Goal: Communication & Community: Answer question/provide support

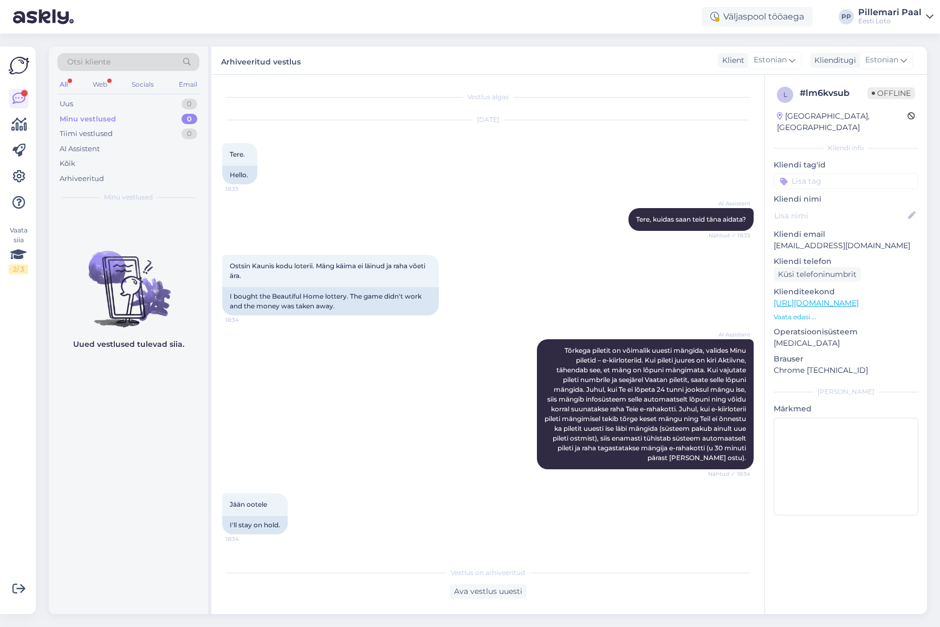
scroll to position [537, 0]
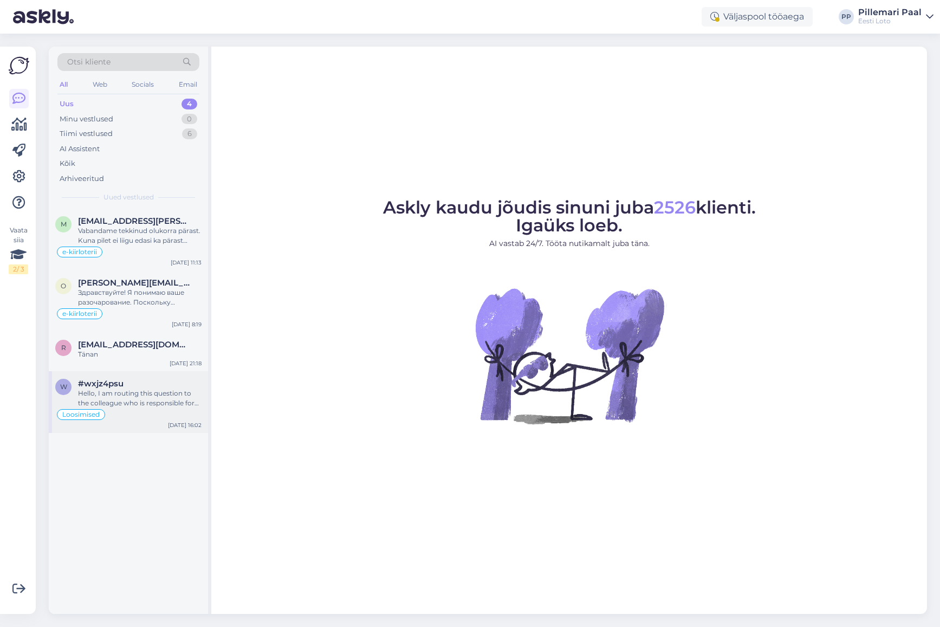
click at [134, 394] on div "Hello, I am routing this question to the colleague who is responsible for this …" at bounding box center [140, 399] width 124 height 20
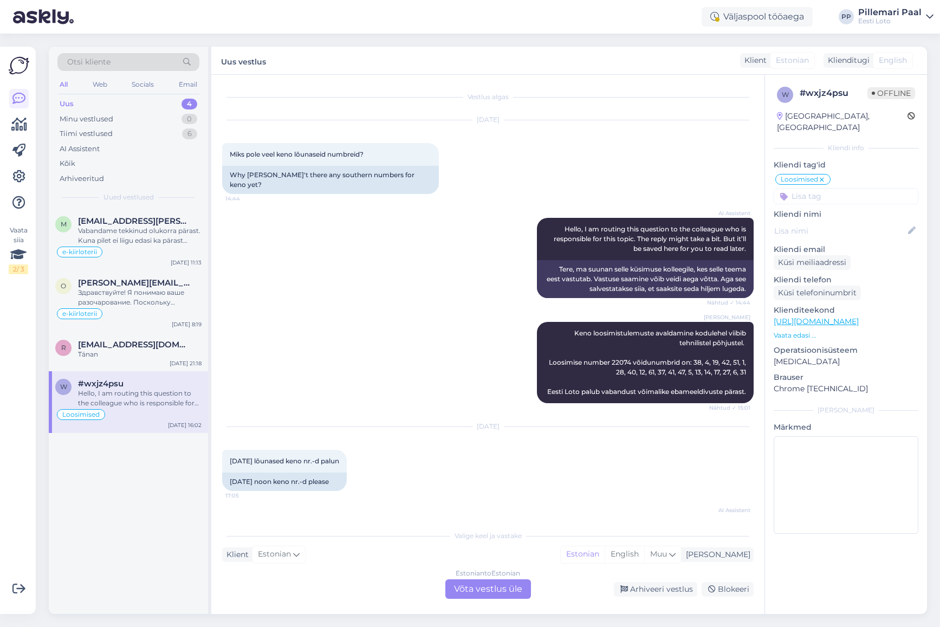
scroll to position [2150, 0]
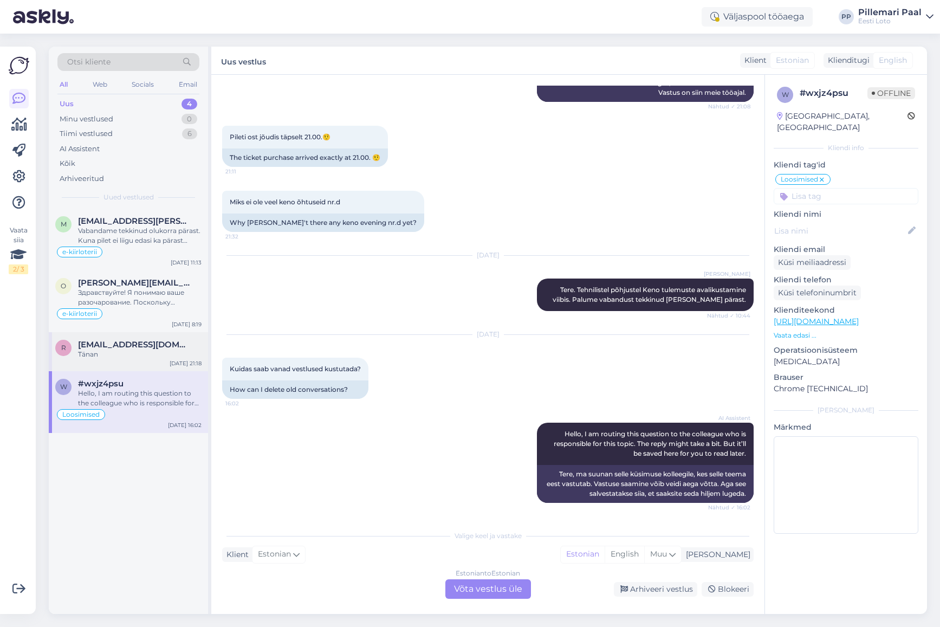
click at [140, 351] on div "Tänan" at bounding box center [140, 355] width 124 height 10
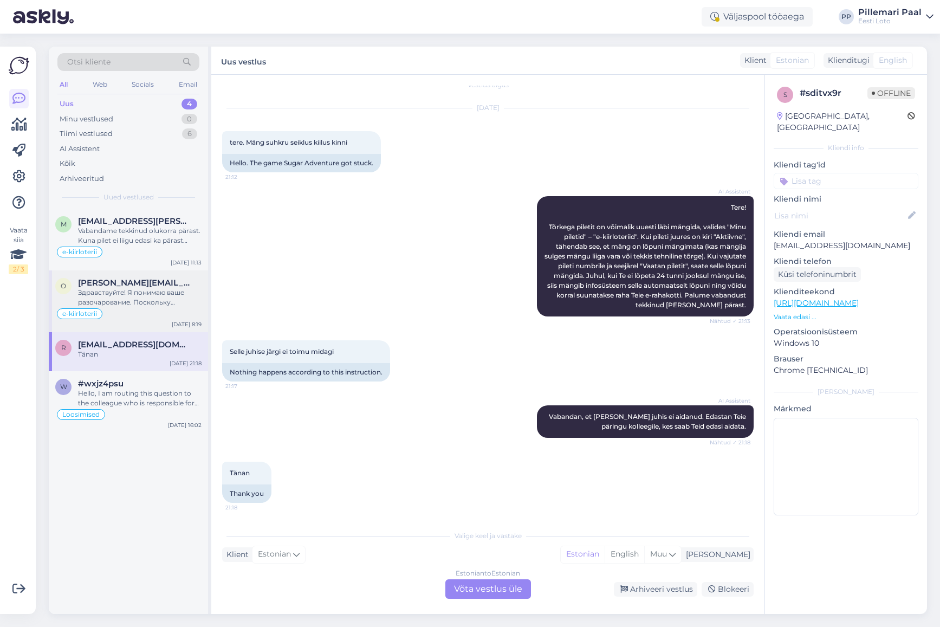
click at [123, 283] on span "[PERSON_NAME][EMAIL_ADDRESS][DOMAIN_NAME]" at bounding box center [134, 283] width 113 height 10
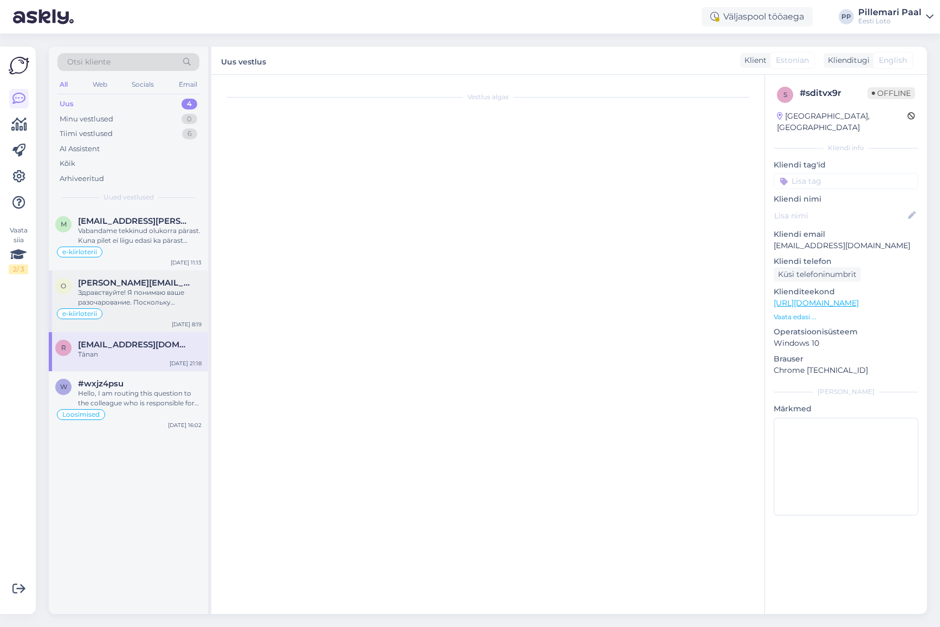
scroll to position [480, 0]
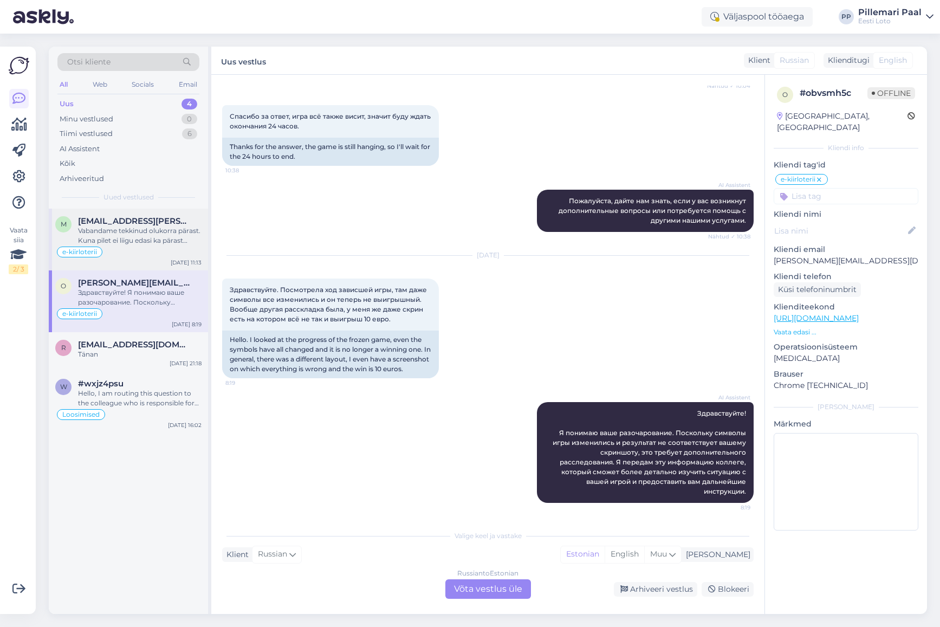
click at [134, 244] on div "Vabandame tekkinud olukorra pärast. Kuna pilet ei liigu edasi ka pärast uuesti …" at bounding box center [140, 236] width 124 height 20
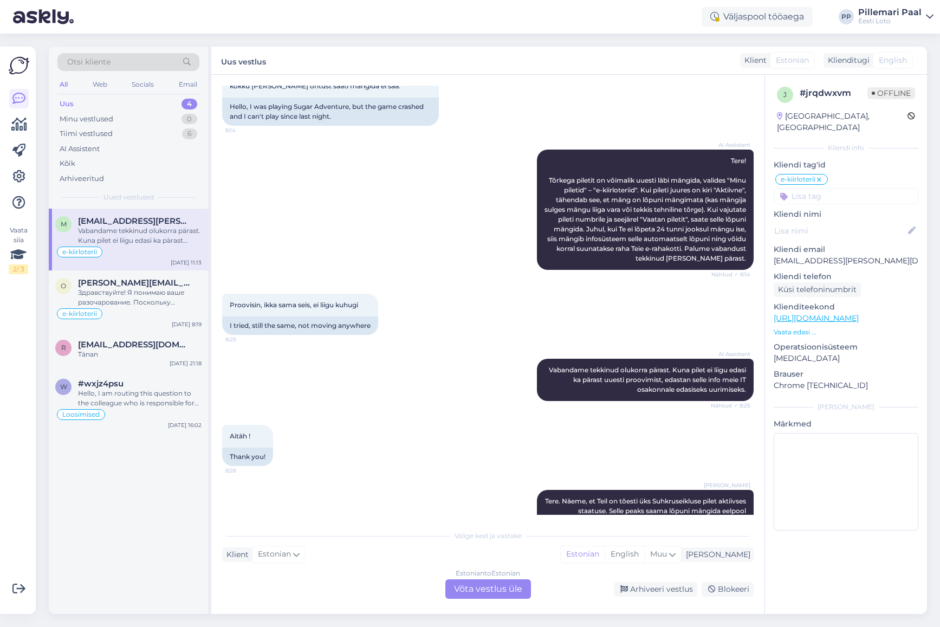
scroll to position [0, 0]
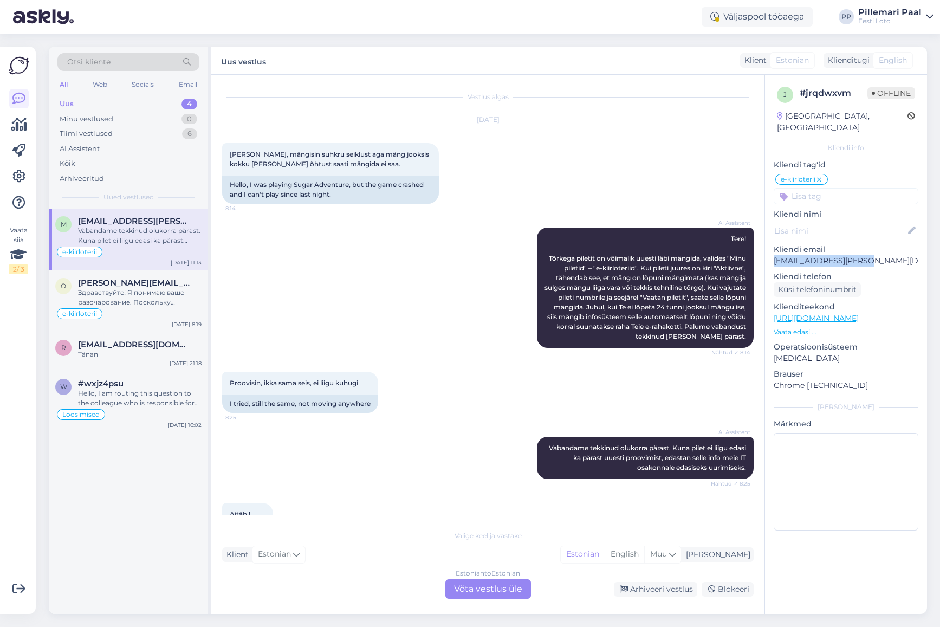
drag, startPoint x: 878, startPoint y: 251, endPoint x: 796, endPoint y: 256, distance: 82.0
click at [772, 247] on div "j # jrqdwxvm Offline [GEOGRAPHIC_DATA], [GEOGRAPHIC_DATA] Kliendi info Kliendi …" at bounding box center [846, 311] width 162 height 472
copy p "[EMAIL_ADDRESS][PERSON_NAME][DOMAIN_NAME]"
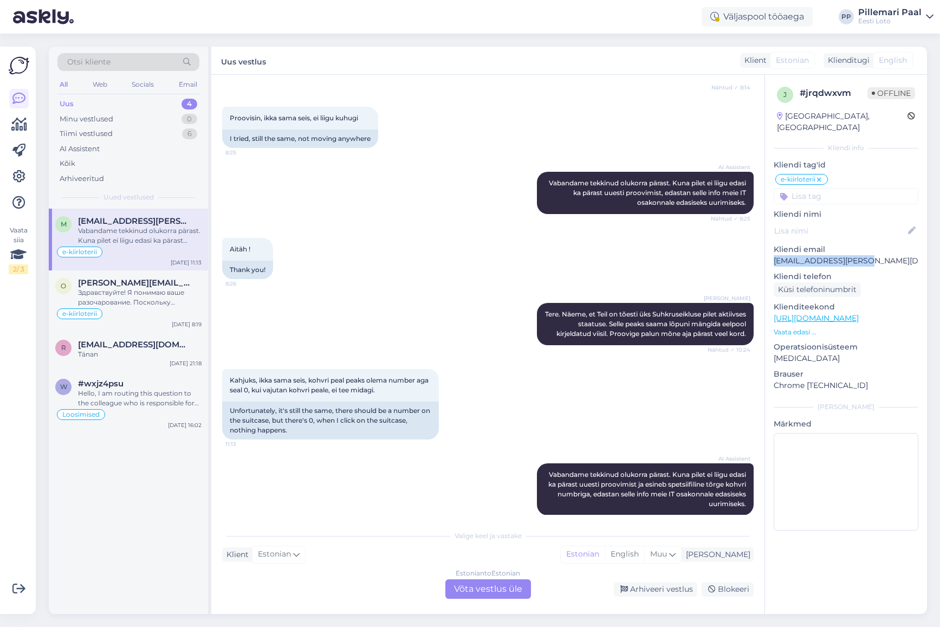
scroll to position [287, 0]
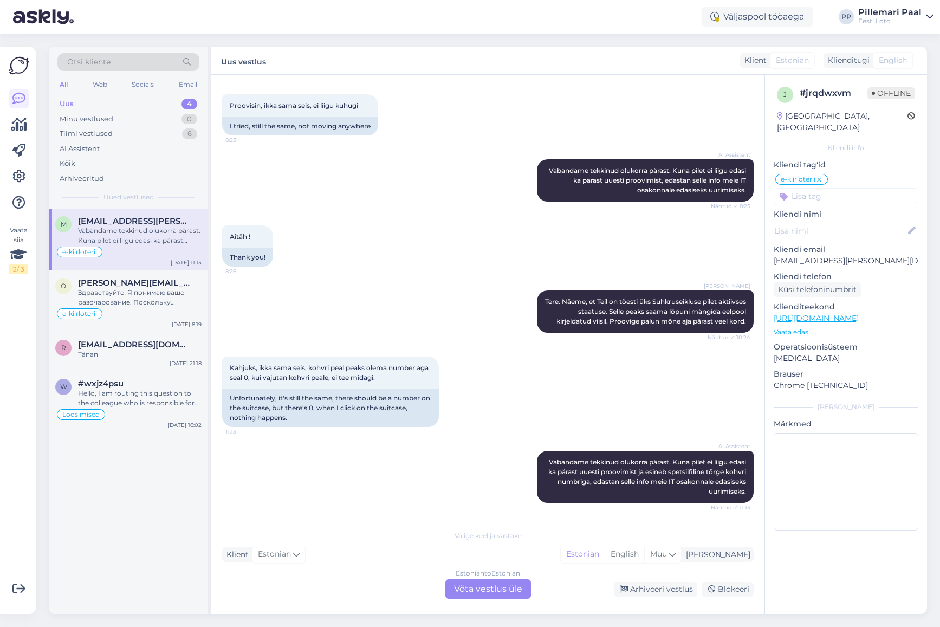
click at [491, 589] on div "Estonian to Estonian Võta vestlus üle" at bounding box center [488, 589] width 86 height 20
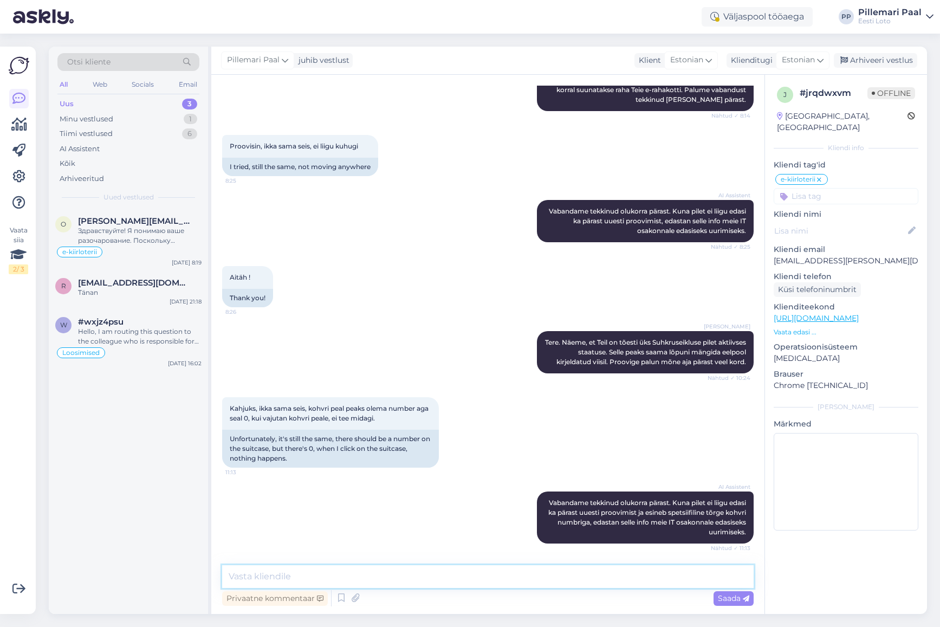
click at [484, 581] on textarea at bounding box center [488, 576] width 532 height 23
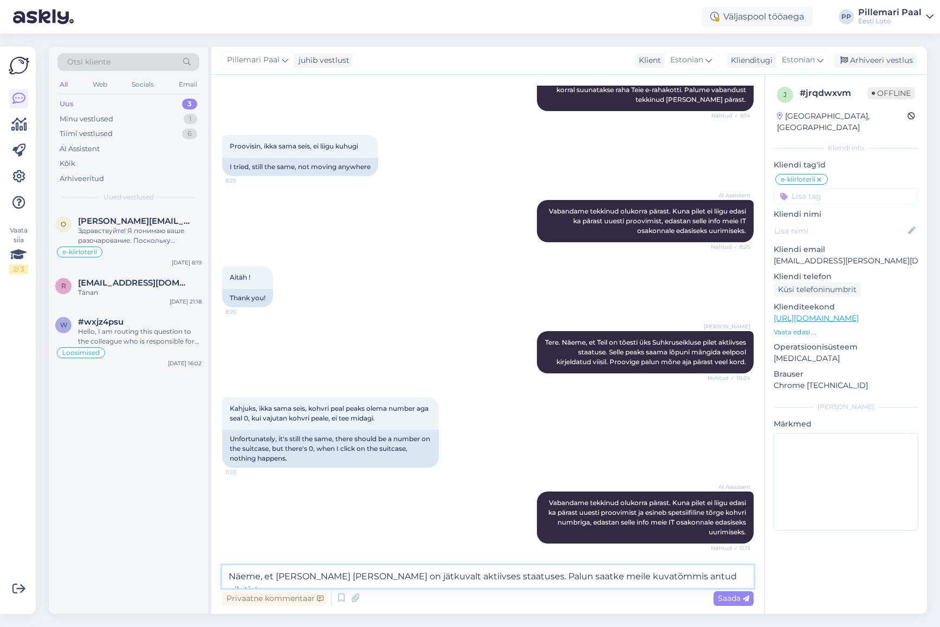
type textarea "Näeme, et [PERSON_NAME] [PERSON_NAME] on jätkuvalt aktiivses staatuses. Palun s…"
click at [732, 596] on span "Saada" at bounding box center [733, 598] width 31 height 10
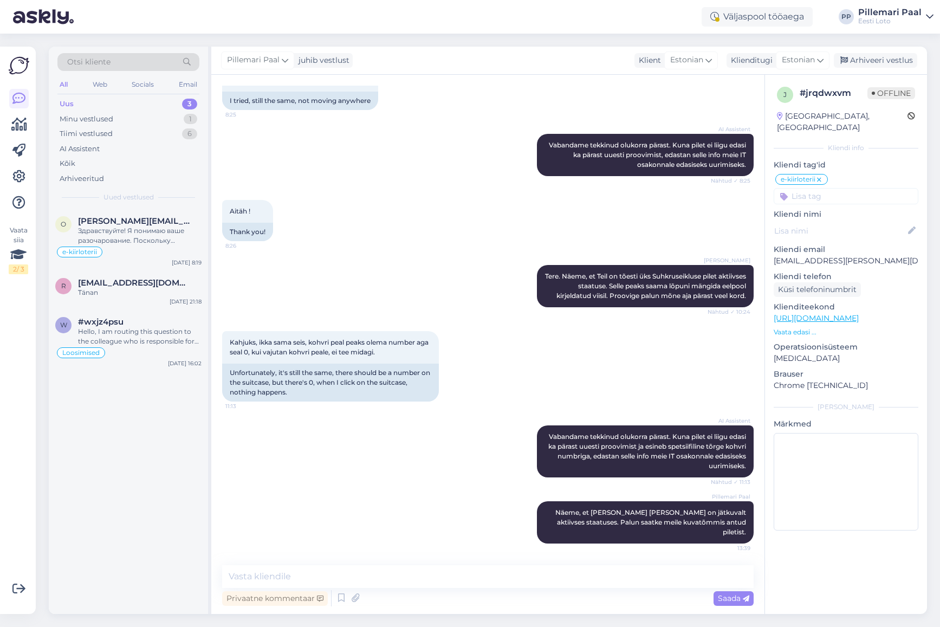
scroll to position [0, 0]
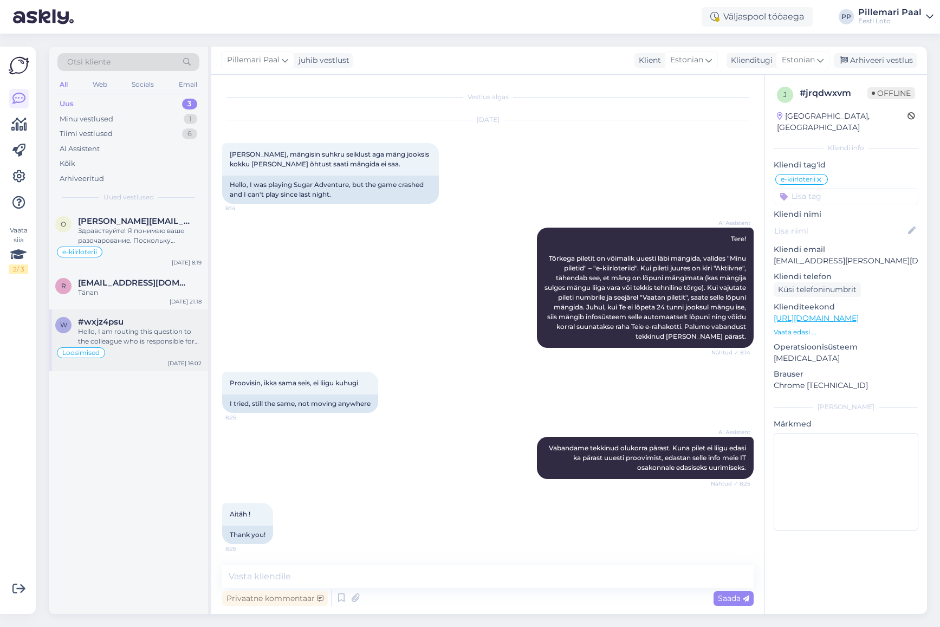
click at [134, 324] on div "#wxjz4psu" at bounding box center [140, 322] width 124 height 10
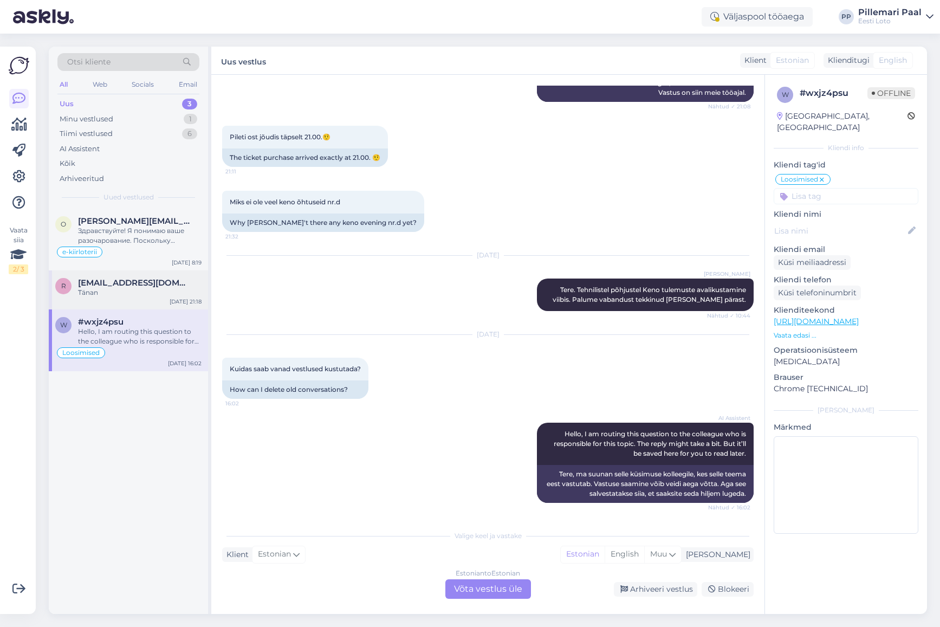
click at [118, 289] on div "Tänan" at bounding box center [140, 293] width 124 height 10
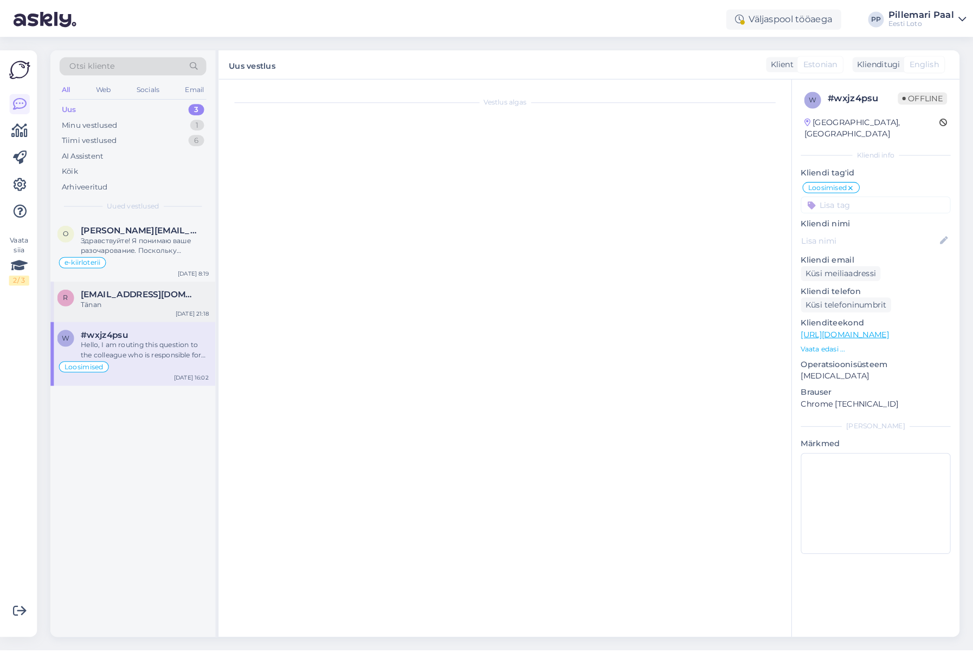
scroll to position [12, 0]
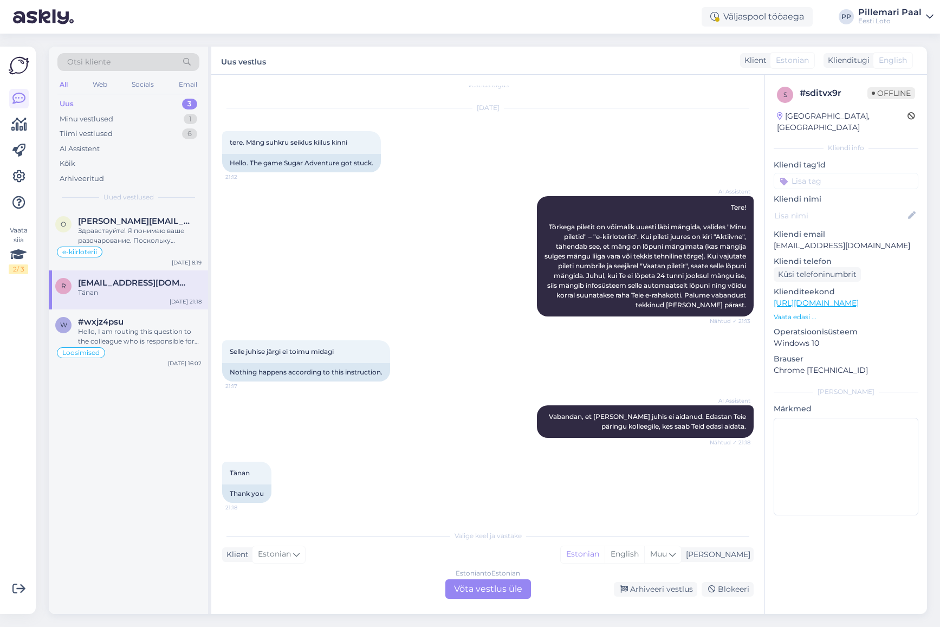
click at [402, 289] on div "AI Assistent Tere! Tõrkega piletit on võimalik uuesti läbi mängida, valides "Mi…" at bounding box center [488, 256] width 532 height 144
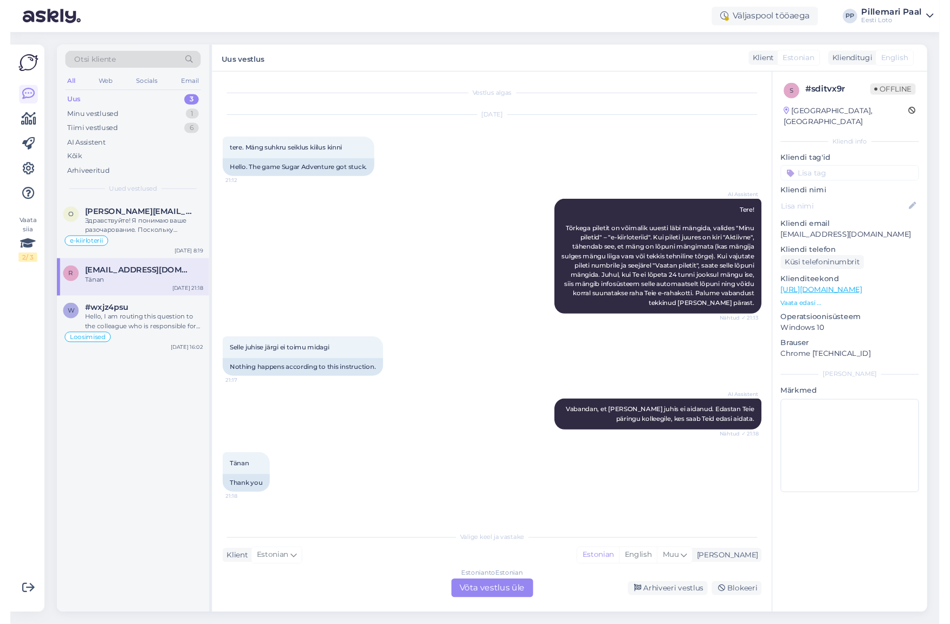
scroll to position [0, 0]
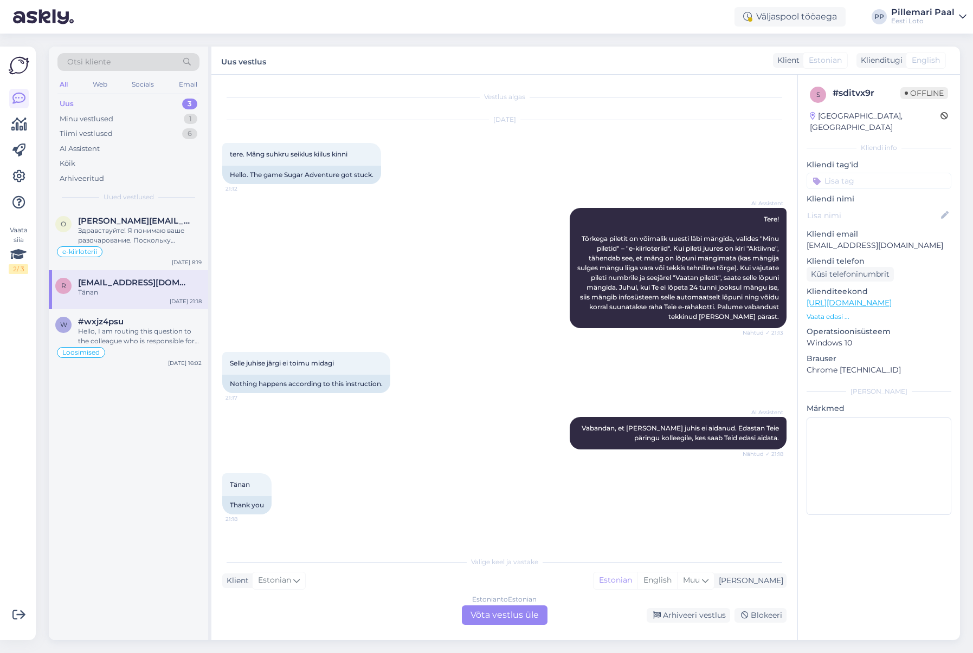
drag, startPoint x: 536, startPoint y: 312, endPoint x: 528, endPoint y: 320, distance: 11.9
click at [536, 313] on div "AI Assistent Tere! Tõrkega piletit on võimalik uuesti läbi mängida, valides "Mi…" at bounding box center [504, 268] width 564 height 144
drag, startPoint x: 902, startPoint y: 235, endPoint x: 805, endPoint y: 236, distance: 96.5
click at [805, 236] on div "s # sditvx9r Offline [GEOGRAPHIC_DATA], [GEOGRAPHIC_DATA] Kliendi info Kliendi …" at bounding box center [879, 303] width 162 height 457
copy p "[EMAIL_ADDRESS][DOMAIN_NAME]"
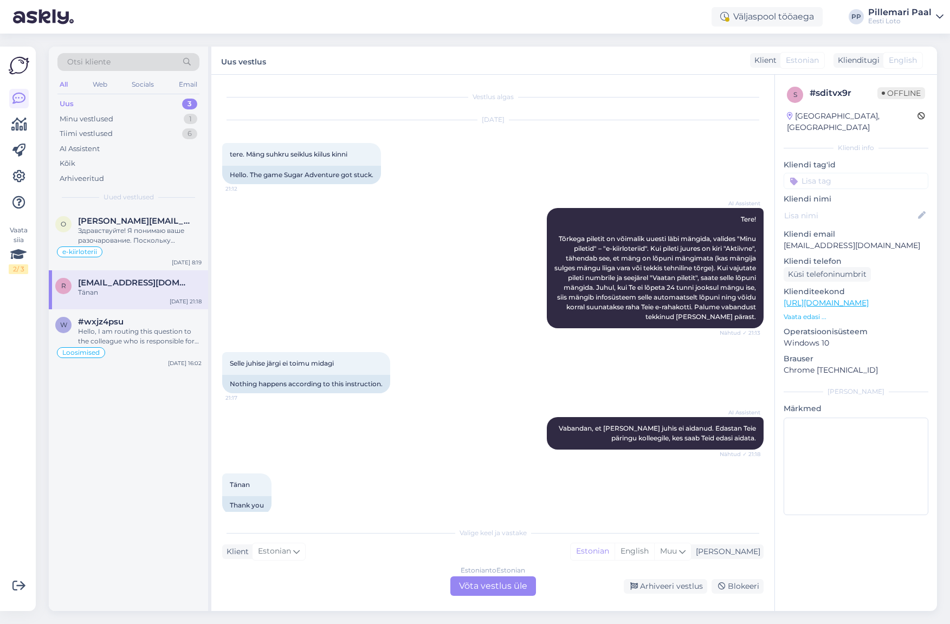
click at [480, 585] on div "Estonian to Estonian Võta vestlus üle" at bounding box center [493, 587] width 86 height 20
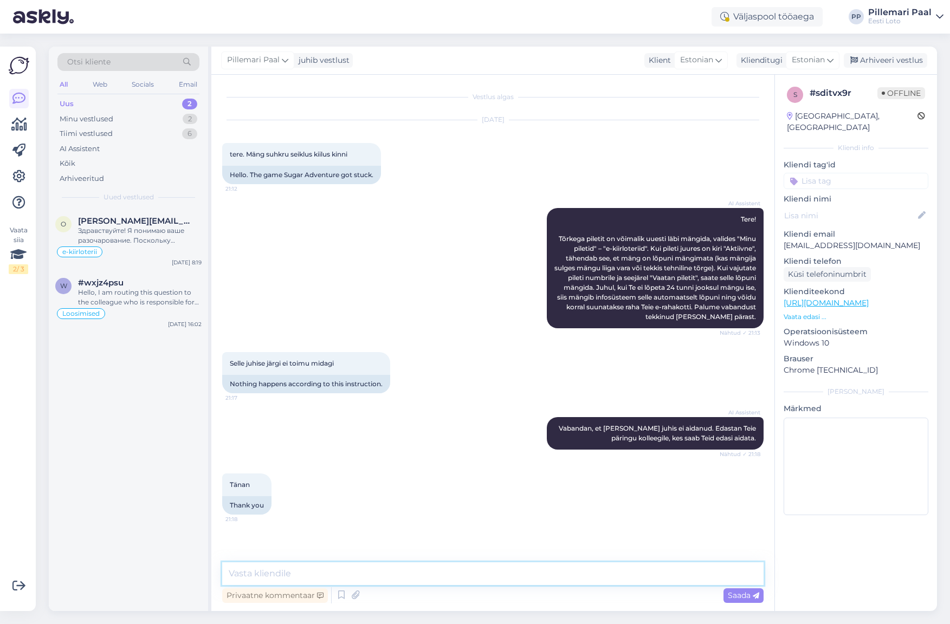
click at [428, 569] on textarea at bounding box center [492, 573] width 541 height 23
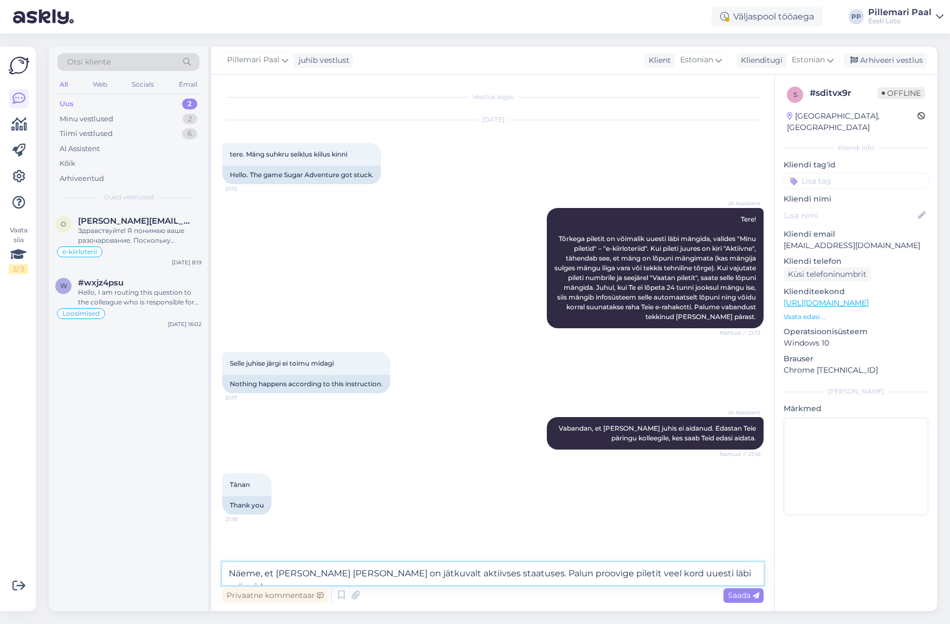
type textarea "Näeme, et [PERSON_NAME] [PERSON_NAME] on jätkuvalt aktiivses staatuses. Palun p…"
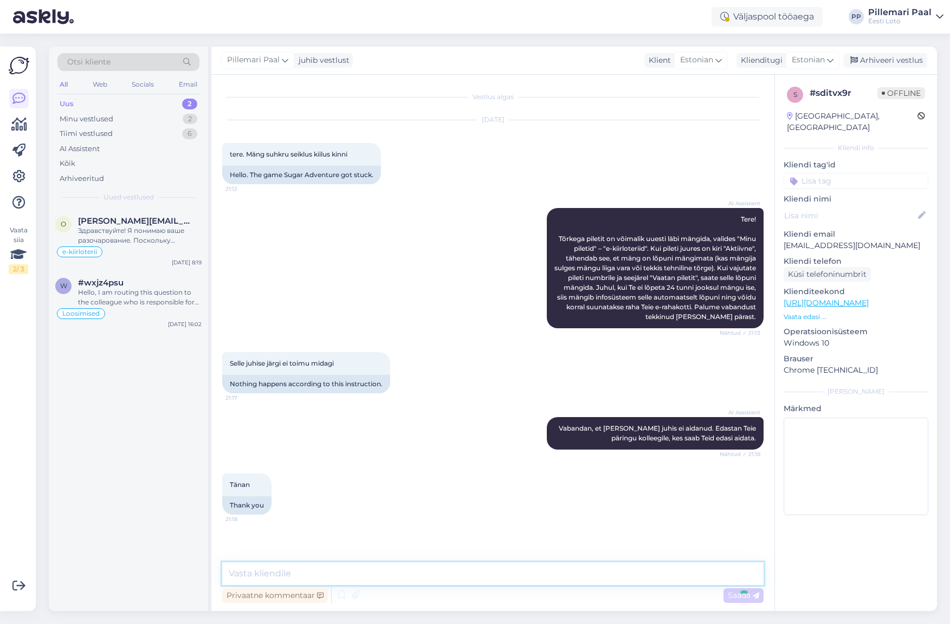
scroll to position [53, 0]
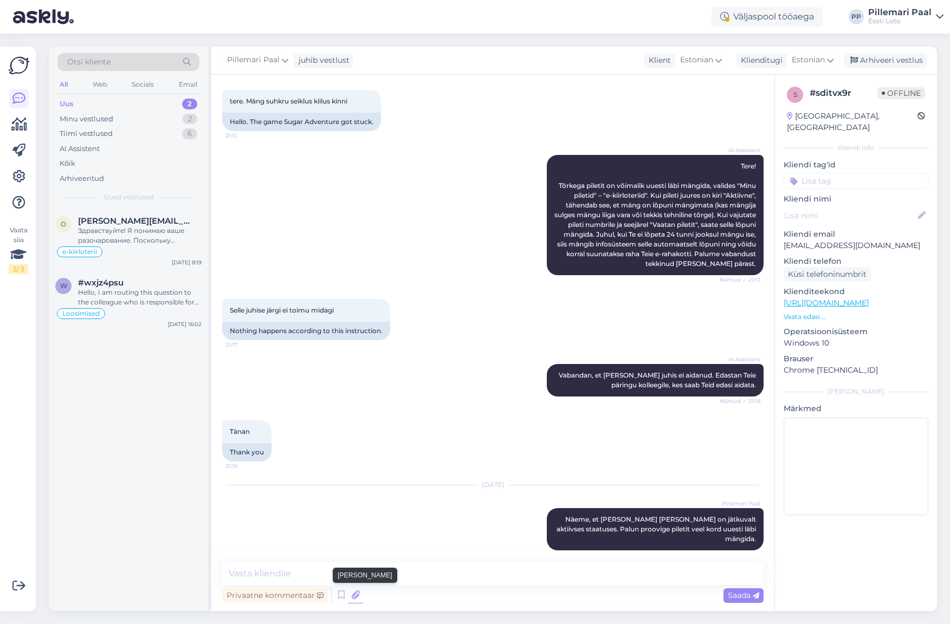
click at [357, 596] on icon at bounding box center [355, 595] width 15 height 16
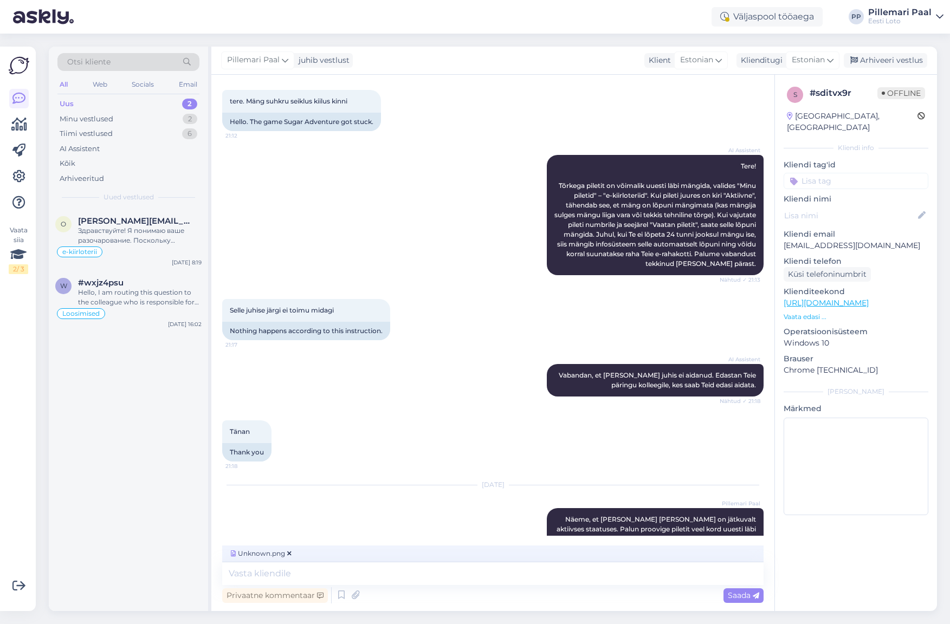
scroll to position [70, 0]
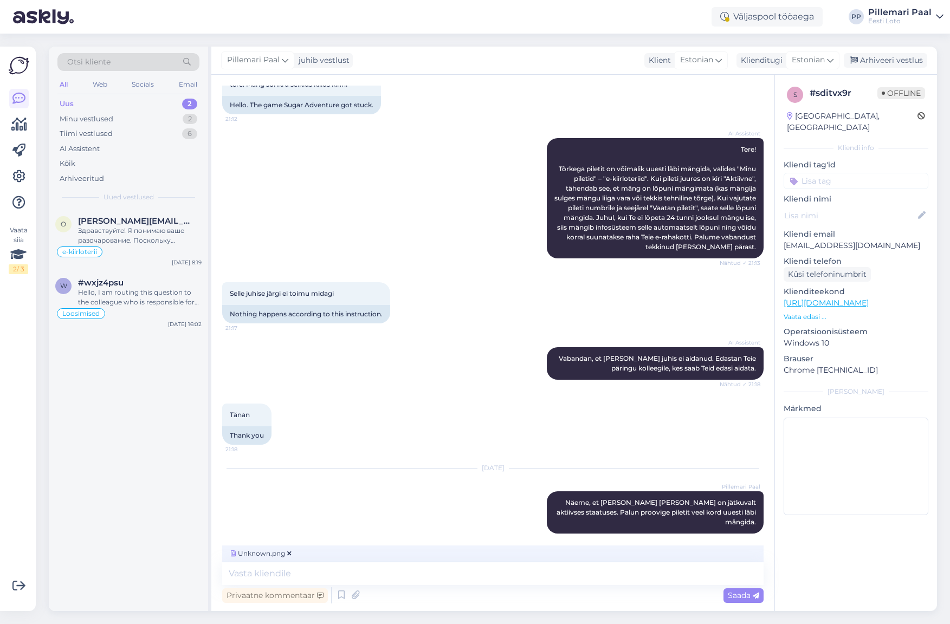
click at [740, 596] on span "Saada" at bounding box center [743, 596] width 31 height 10
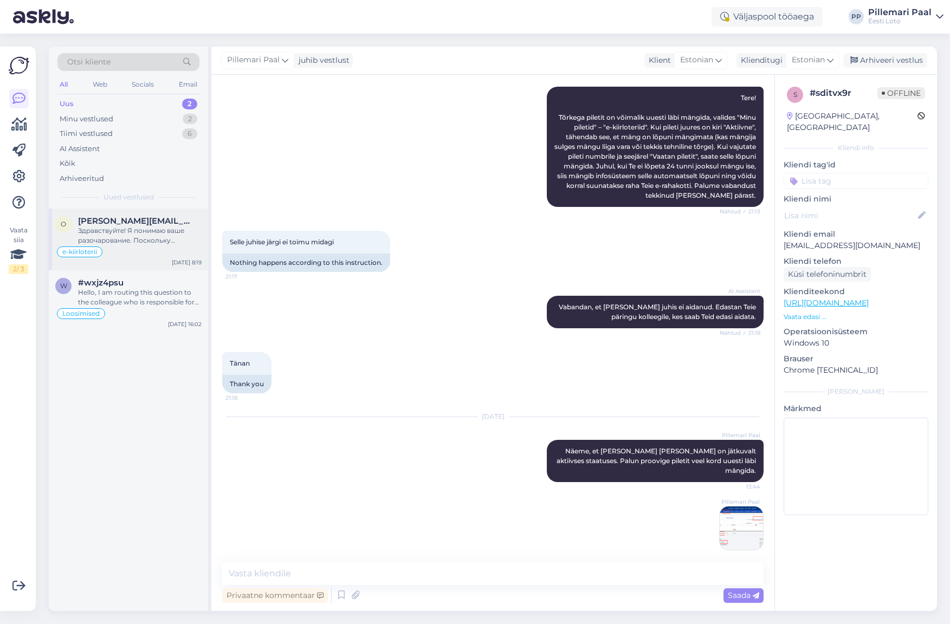
click at [138, 234] on div "Здравствуйте! Я понимаю ваше разочарование. Поскольку символы игры изменились и…" at bounding box center [140, 236] width 124 height 20
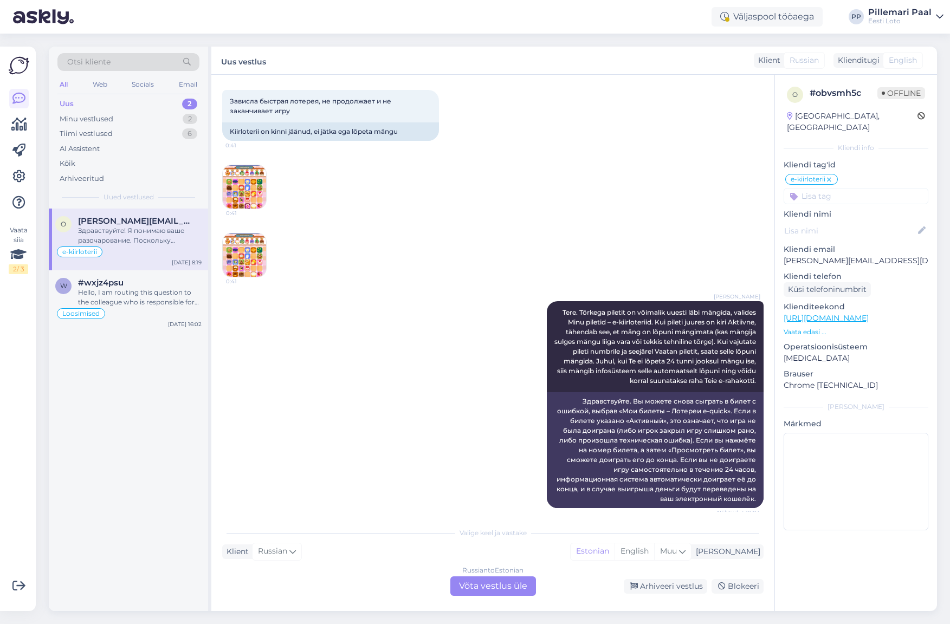
scroll to position [0, 0]
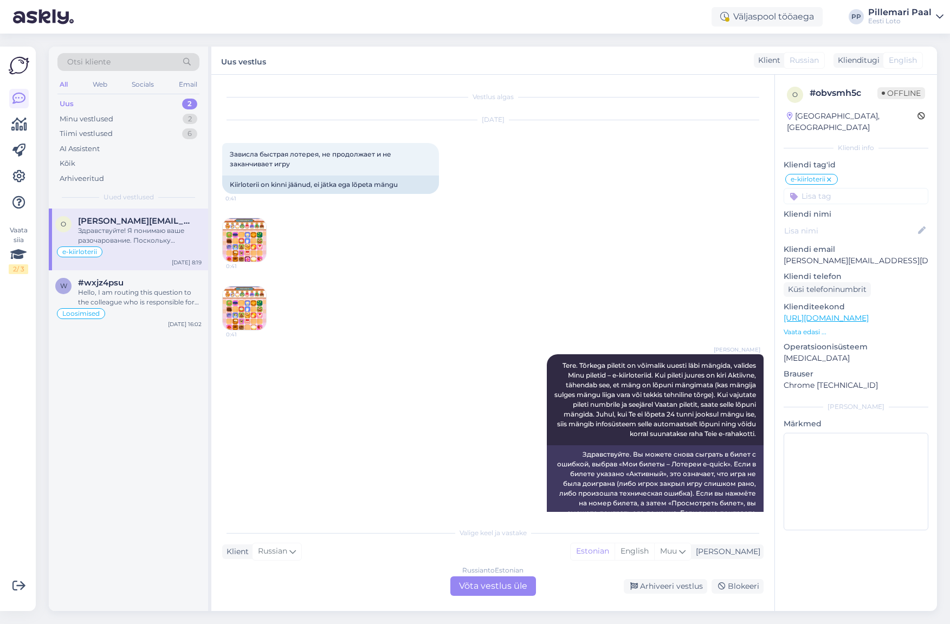
click at [221, 236] on div "Vestlus algas [DATE] Зависла быстрая лотерея, не продолжает и не заканчивает иг…" at bounding box center [492, 343] width 563 height 536
click at [237, 237] on img at bounding box center [244, 239] width 43 height 43
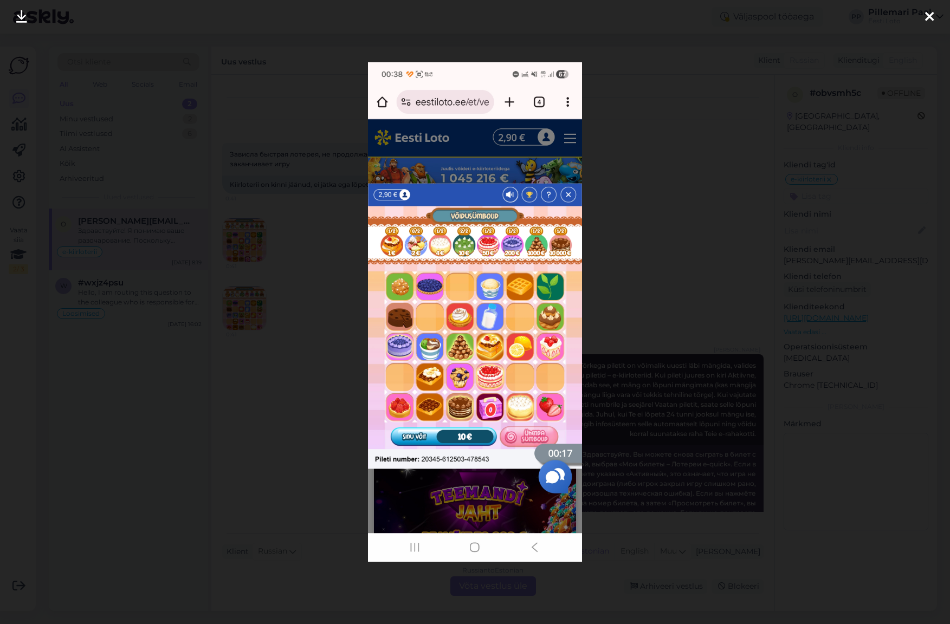
click at [685, 240] on div at bounding box center [475, 312] width 950 height 624
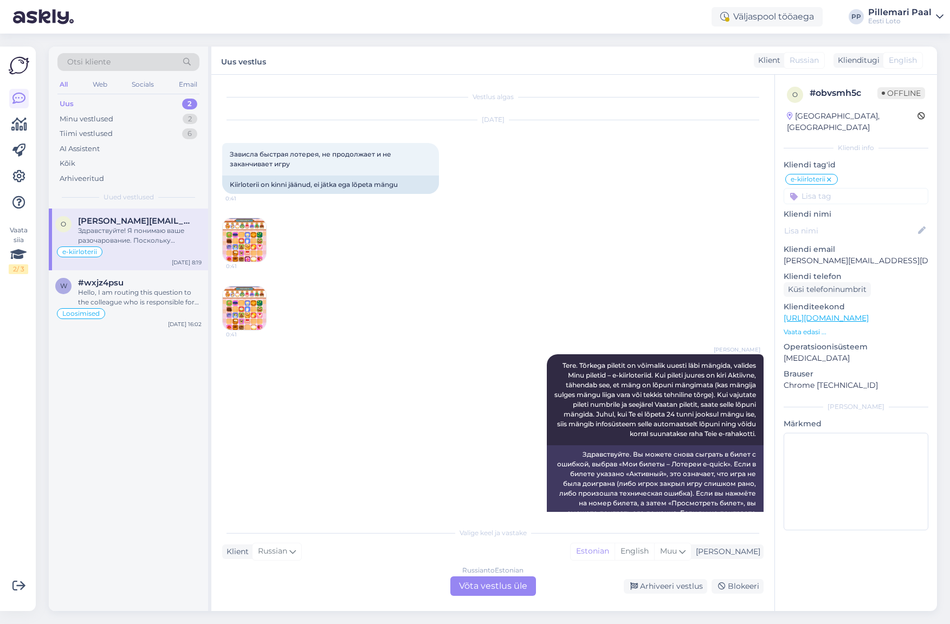
click at [251, 300] on img at bounding box center [244, 308] width 43 height 43
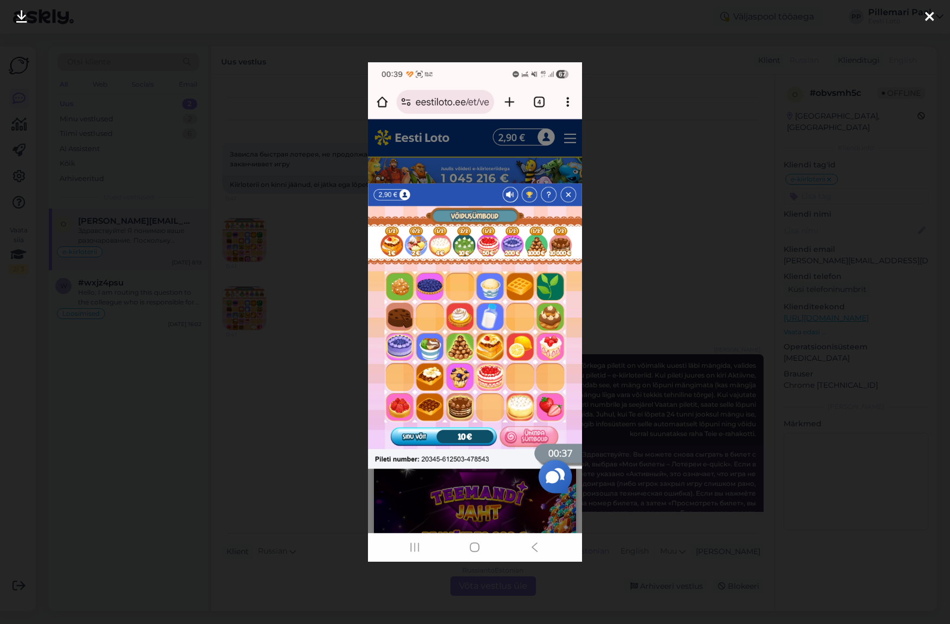
drag, startPoint x: 310, startPoint y: 291, endPoint x: 249, endPoint y: 266, distance: 65.6
click at [310, 292] on div at bounding box center [475, 312] width 950 height 624
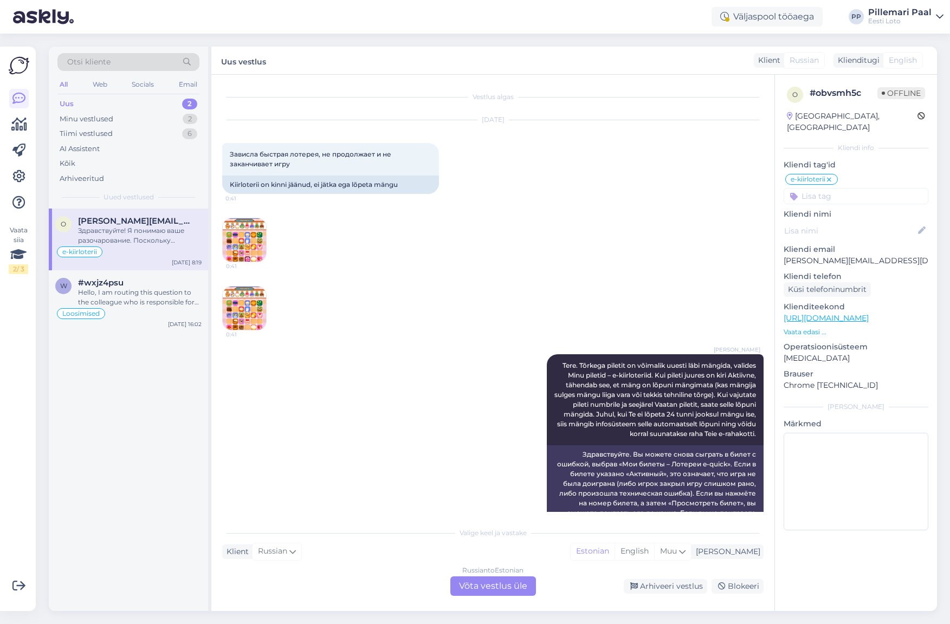
click at [237, 242] on img at bounding box center [244, 239] width 43 height 43
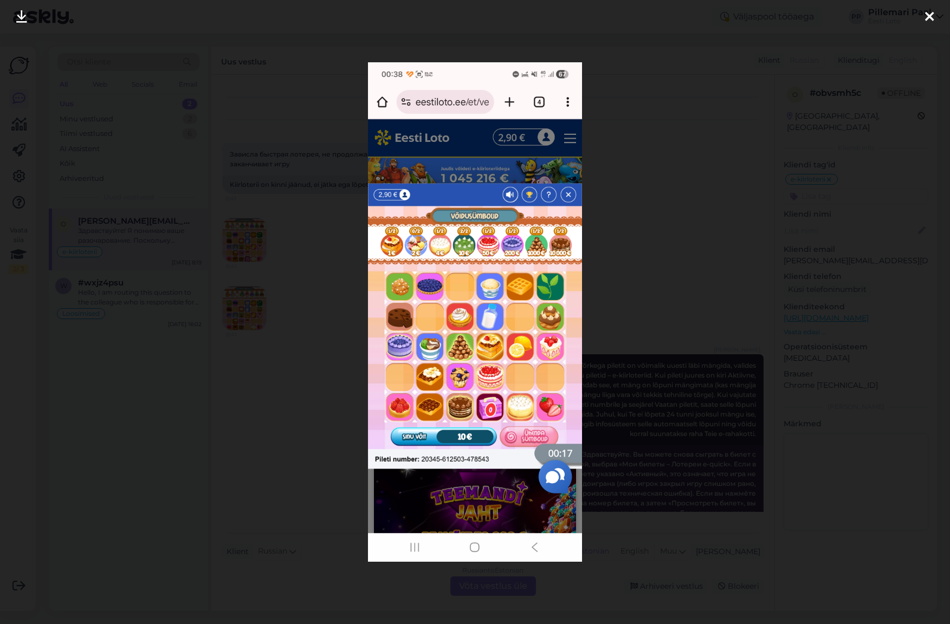
drag, startPoint x: 326, startPoint y: 404, endPoint x: 279, endPoint y: 360, distance: 64.8
click at [326, 404] on div at bounding box center [475, 312] width 950 height 624
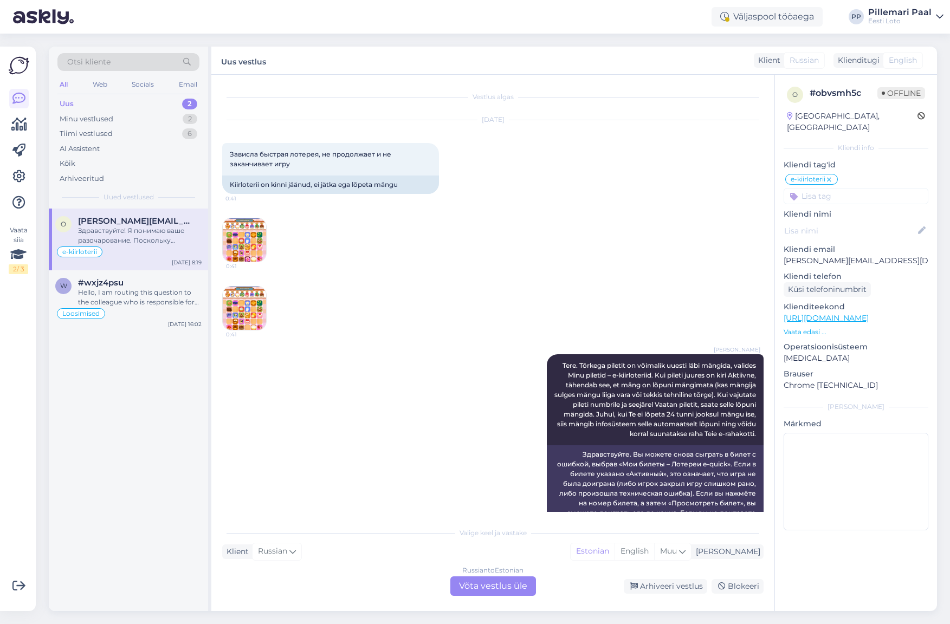
click at [235, 306] on img at bounding box center [244, 308] width 43 height 43
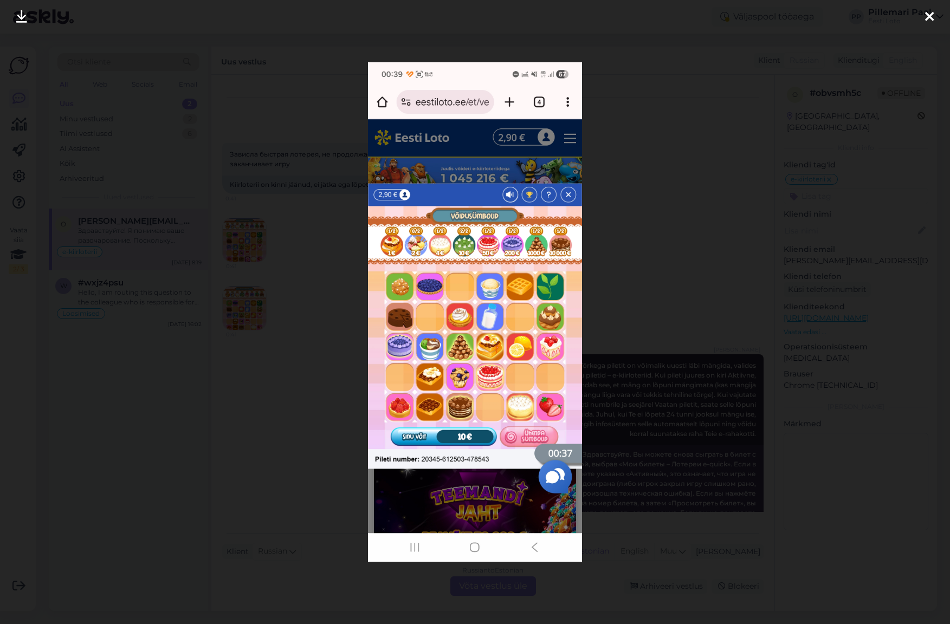
click at [597, 310] on div at bounding box center [475, 312] width 950 height 624
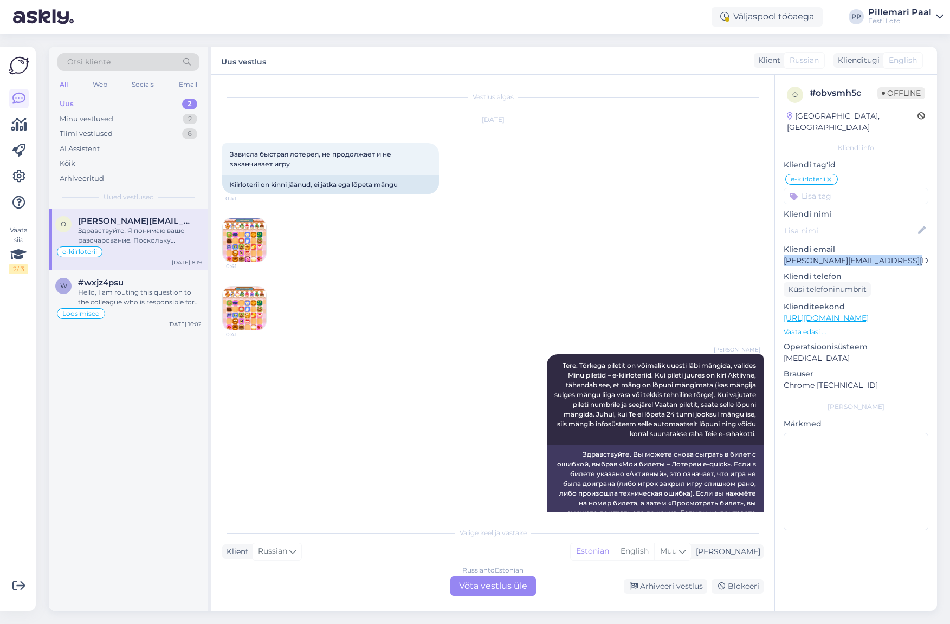
drag, startPoint x: 917, startPoint y: 248, endPoint x: 781, endPoint y: 249, distance: 136.6
click at [780, 249] on div "o # obvsmh5c Offline [GEOGRAPHIC_DATA], [GEOGRAPHIC_DATA] Kliendi info Kliendi …" at bounding box center [856, 311] width 162 height 472
copy p "[PERSON_NAME][EMAIL_ADDRESS][DOMAIN_NAME]"
click at [243, 241] on img at bounding box center [244, 239] width 43 height 43
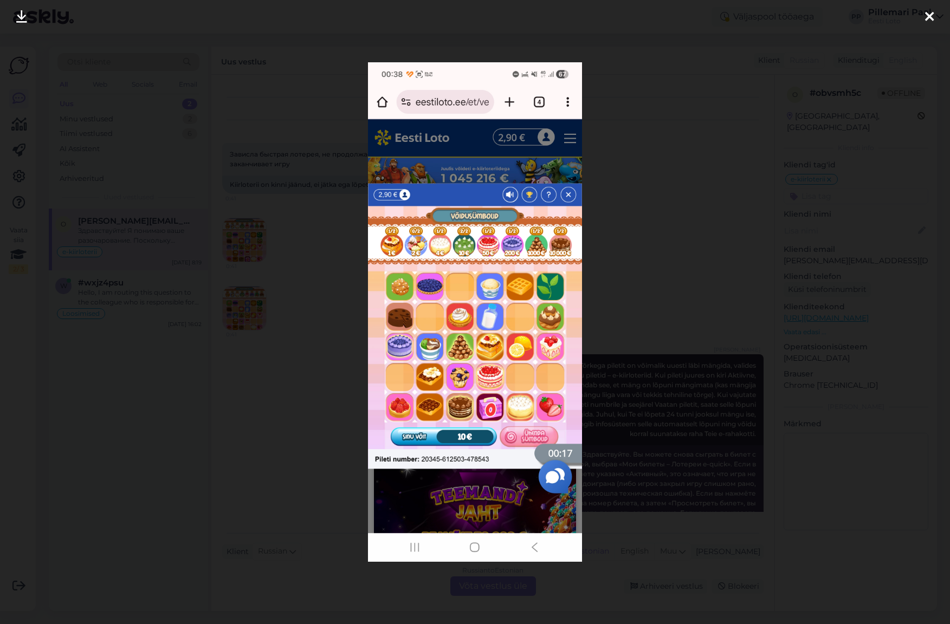
click at [687, 314] on div at bounding box center [475, 312] width 950 height 624
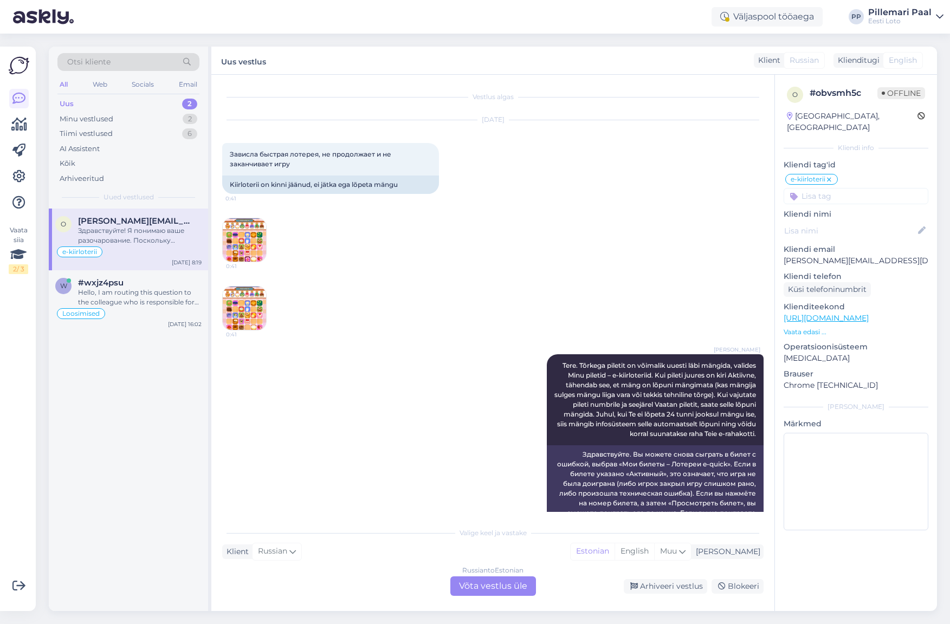
click at [228, 322] on img at bounding box center [244, 308] width 43 height 43
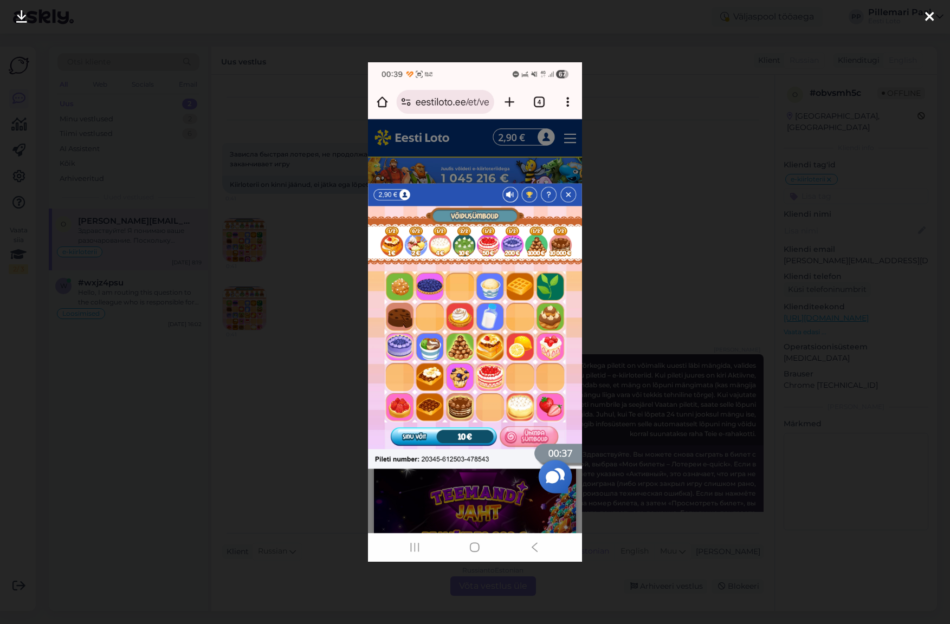
click at [665, 94] on div at bounding box center [475, 312] width 950 height 624
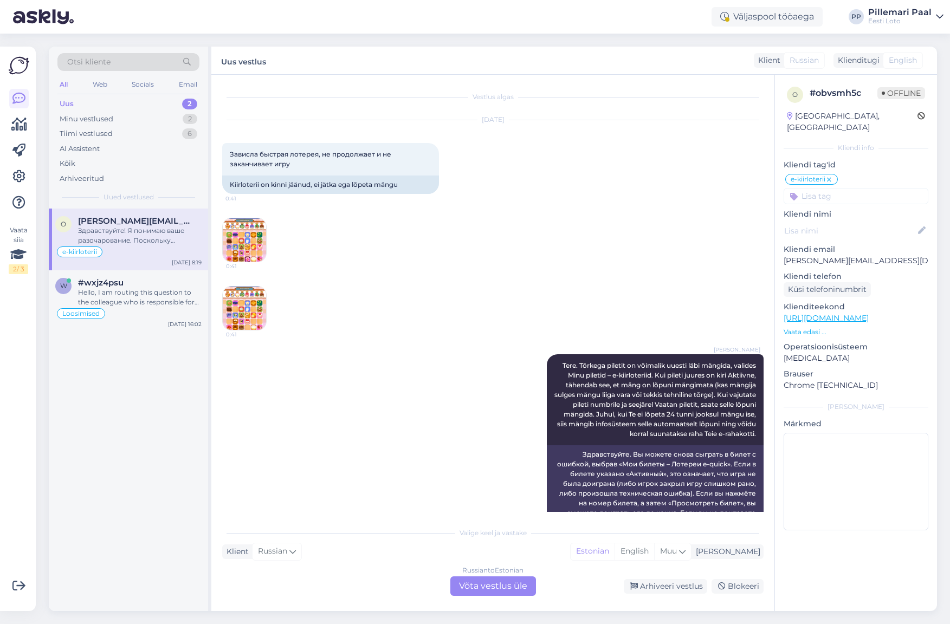
click at [248, 318] on img at bounding box center [244, 308] width 43 height 43
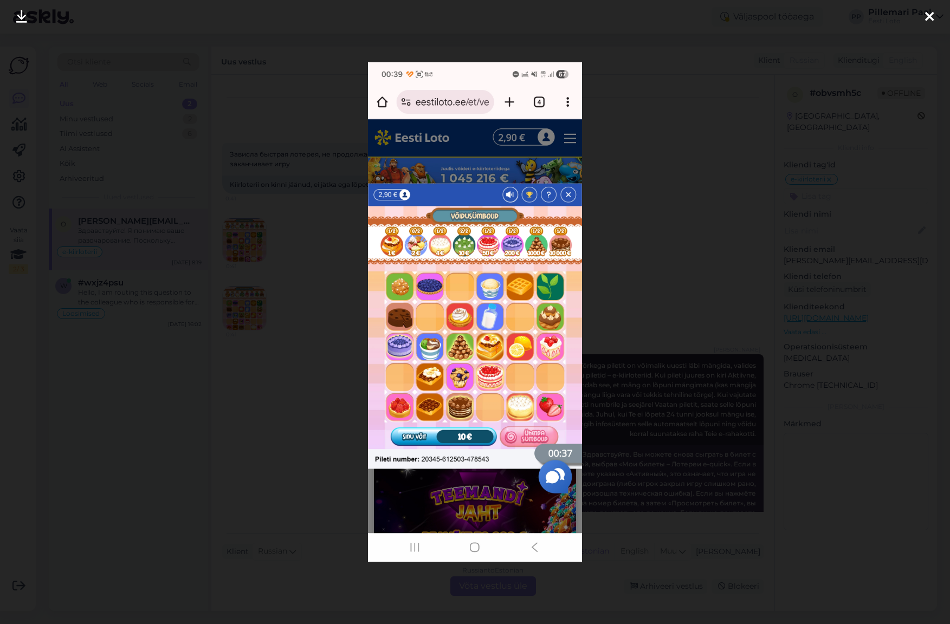
drag, startPoint x: 732, startPoint y: 187, endPoint x: 730, endPoint y: 193, distance: 6.2
click at [732, 187] on div at bounding box center [475, 312] width 950 height 624
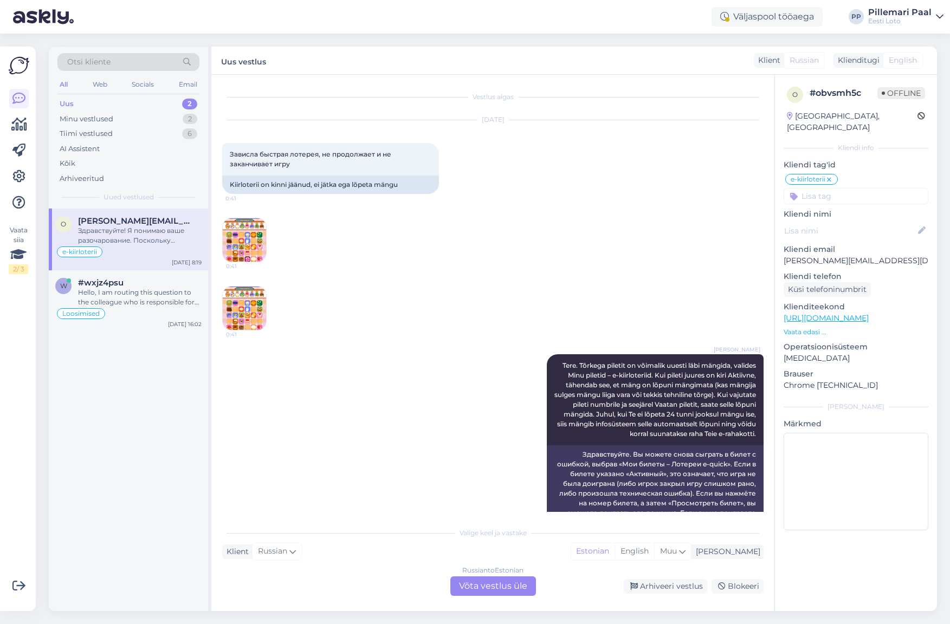
drag, startPoint x: 213, startPoint y: 245, endPoint x: 222, endPoint y: 245, distance: 8.7
click at [214, 244] on div "Vestlus algas [DATE] Зависла быстрая лотерея, не продолжает и не заканчивает иг…" at bounding box center [492, 343] width 563 height 536
click at [243, 241] on img at bounding box center [244, 239] width 43 height 43
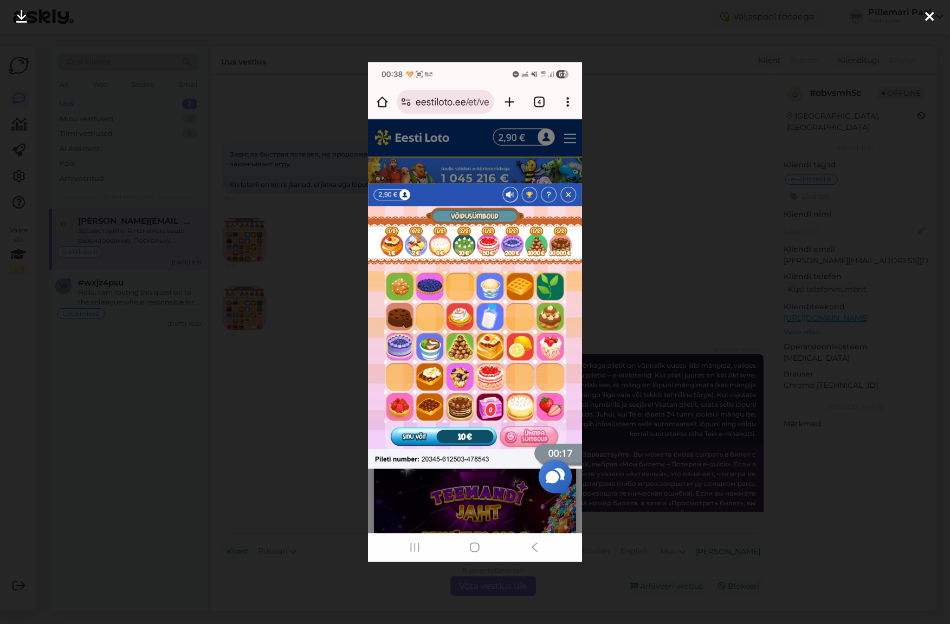
click at [624, 307] on div at bounding box center [475, 312] width 950 height 624
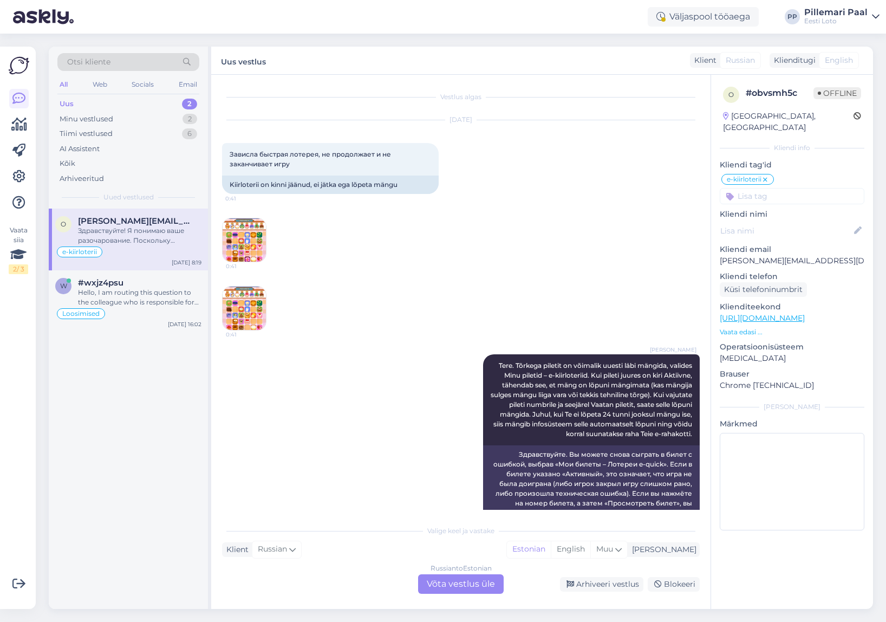
click at [246, 307] on img at bounding box center [244, 308] width 43 height 43
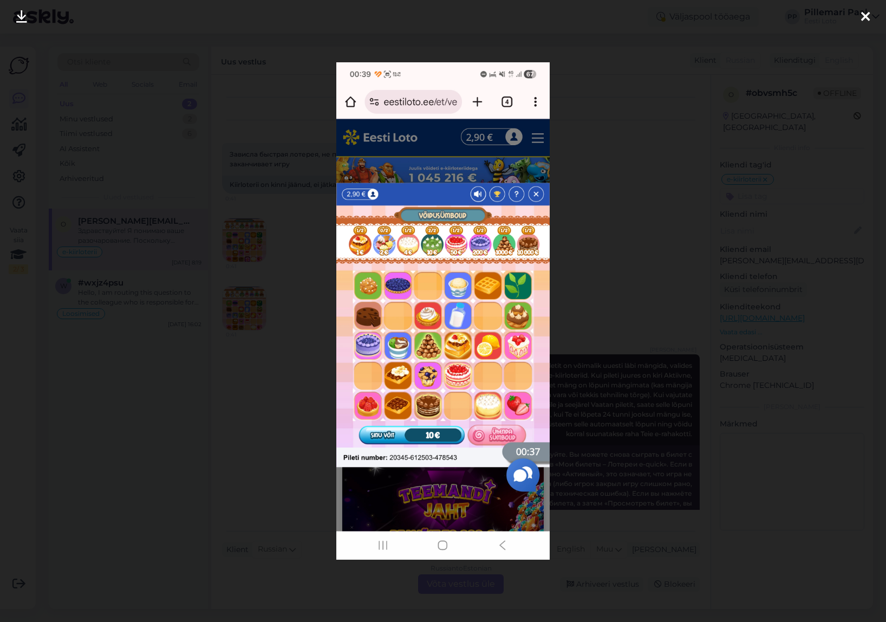
click at [644, 236] on div at bounding box center [443, 311] width 886 height 622
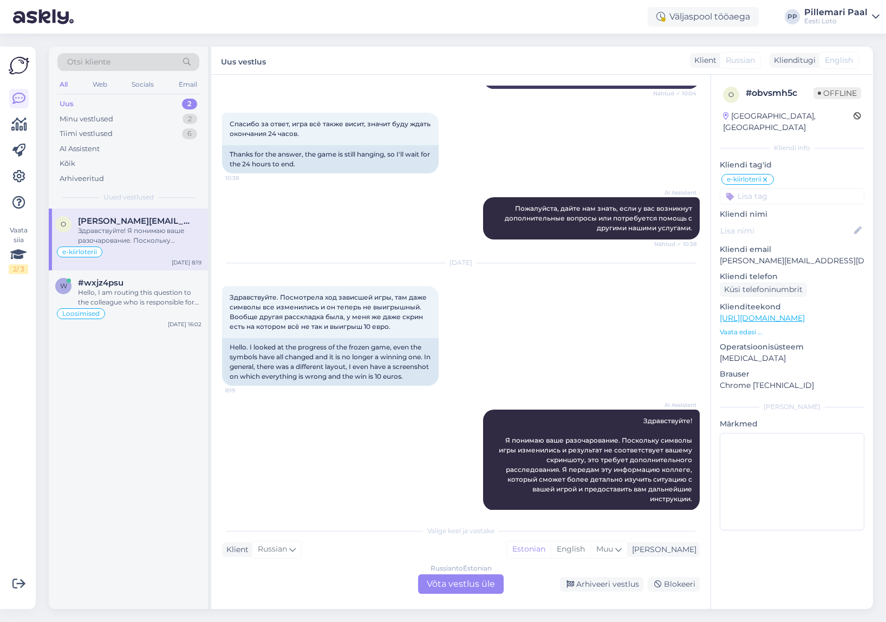
scroll to position [485, 0]
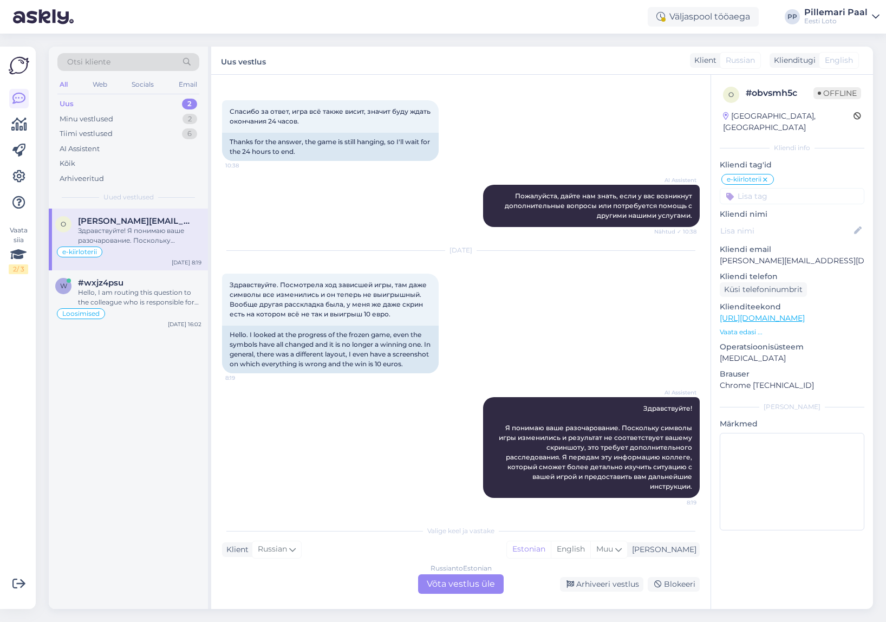
click at [467, 587] on div "Russian to Estonian Võta vestlus üle" at bounding box center [461, 584] width 86 height 20
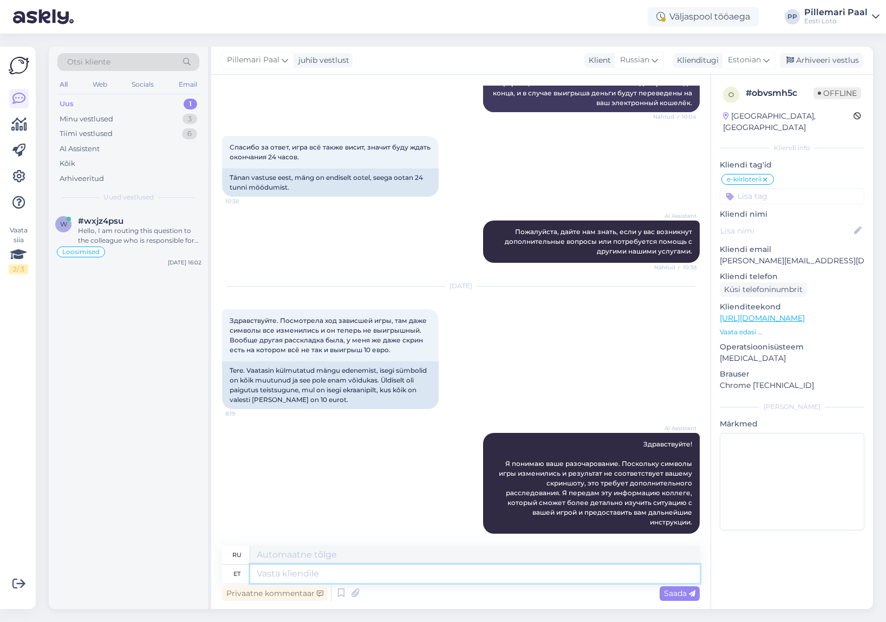
click at [325, 577] on textarea at bounding box center [475, 574] width 450 height 18
type textarea "T"
type textarea "Т"
type textarea "Tere"
type textarea "Привет"
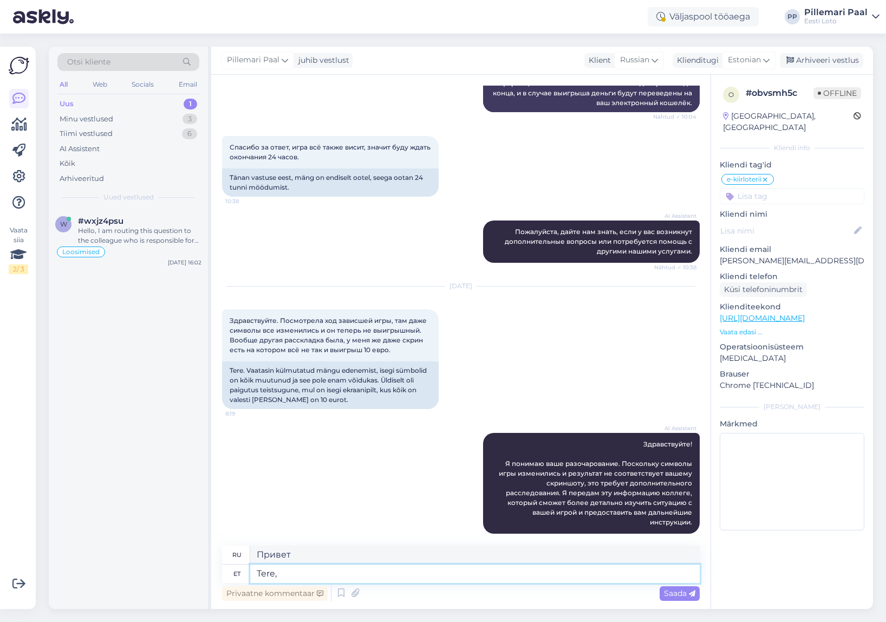
type textarea "Tere,"
type textarea "Привет,"
type textarea "T"
type textarea "Edasta,e"
type textarea "Вперед,е"
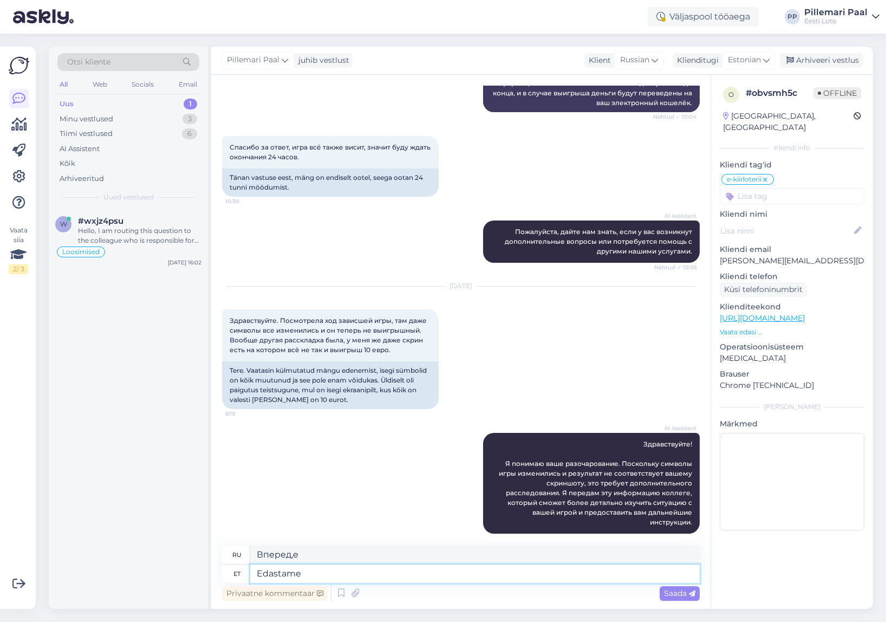
type textarea "Edastame T"
type textarea "Мы пересылаем"
type textarea "Edastame Teie juh"
type textarea "Мы перешлем ваш"
type textarea "Edastame Teie juhtumin"
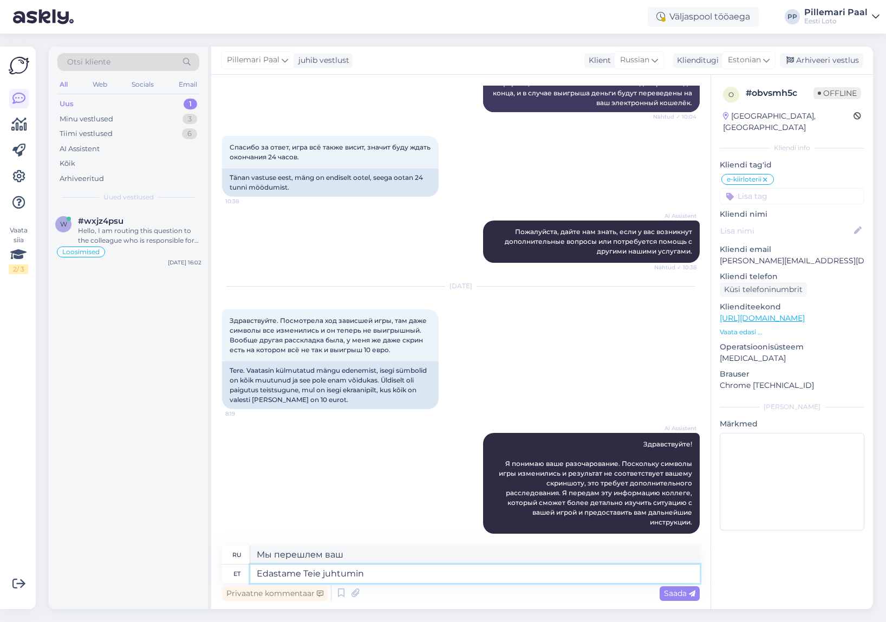
type textarea "Мы передадим ваше дело."
type textarea "Edastame Teie juhtumi meie"
type textarea "Мы передадим ваше дело нашему"
type textarea "Edastame Teie juhtumi meie IT-osakonnale"
type textarea "Мы передадим ваше дело в наш ИТ-отдел."
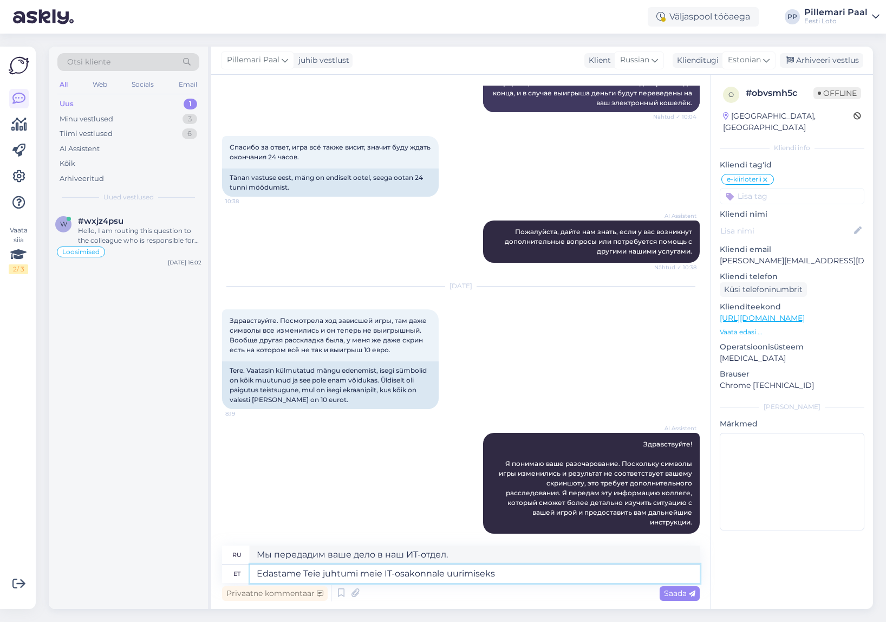
type textarea "Edastame Teie juhtumi meie IT-osakonnale uurimiseks."
type textarea "Мы передадим ваше дело в наш ИТ-отдел для расследования."
type textarea "Edastame Teie juhtumi meie IT-osakonnale uurimiseks."
click at [674, 594] on span "Saada" at bounding box center [679, 593] width 31 height 10
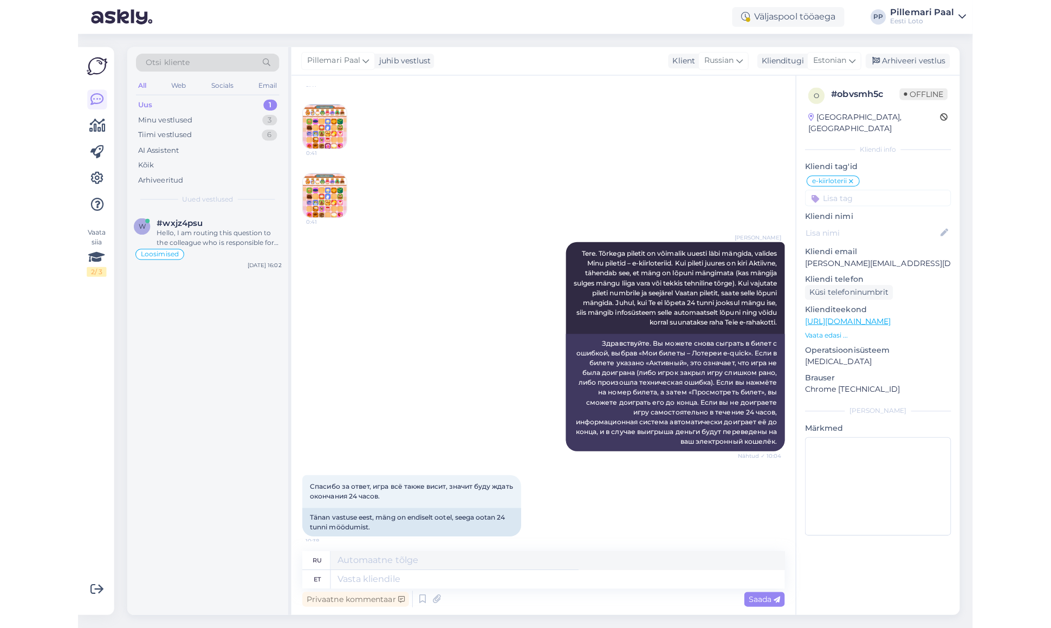
scroll to position [0, 0]
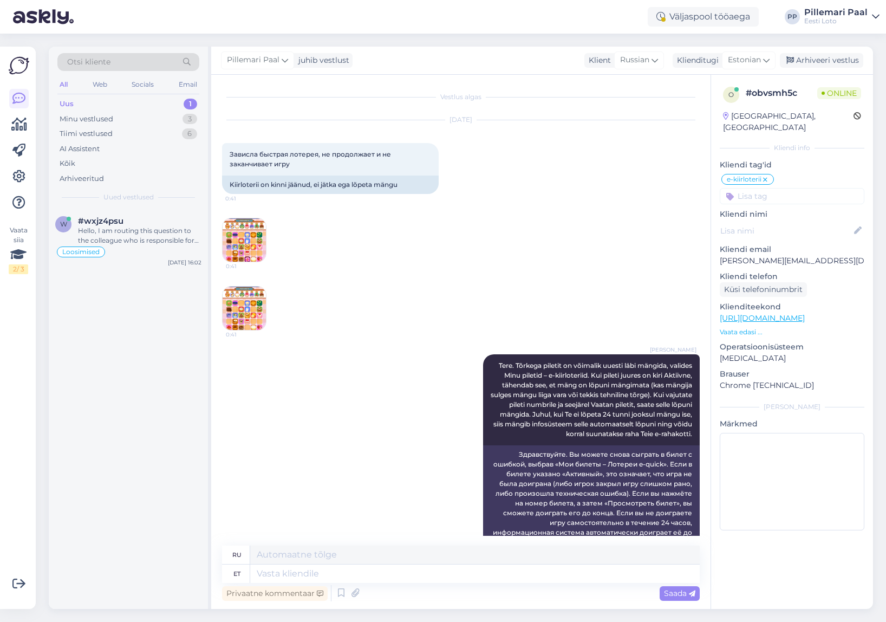
drag, startPoint x: 249, startPoint y: 299, endPoint x: 335, endPoint y: 7, distance: 304.7
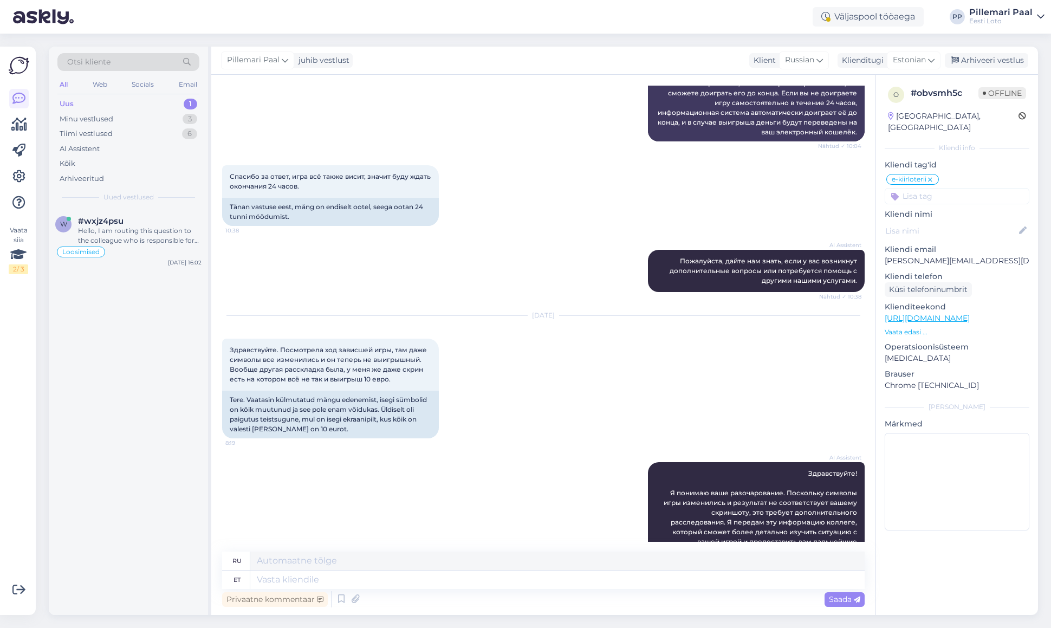
scroll to position [518, 0]
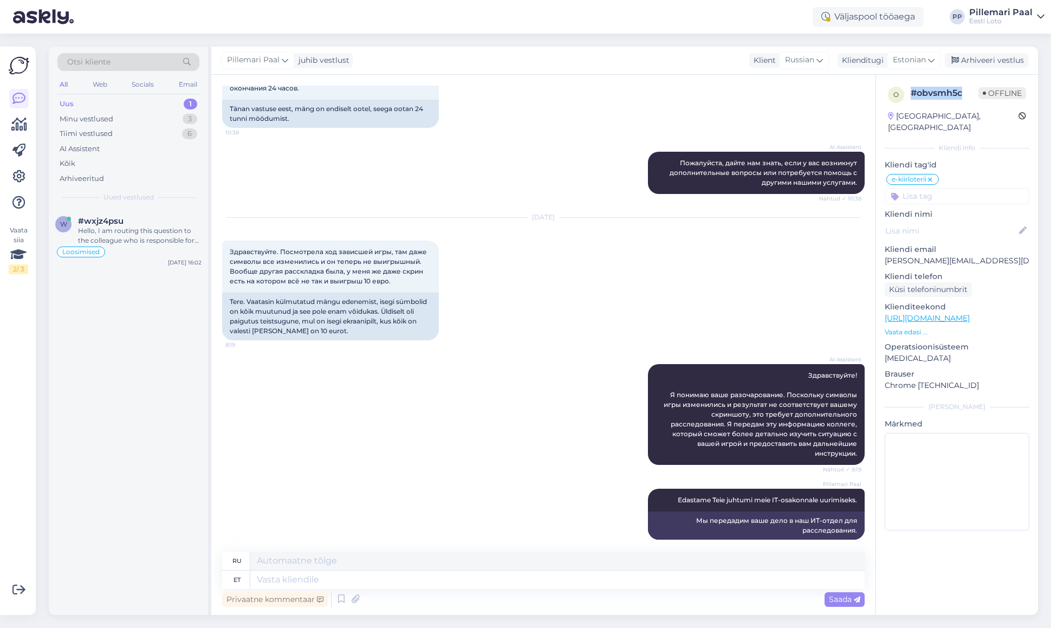
drag, startPoint x: 967, startPoint y: 93, endPoint x: 908, endPoint y: 90, distance: 59.2
click at [909, 90] on div "o # obvsmh5c Offline" at bounding box center [957, 95] width 138 height 16
copy div "# obvsmh5c"
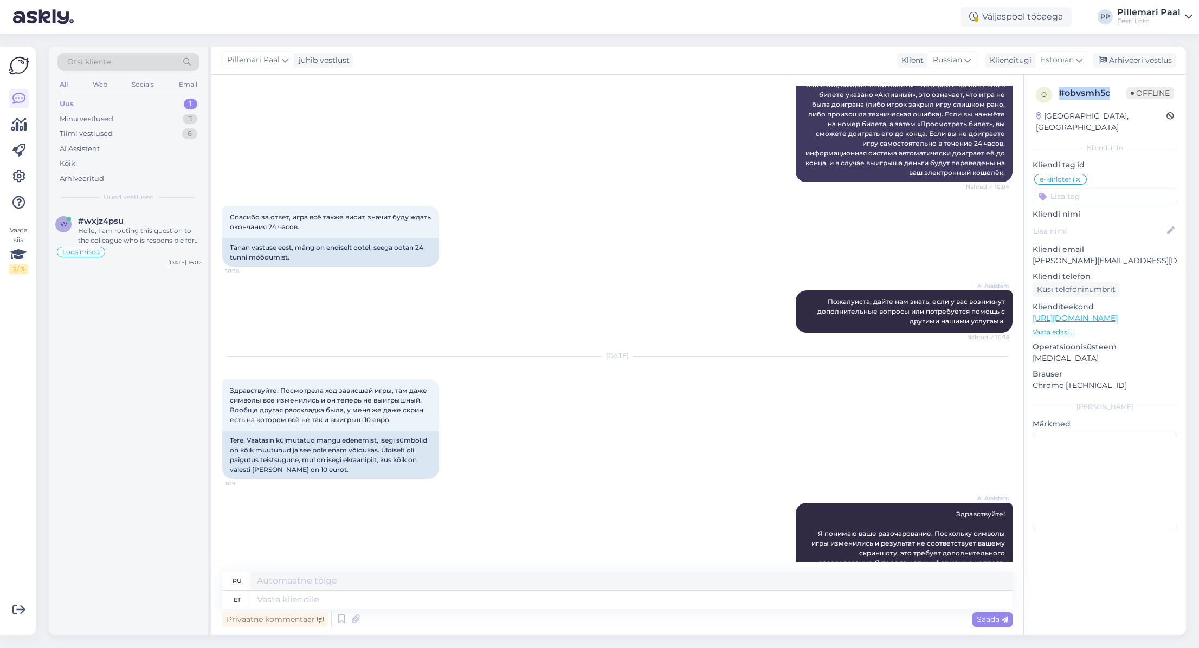
scroll to position [498, 0]
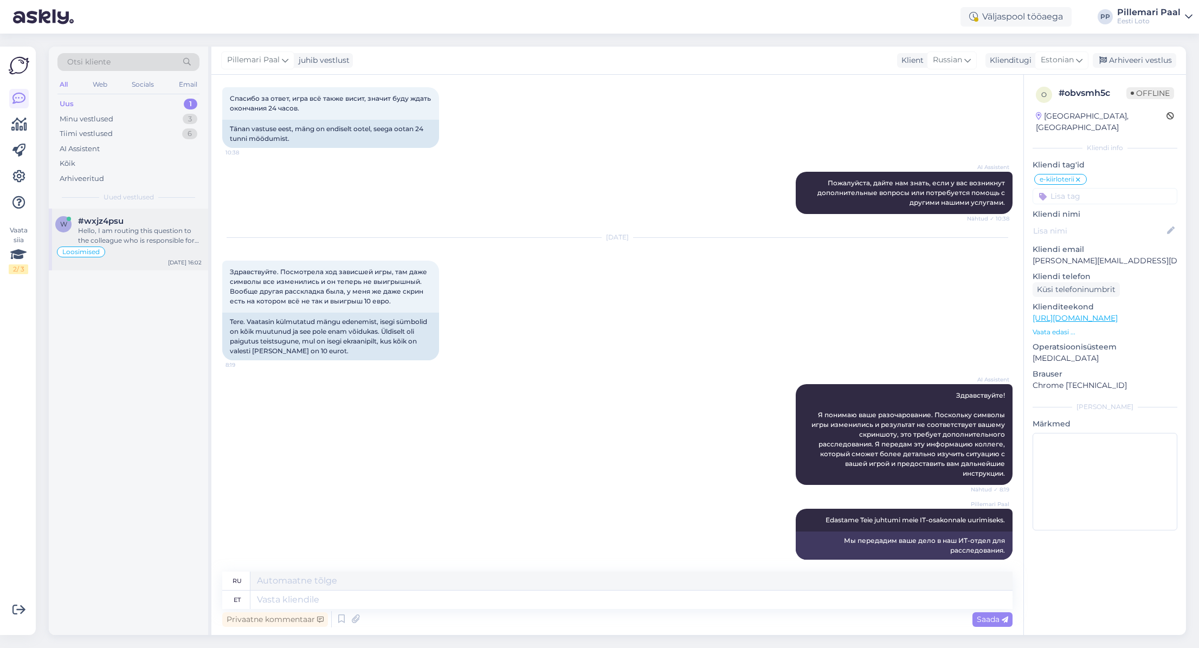
click at [145, 235] on div "Hello, I am routing this question to the colleague who is responsible for this …" at bounding box center [140, 236] width 124 height 20
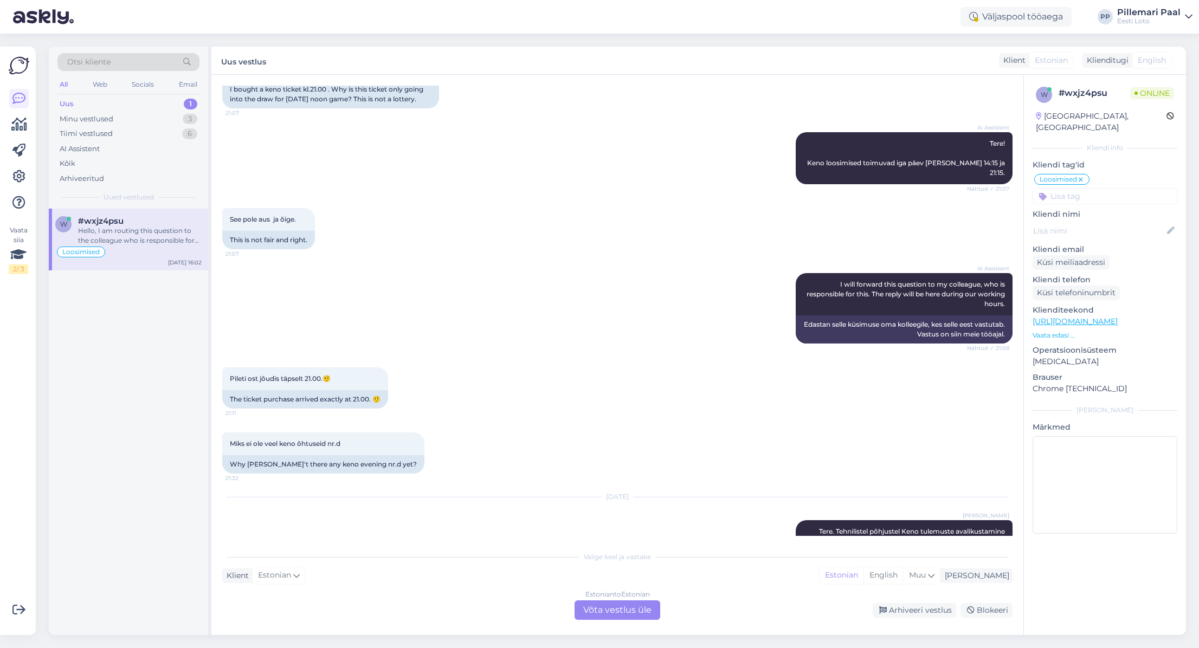
scroll to position [2129, 0]
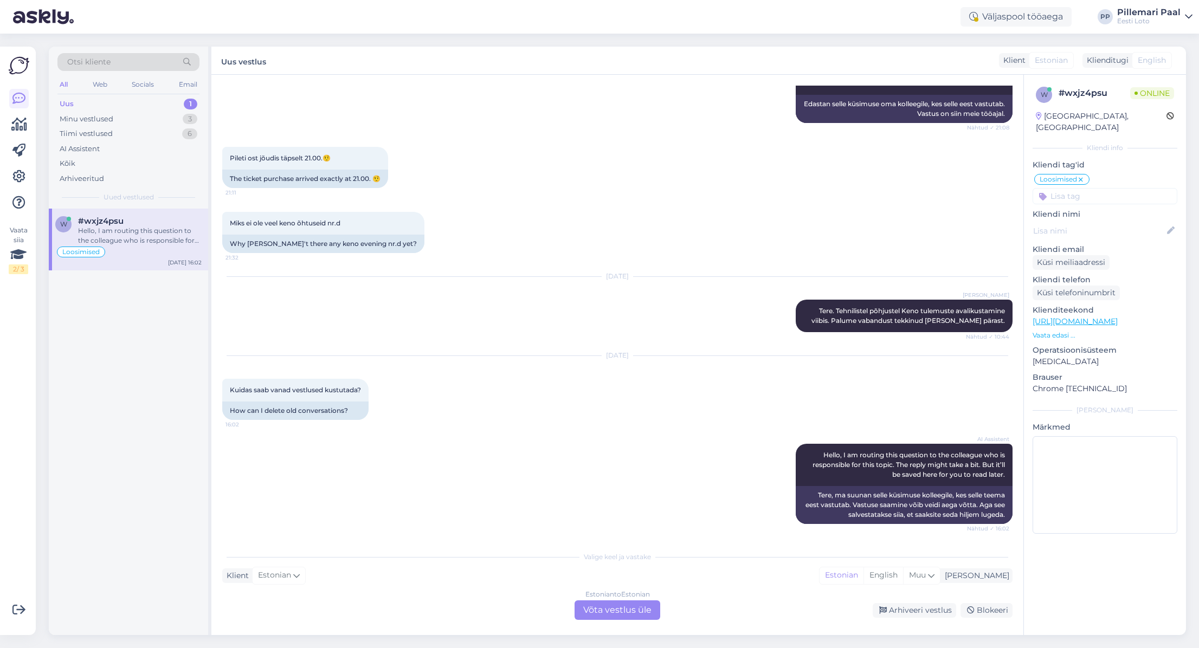
click at [632, 614] on div "Estonian to Estonian Võta vestlus üle" at bounding box center [617, 610] width 86 height 20
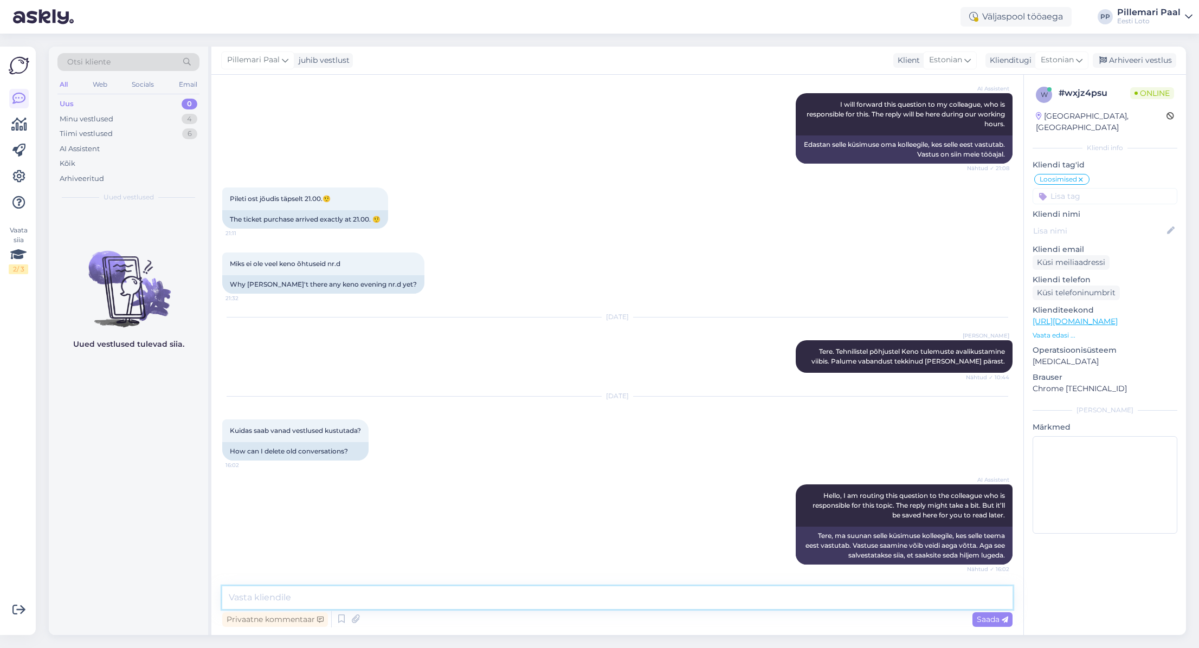
click at [591, 600] on textarea at bounding box center [617, 597] width 790 height 23
type textarea "Kahjuks pole vanu vestlusi võimalik kustutada."
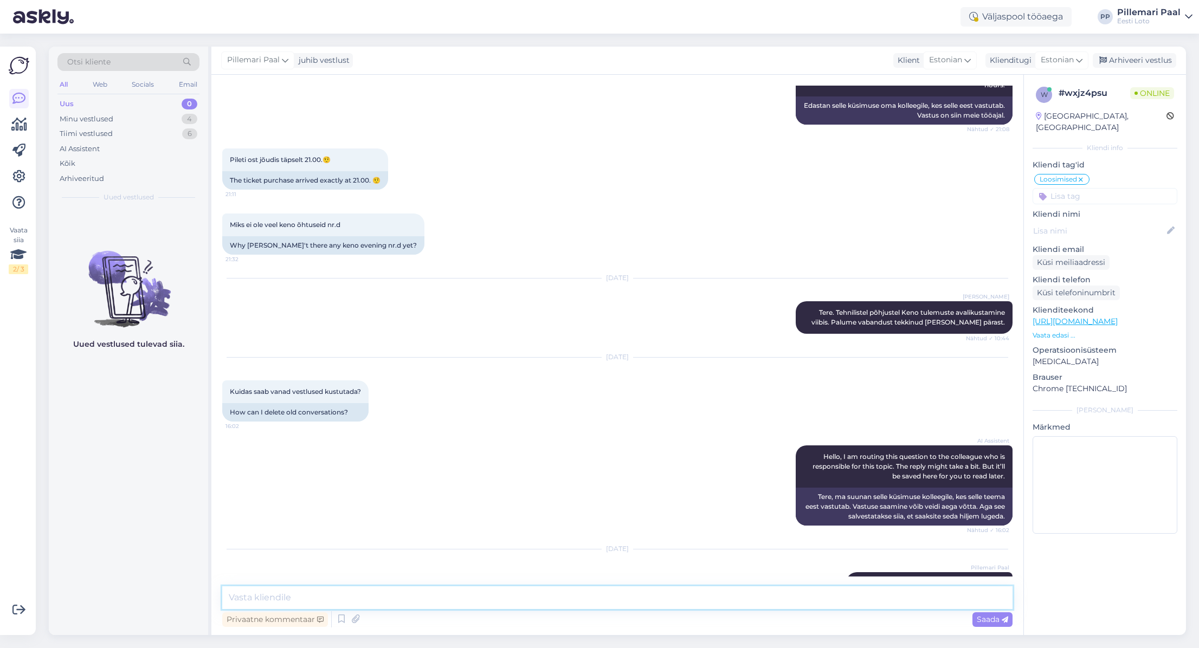
scroll to position [2158, 0]
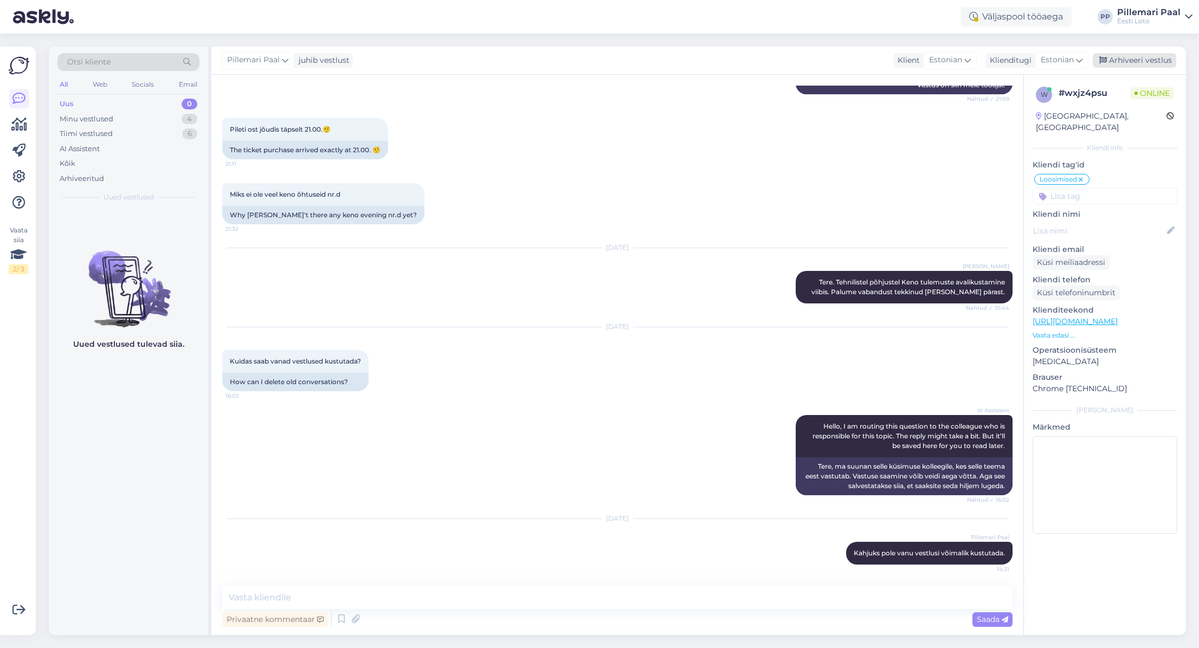
click at [940, 61] on div "Arhiveeri vestlus" at bounding box center [1133, 60] width 83 height 15
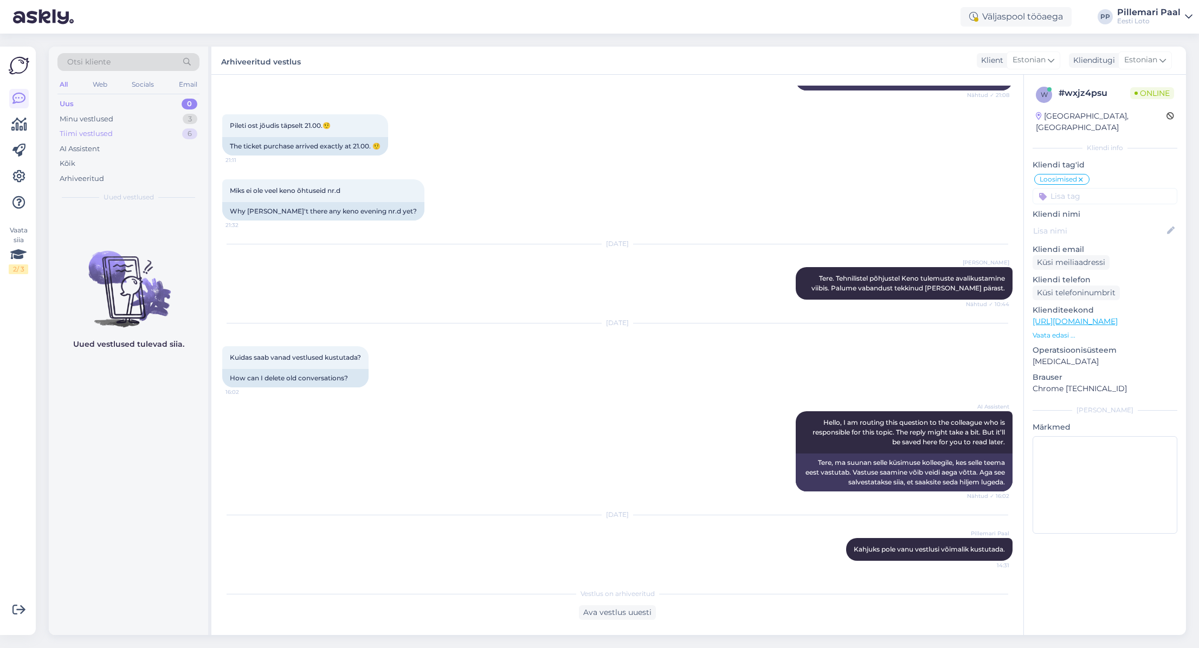
click at [76, 130] on div "Tiimi vestlused" at bounding box center [86, 133] width 53 height 11
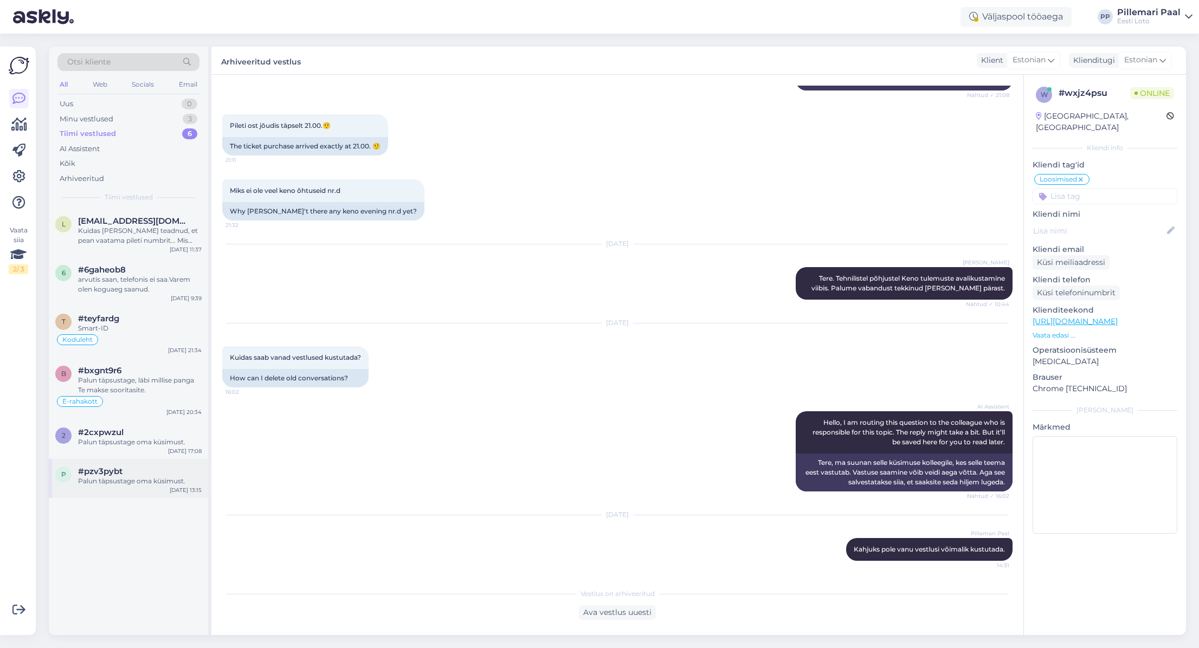
click at [145, 468] on div "#pzv3pybt" at bounding box center [140, 472] width 124 height 10
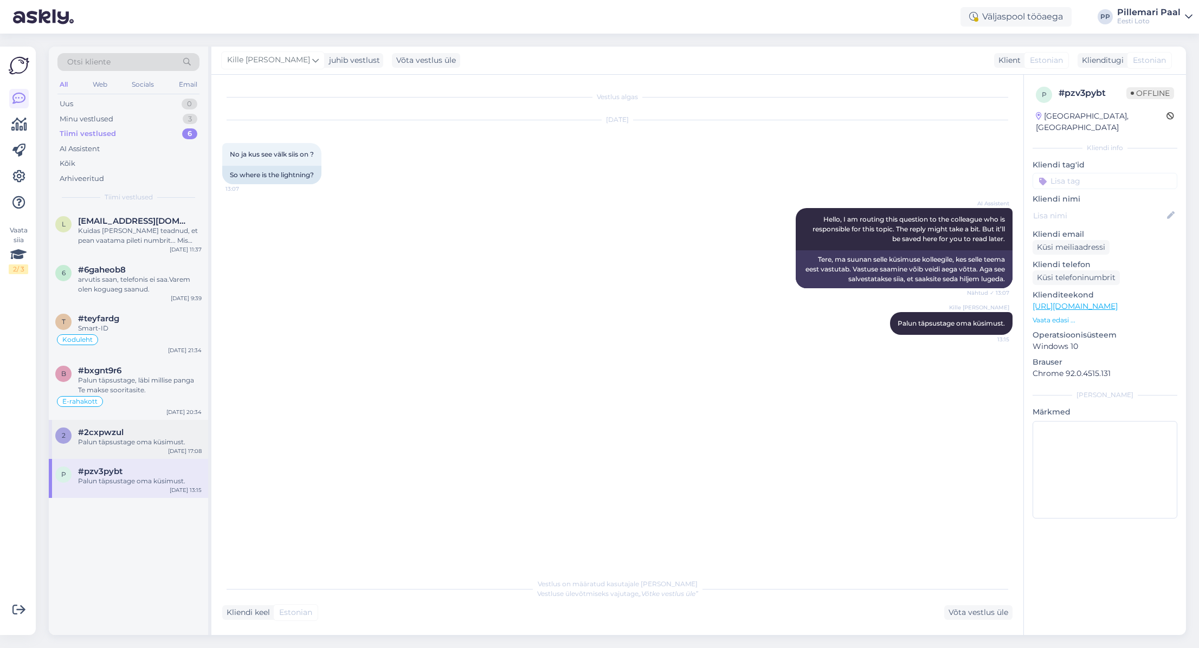
click at [106, 443] on div "Palun täpsustage oma küsimust." at bounding box center [140, 442] width 124 height 10
click at [126, 387] on div "Palun täpsustage, läbi millise panga Te makse sooritasite." at bounding box center [140, 386] width 124 height 20
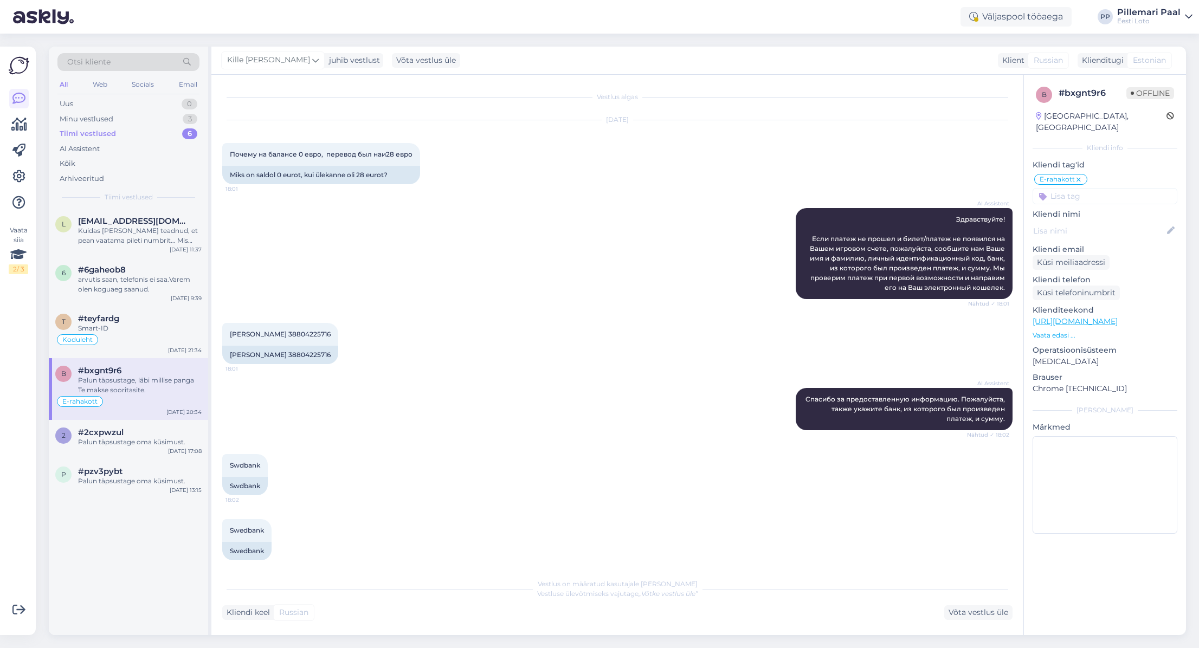
scroll to position [800, 0]
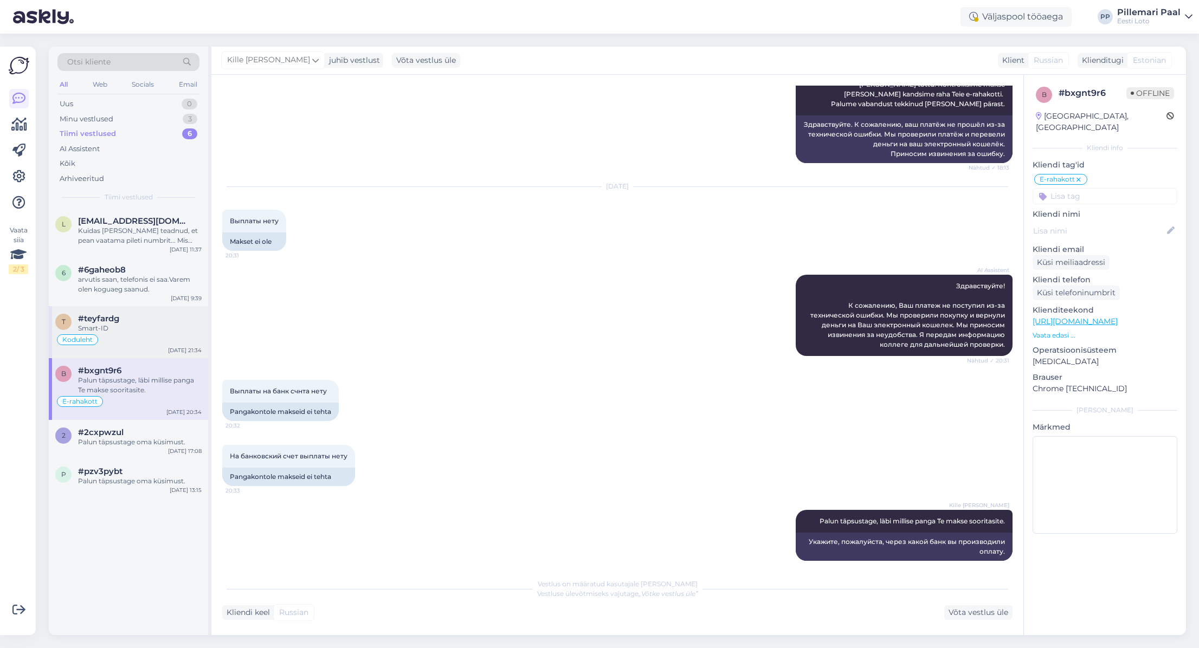
click at [130, 327] on div "Smart-ID" at bounding box center [140, 328] width 124 height 10
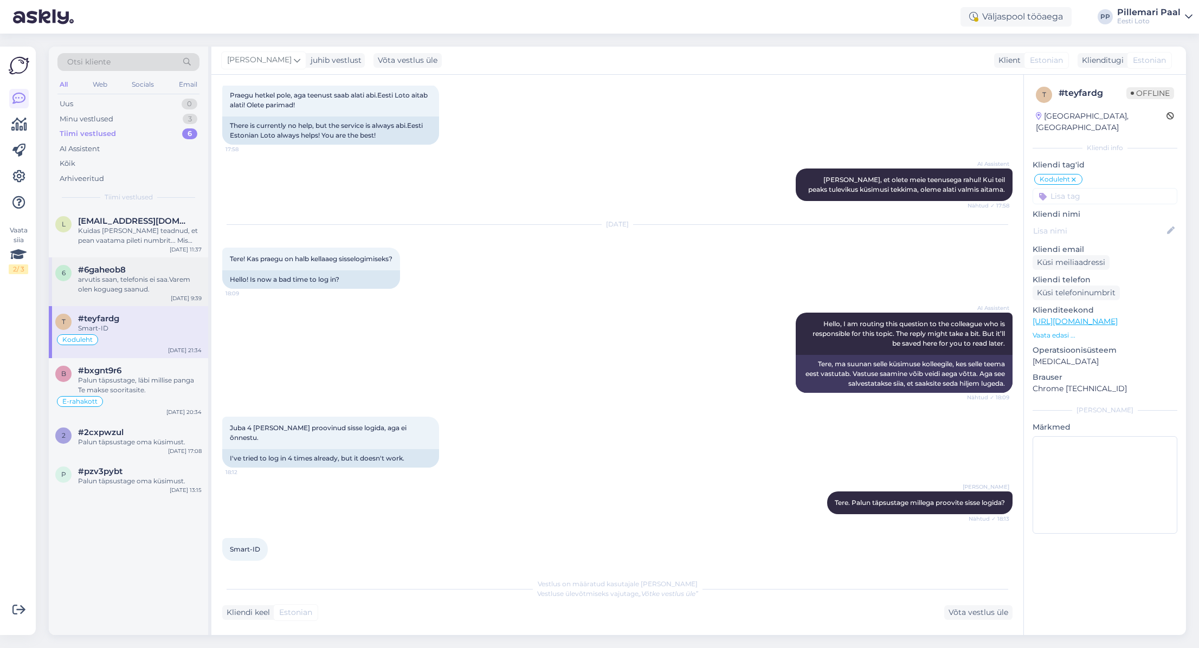
click at [124, 290] on div "arvutis saan, telefonis ei saa.Varem olen koguaeg saanud." at bounding box center [140, 285] width 124 height 20
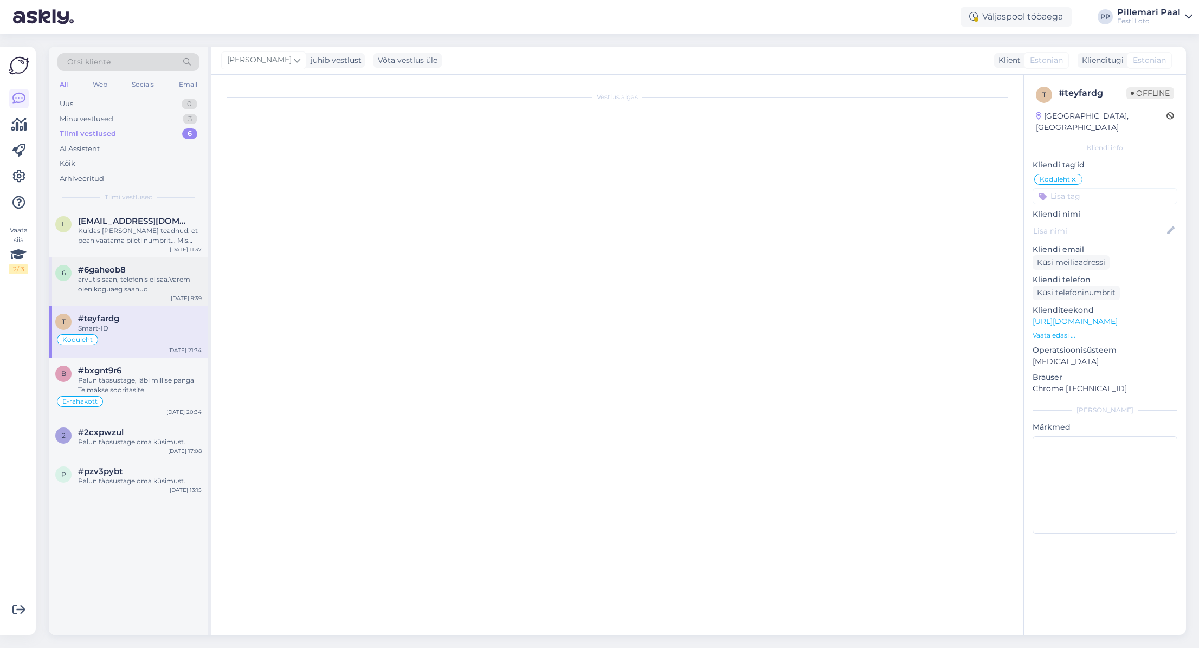
scroll to position [99, 0]
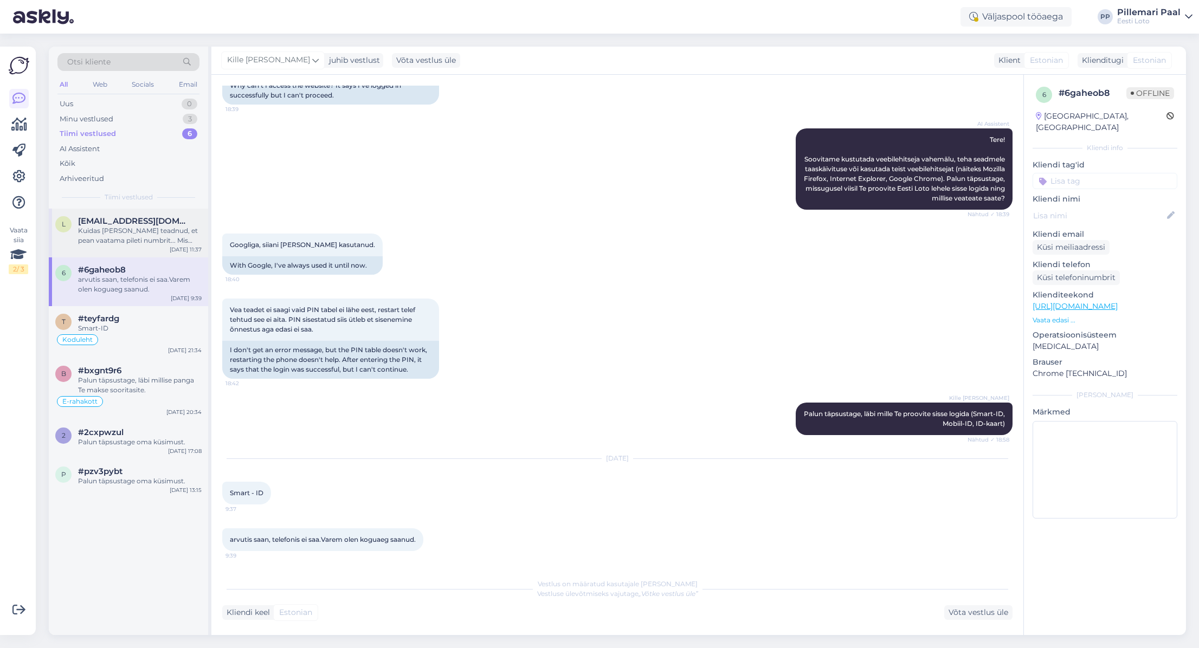
click at [125, 240] on div "Kuidas [PERSON_NAME] teadnud, et pean vaatama pileti numbrit... Mis nüüd saab s…" at bounding box center [140, 236] width 124 height 20
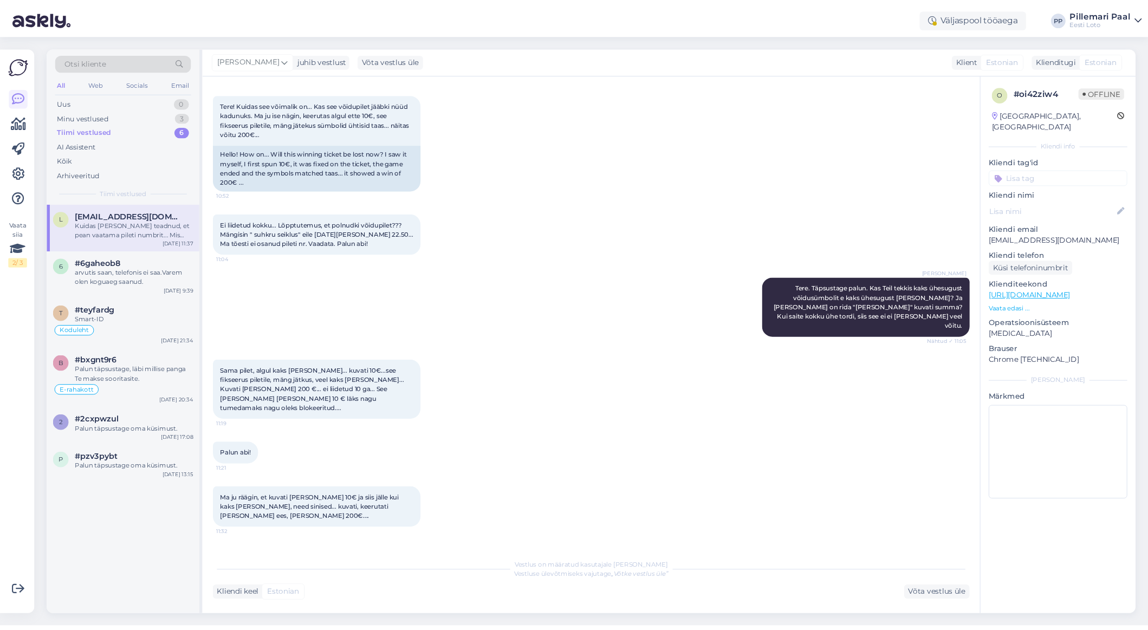
scroll to position [1033, 0]
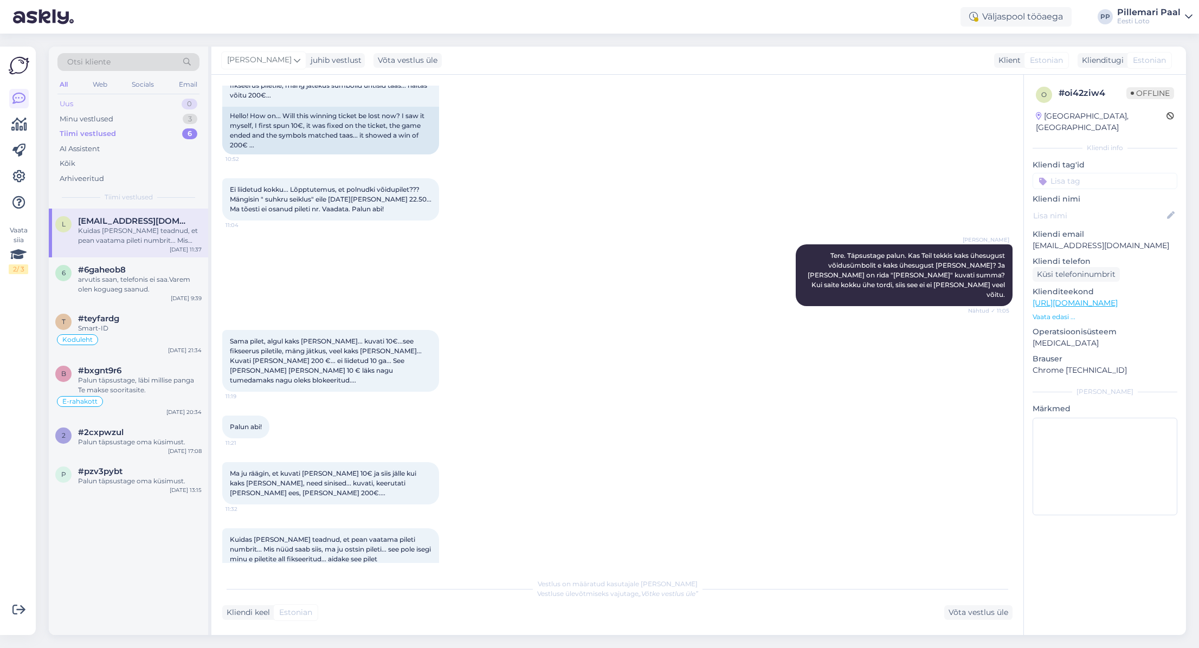
click at [80, 102] on div "Uus 0" at bounding box center [128, 103] width 142 height 15
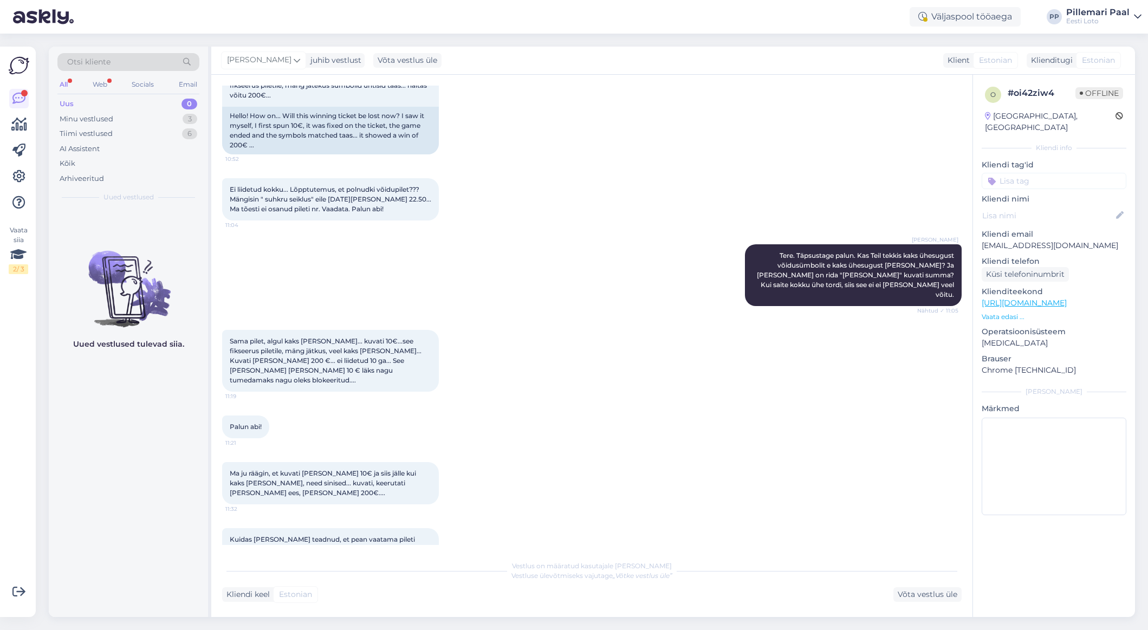
scroll to position [1051, 0]
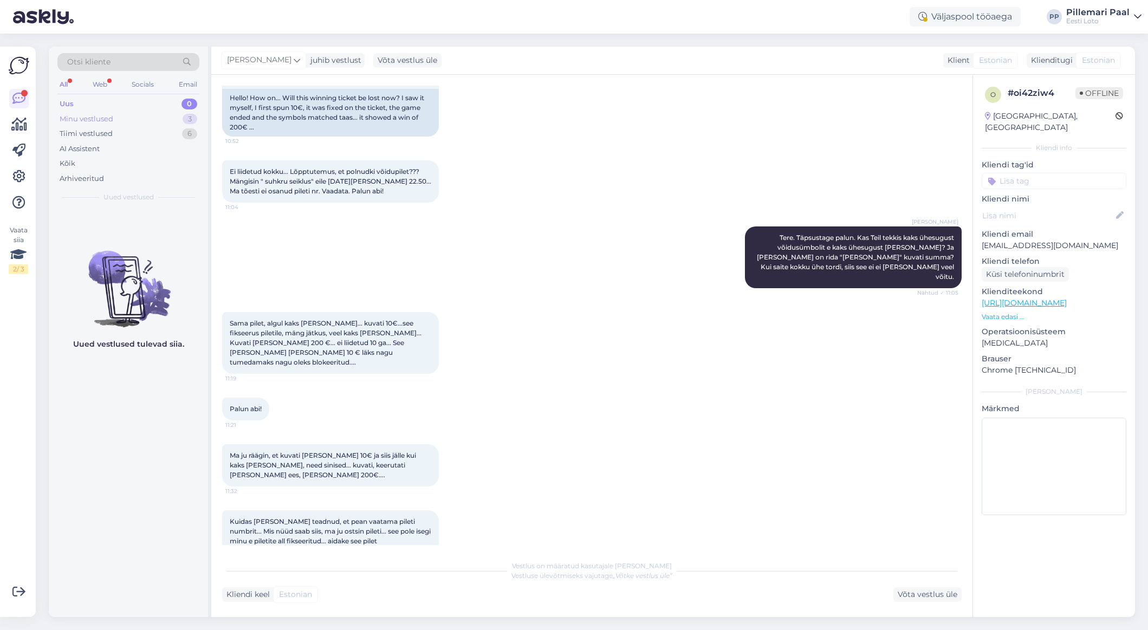
click at [100, 119] on div "Minu vestlused" at bounding box center [87, 119] width 54 height 11
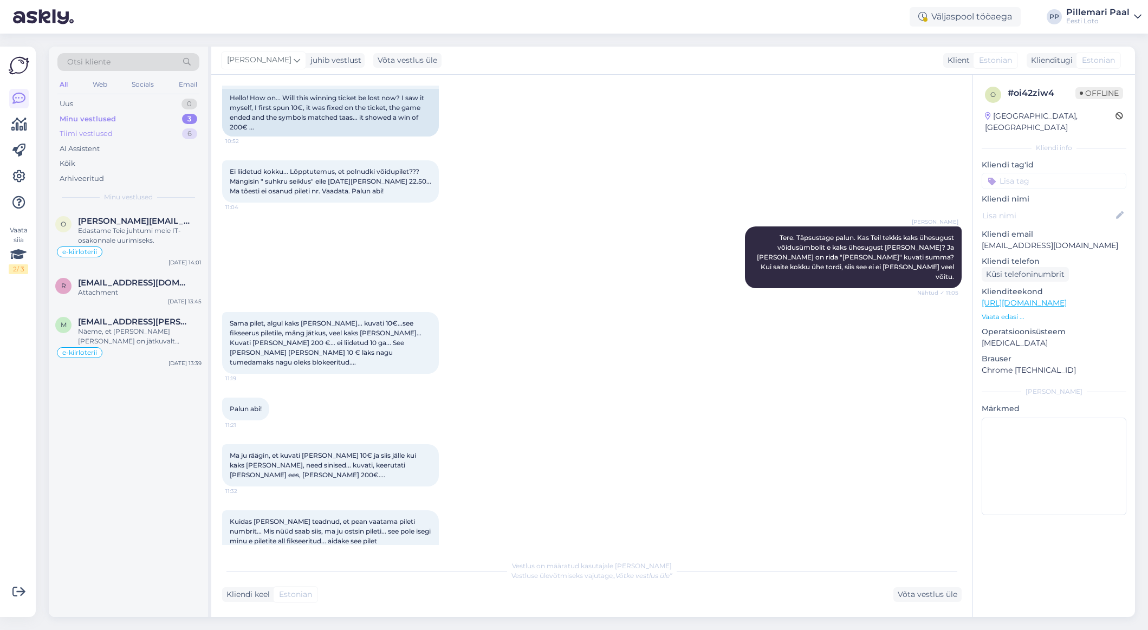
click at [102, 134] on div "Tiimi vestlused" at bounding box center [86, 133] width 53 height 11
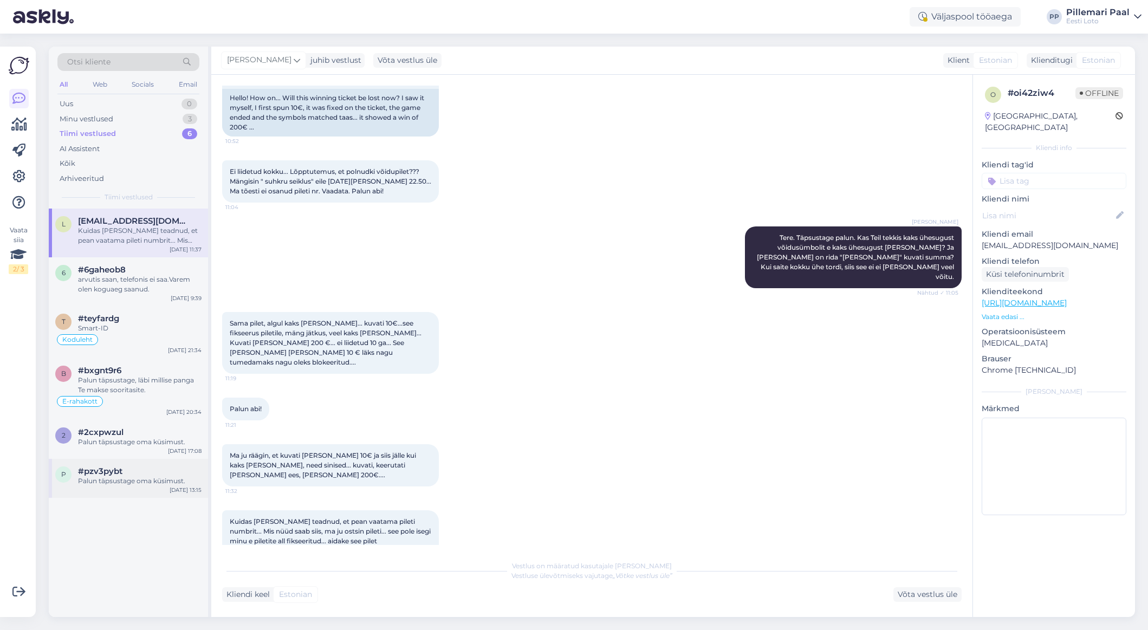
click at [131, 469] on div "#pzv3pybt" at bounding box center [140, 472] width 124 height 10
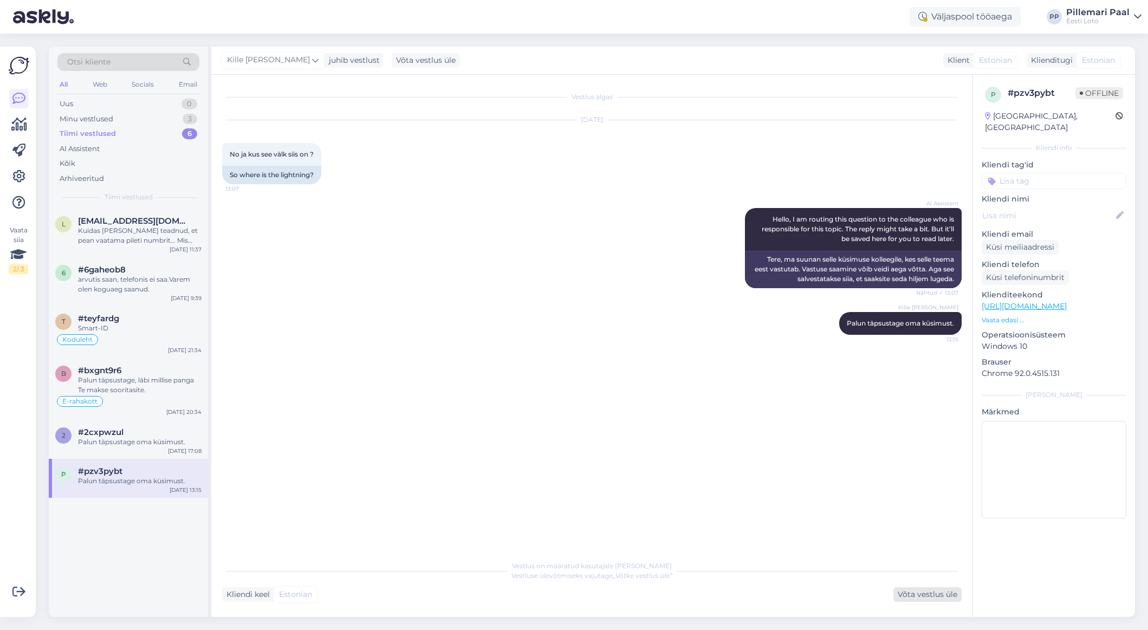
click at [940, 593] on div "Võta vestlus üle" at bounding box center [928, 594] width 68 height 15
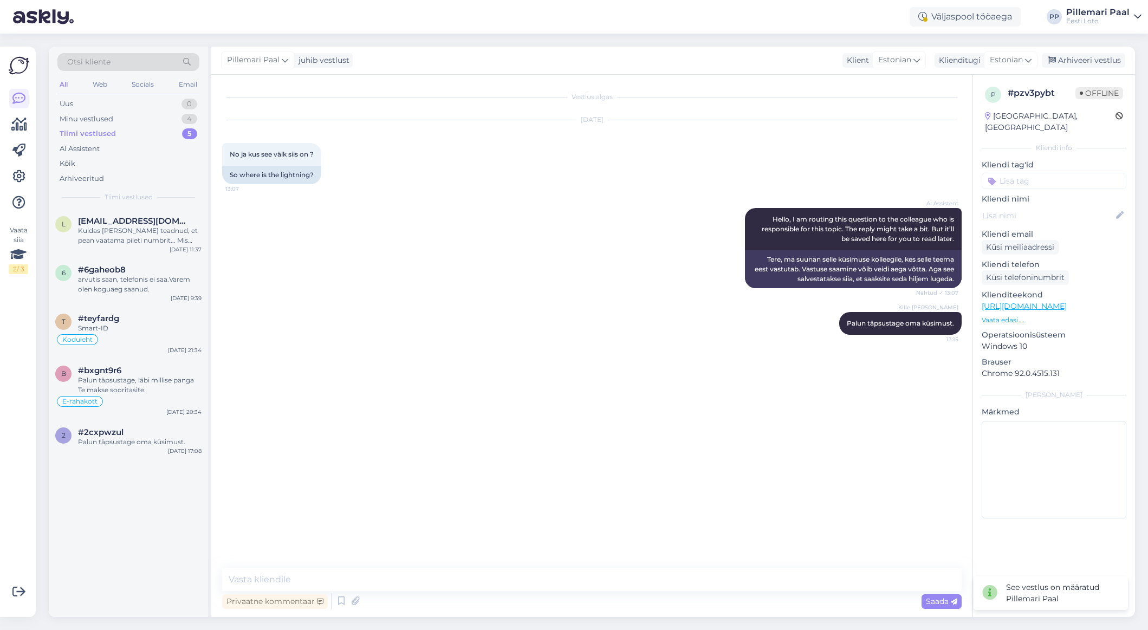
drag, startPoint x: 1066, startPoint y: 59, endPoint x: 1034, endPoint y: 79, distance: 37.7
click at [940, 59] on div "Arhiveeri vestlus" at bounding box center [1083, 60] width 83 height 15
click at [150, 445] on div "Palun täpsustage oma küsimust." at bounding box center [140, 442] width 124 height 10
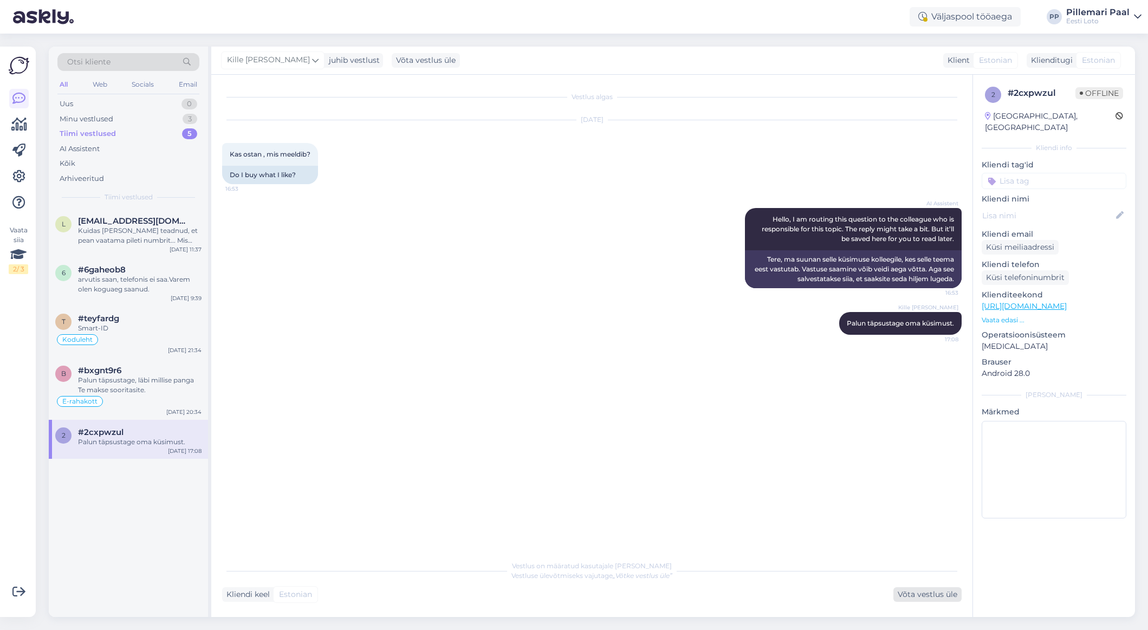
click at [921, 597] on div "Võta vestlus üle" at bounding box center [928, 594] width 68 height 15
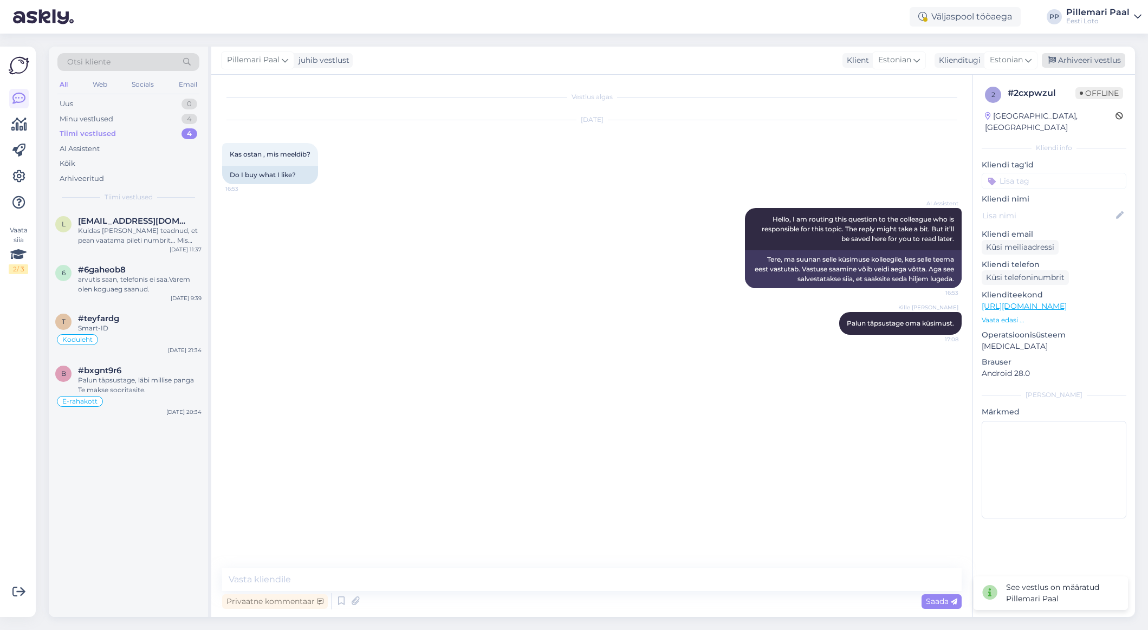
click at [940, 57] on div "Arhiveeri vestlus" at bounding box center [1083, 60] width 83 height 15
click at [128, 378] on div "Palun täpsustage, läbi millise panga Te makse sooritasite." at bounding box center [140, 386] width 124 height 20
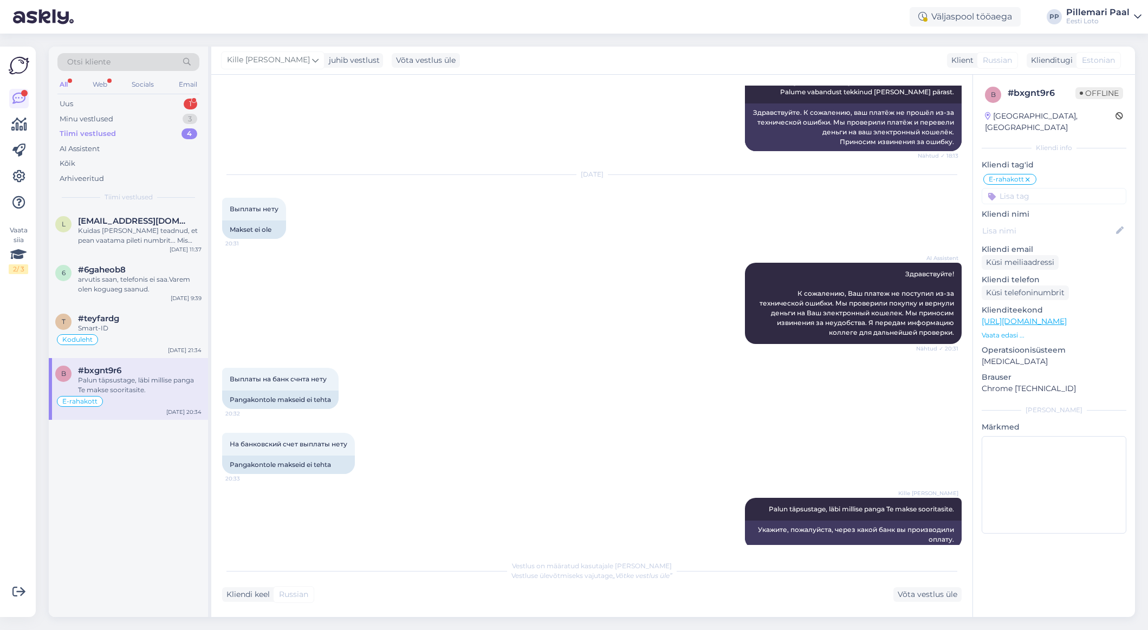
scroll to position [818, 0]
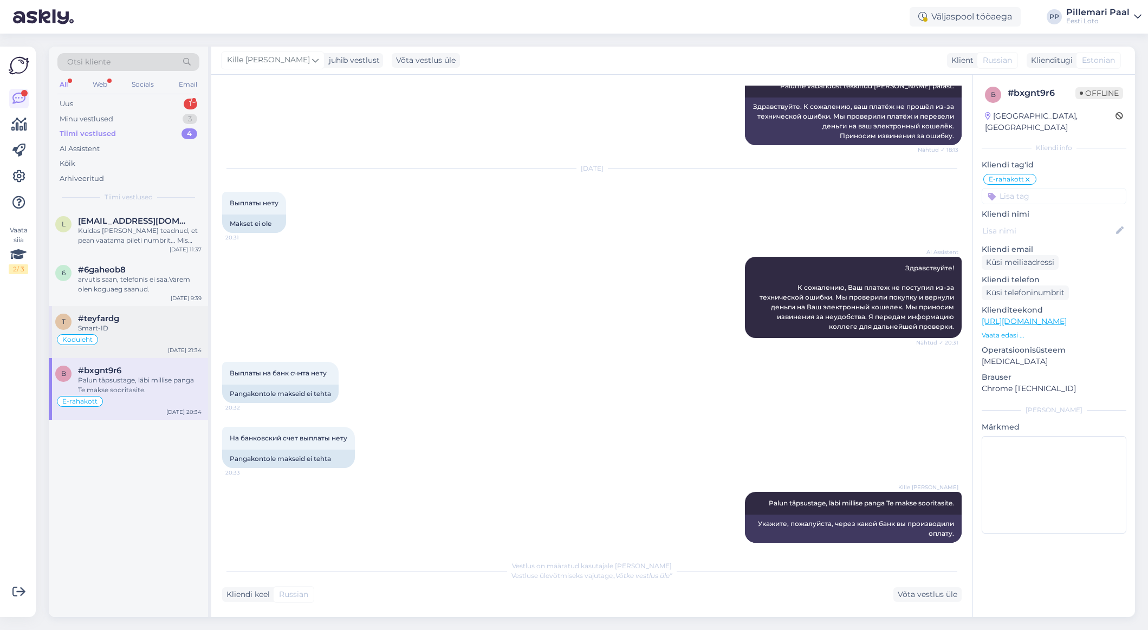
click at [133, 339] on div "Koduleht" at bounding box center [128, 339] width 146 height 13
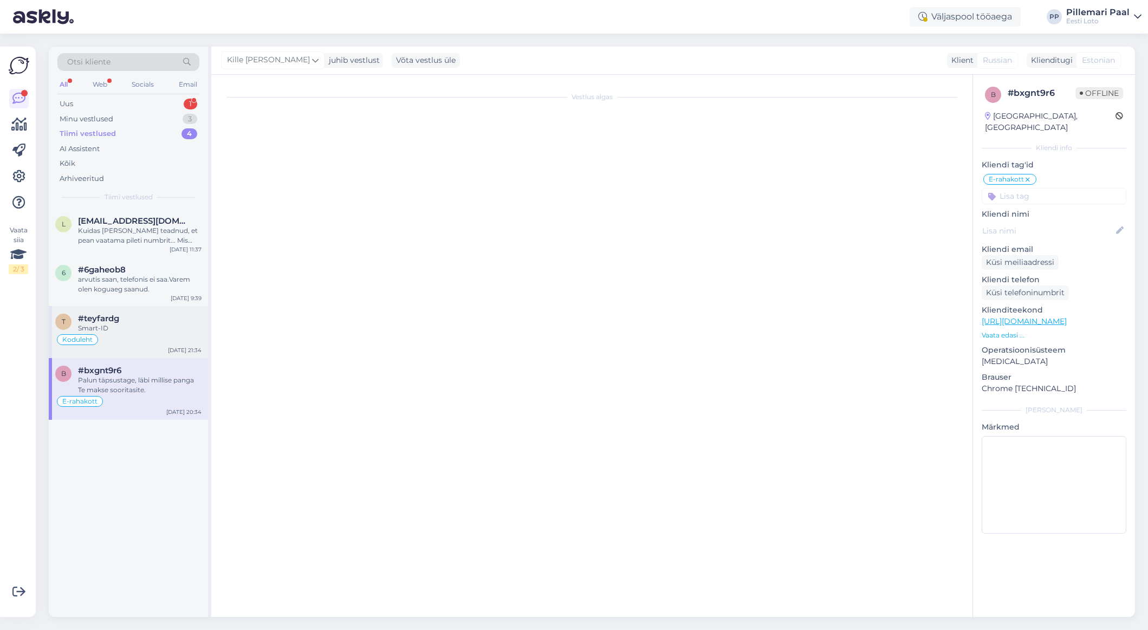
scroll to position [208, 0]
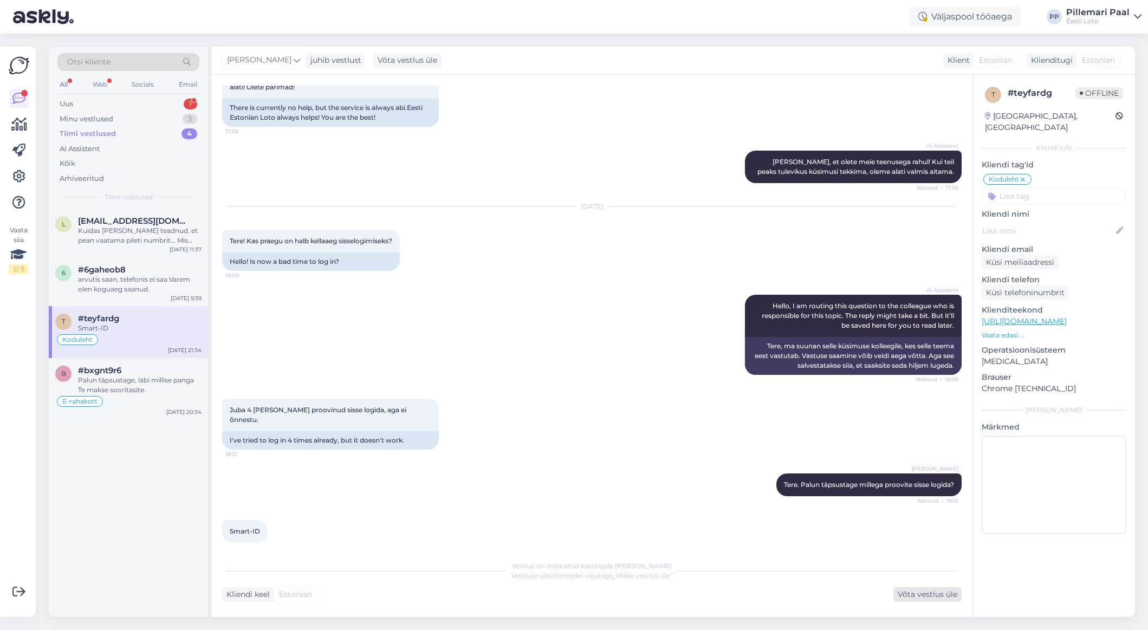
click at [923, 592] on div "Võta vestlus üle" at bounding box center [928, 594] width 68 height 15
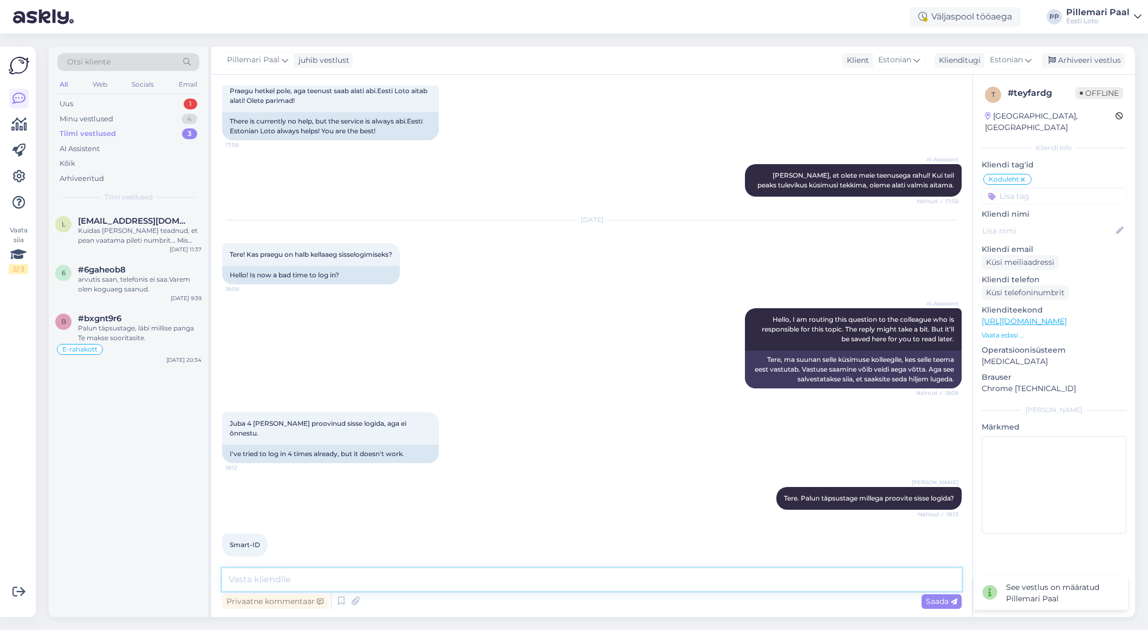
click at [503, 587] on textarea at bounding box center [592, 579] width 740 height 23
paste textarea "Üldisi tõrkeid Smart-ID-ga sisselogimisel meie kodulehel hetkel ei esine. Soovi…"
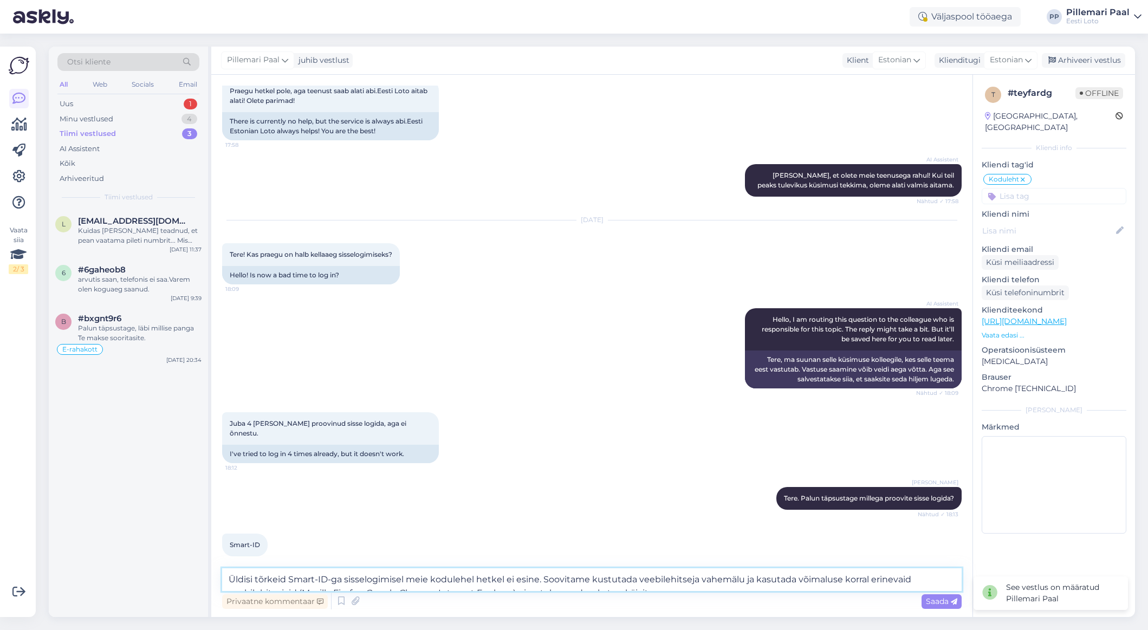
scroll to position [208, 0]
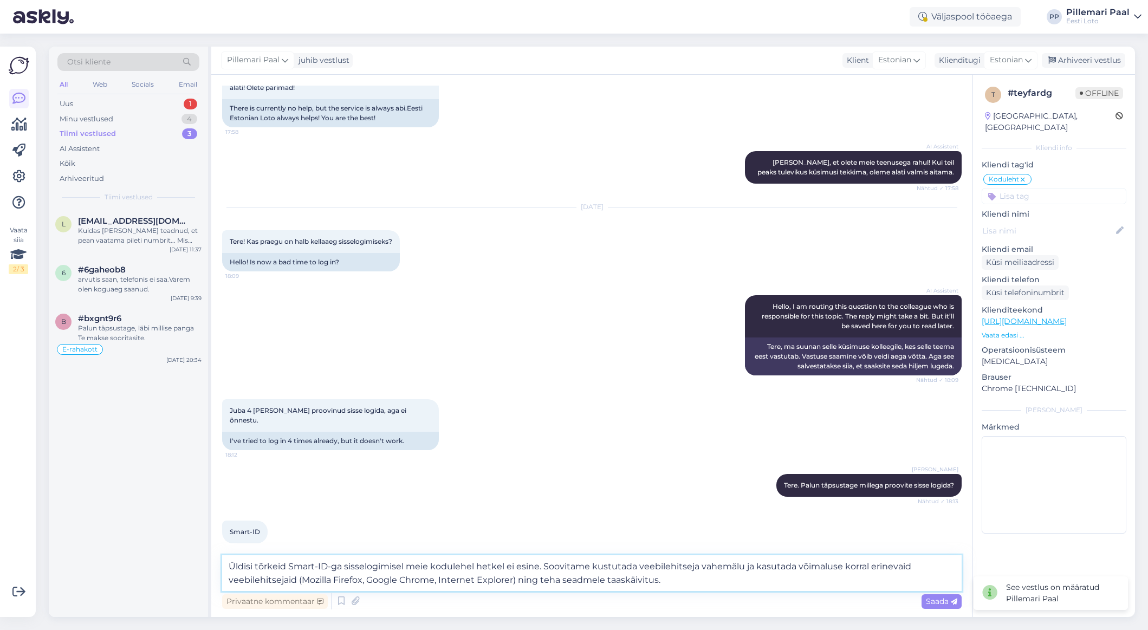
type textarea "Üldisi tõrkeid Smart-ID-ga sisselogimisel meie kodulehel hetkel ei esine. Soovi…"
click at [940, 605] on span "Saada" at bounding box center [941, 602] width 31 height 10
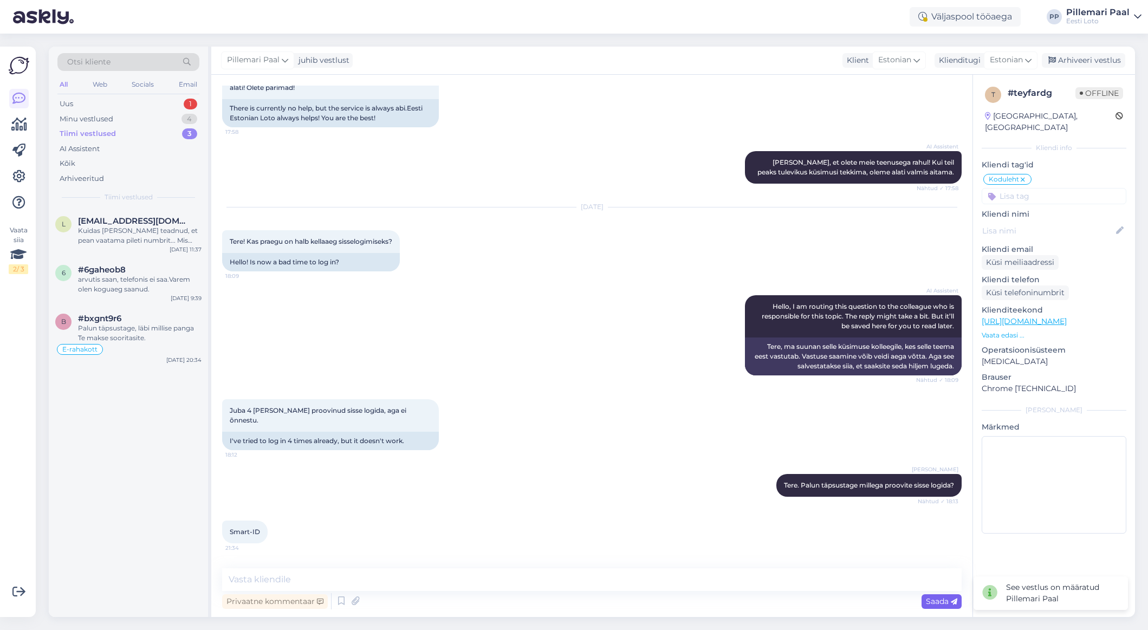
scroll to position [303, 0]
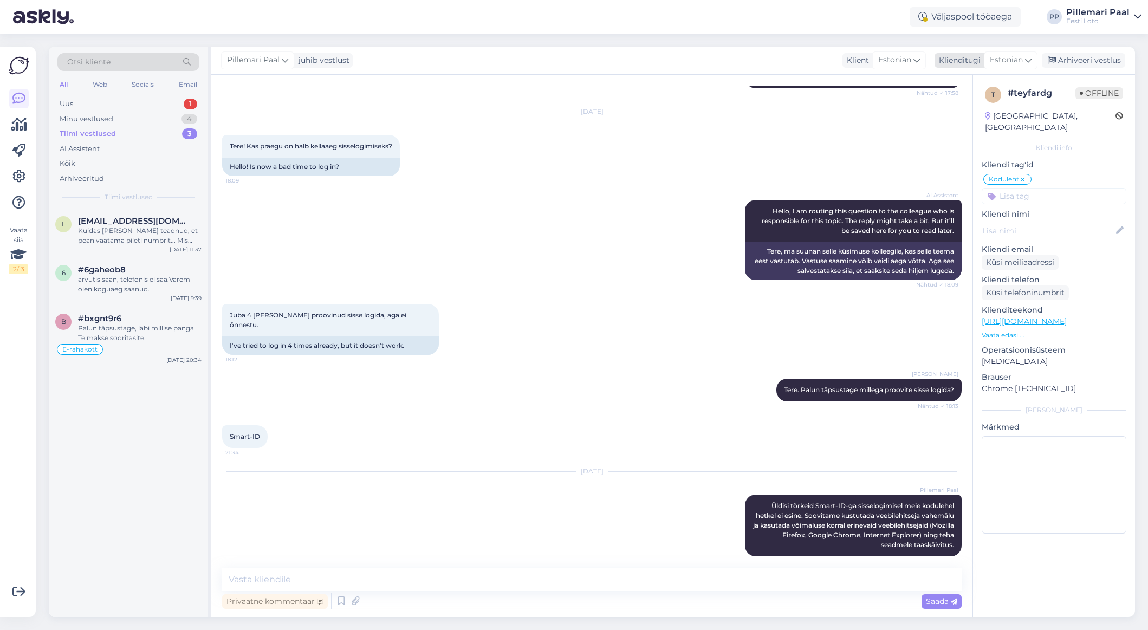
click at [940, 60] on div "Arhiveeri vestlus" at bounding box center [1083, 60] width 83 height 15
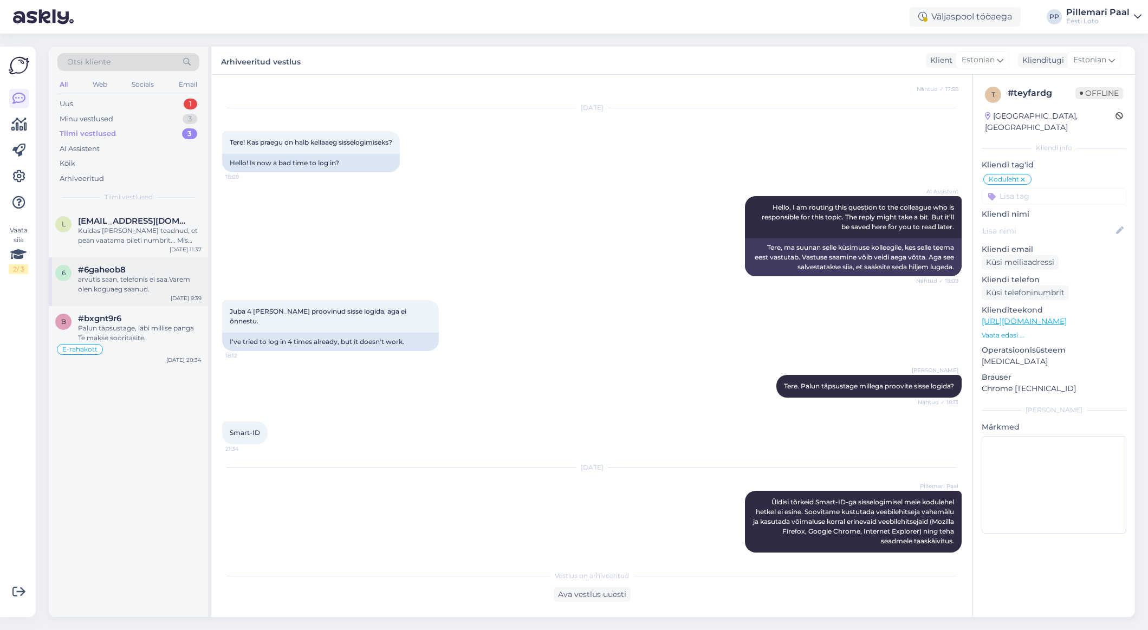
click at [128, 272] on div "#6gaheob8" at bounding box center [140, 270] width 124 height 10
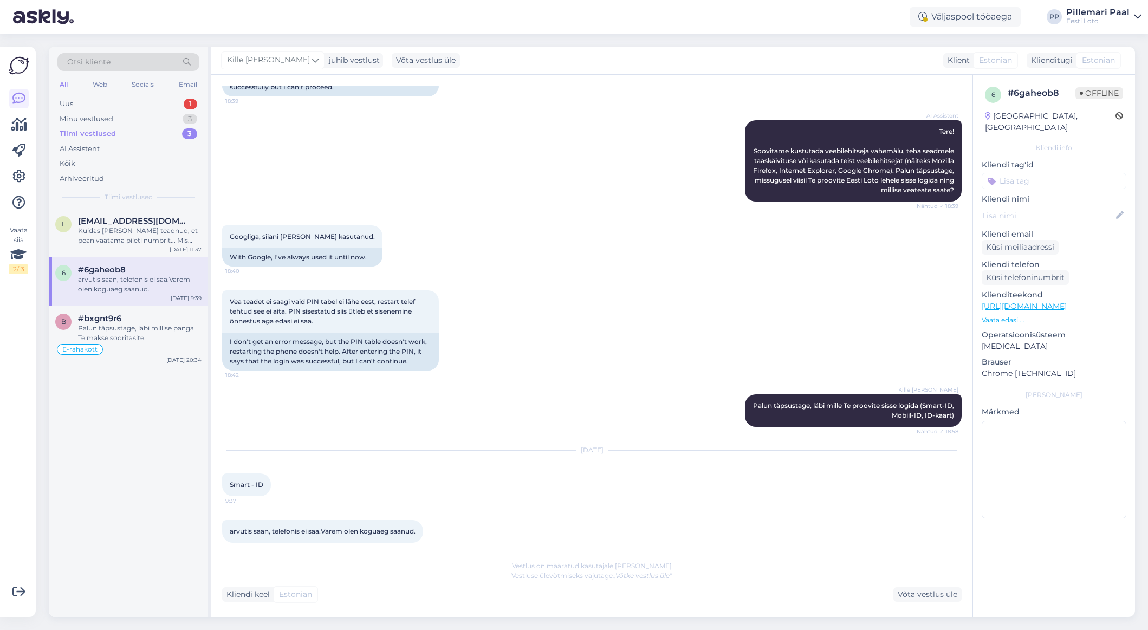
scroll to position [117, 0]
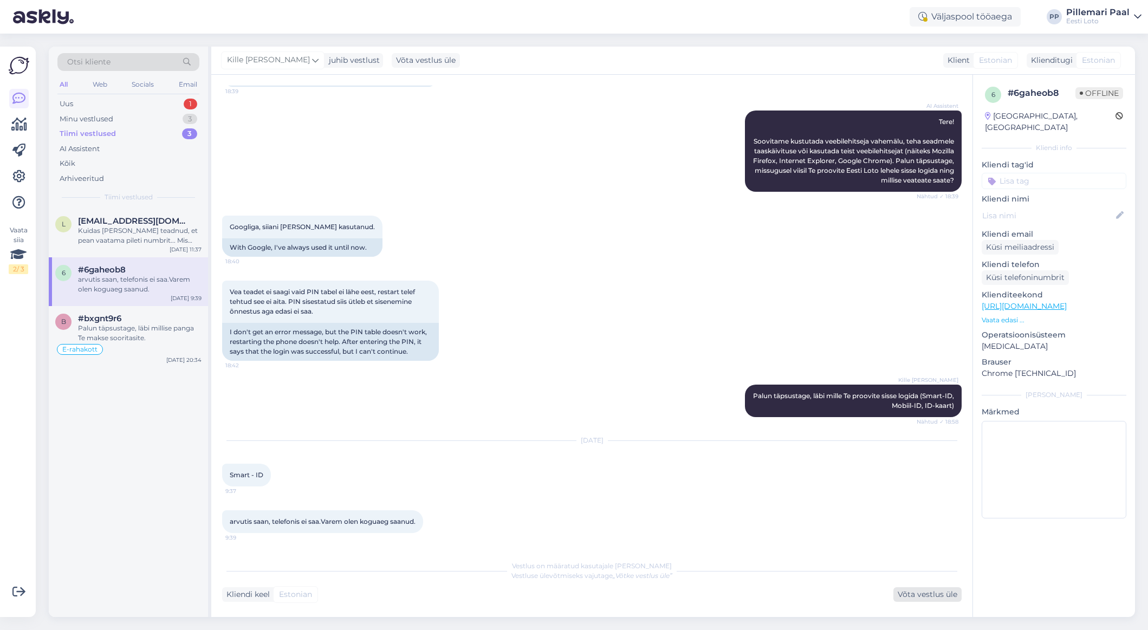
click at [931, 591] on div "Võta vestlus üle" at bounding box center [928, 594] width 68 height 15
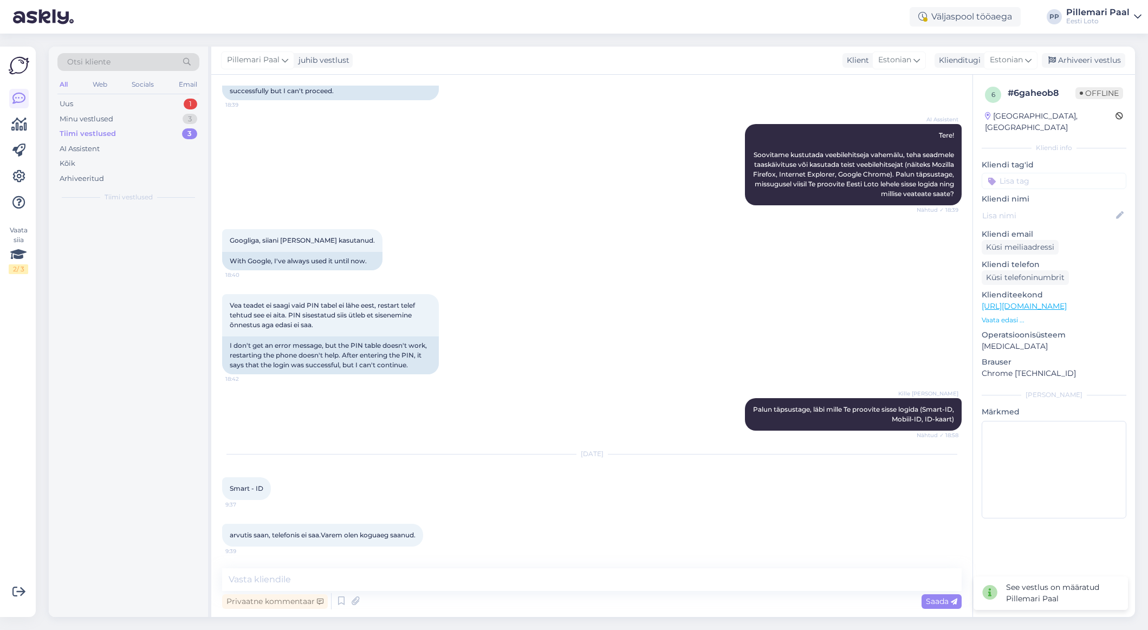
scroll to position [103, 0]
click at [532, 579] on textarea at bounding box center [592, 579] width 740 height 23
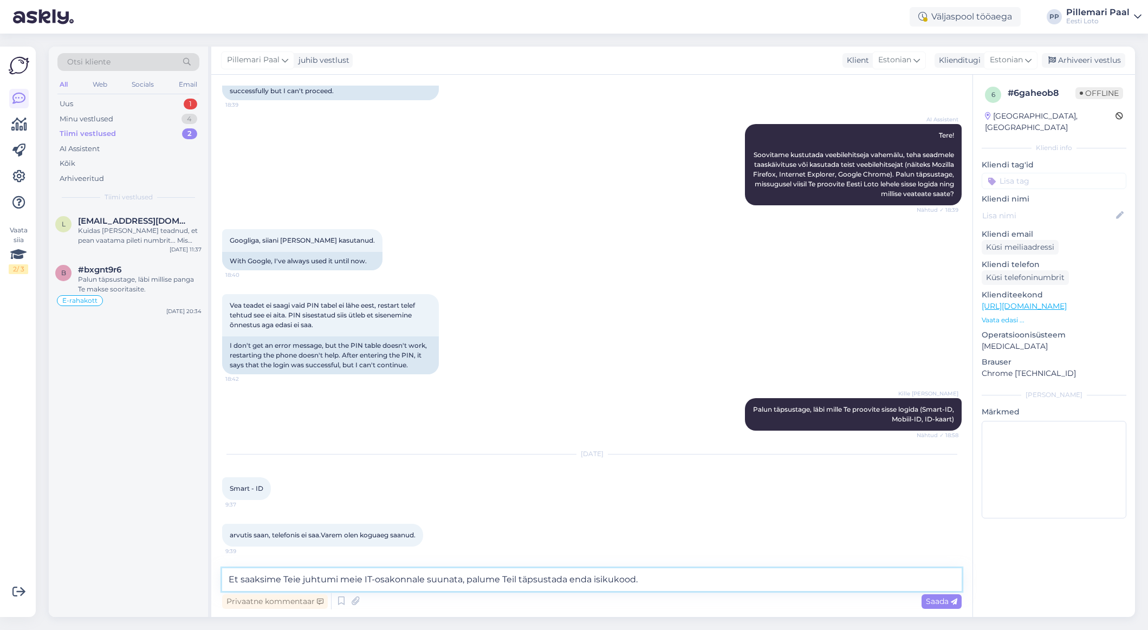
type textarea "Et saaksime Teie juhtumi meie IT-osakonnale suunata, palume Teil täpsustada end…"
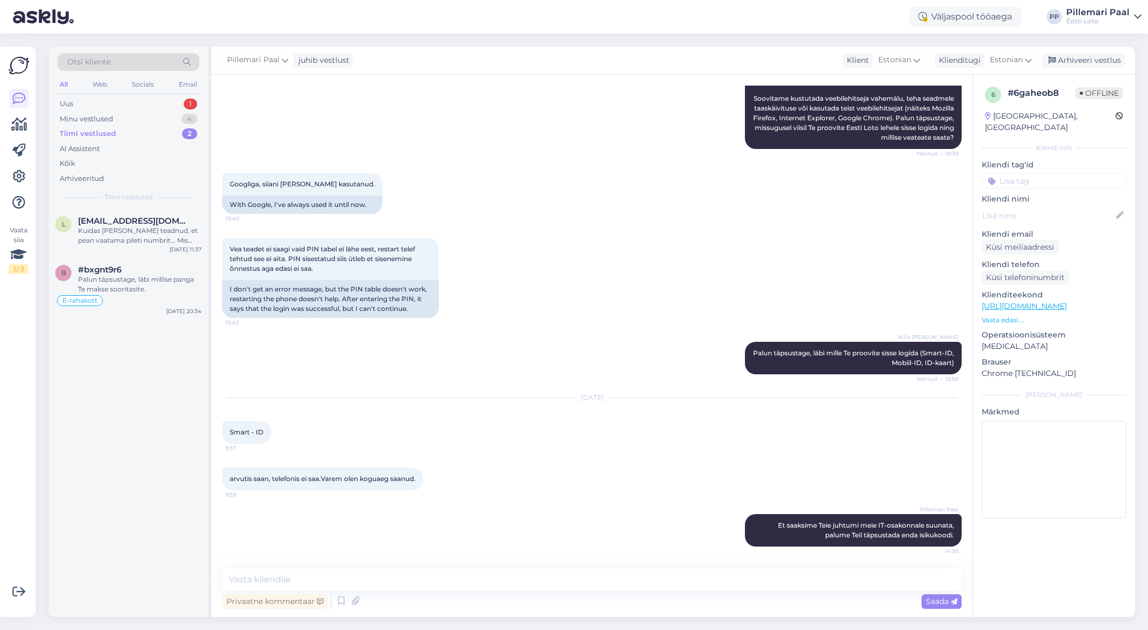
drag, startPoint x: 1083, startPoint y: 64, endPoint x: 1071, endPoint y: 70, distance: 13.1
click at [940, 64] on div "Arhiveeri vestlus" at bounding box center [1083, 60] width 83 height 15
click at [141, 279] on div "Palun täpsustage, läbi millise panga Te makse sooritasite." at bounding box center [140, 285] width 124 height 20
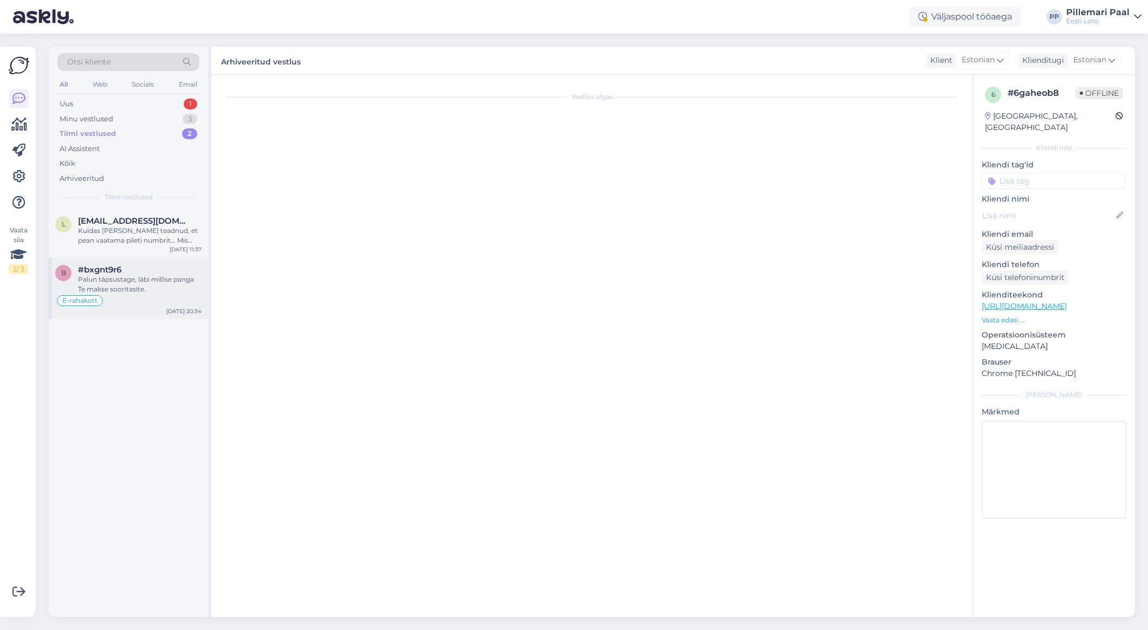
scroll to position [818, 0]
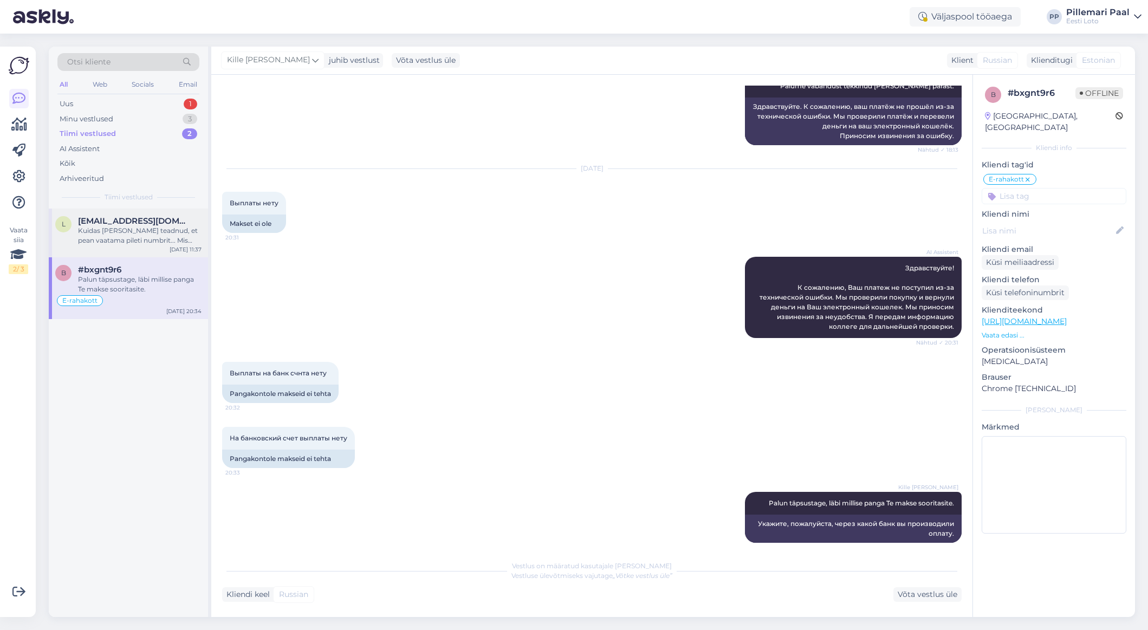
click at [136, 237] on div "Kuidas [PERSON_NAME] teadnud, et pean vaatama pileti numbrit... Mis nüüd saab s…" at bounding box center [140, 236] width 124 height 20
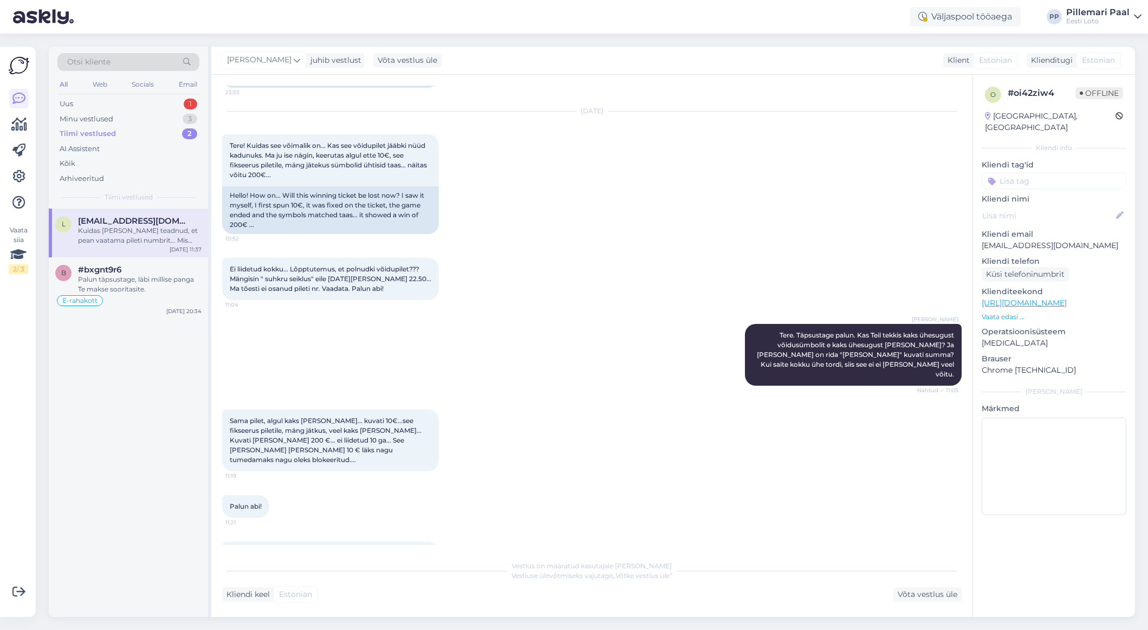
scroll to position [1051, 0]
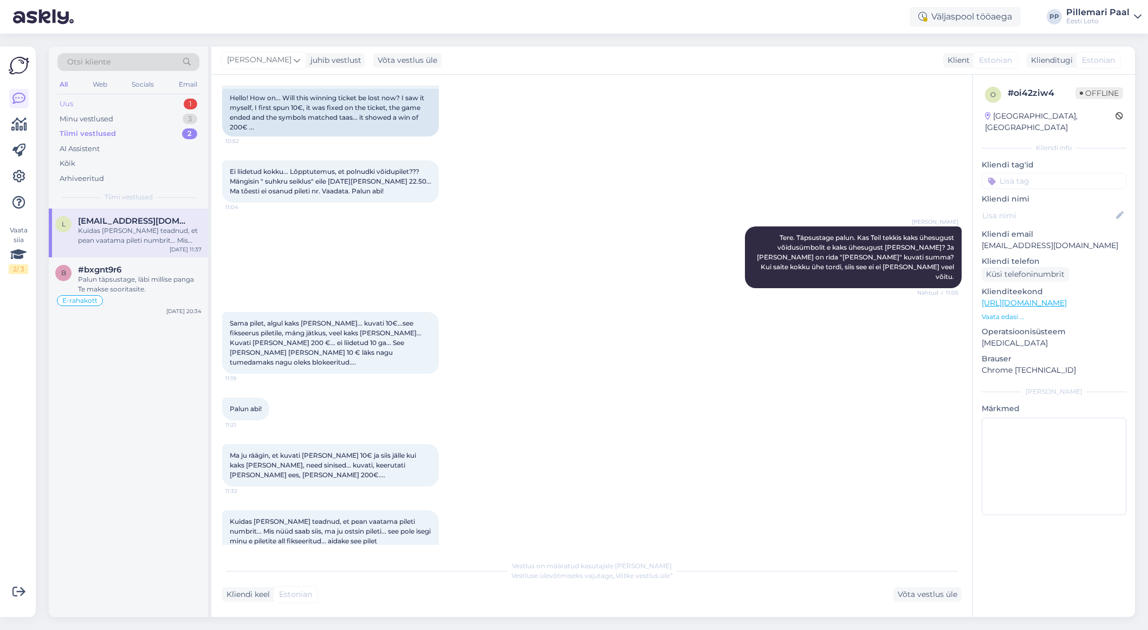
click at [86, 101] on div "Uus 1" at bounding box center [128, 103] width 142 height 15
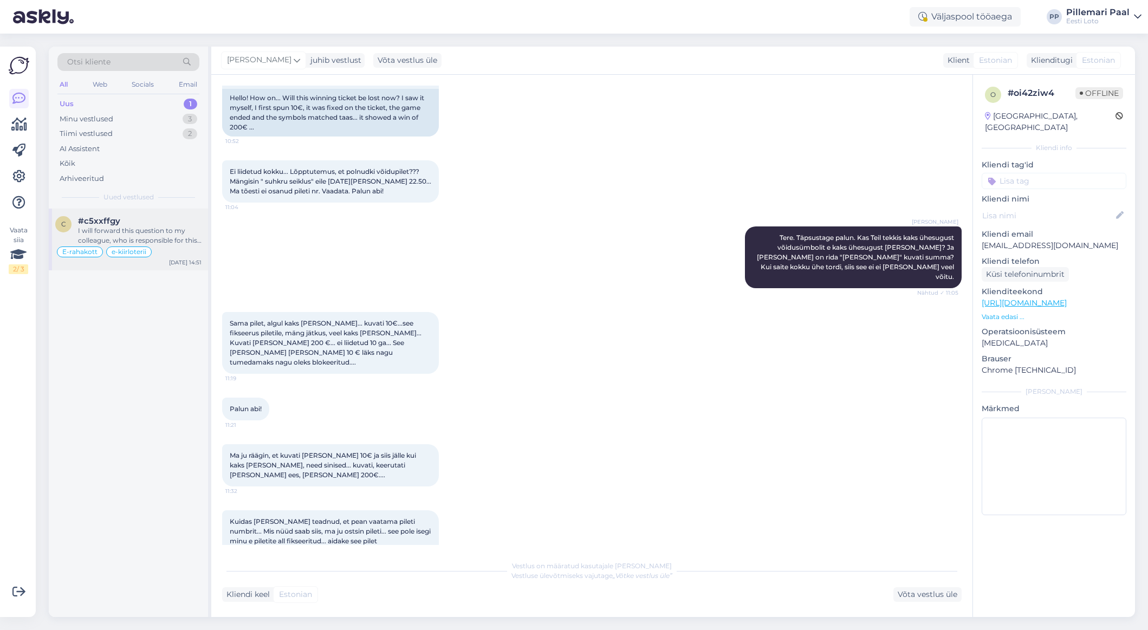
click at [134, 230] on div "I will forward this question to my colleague, who is responsible for this. The …" at bounding box center [140, 236] width 124 height 20
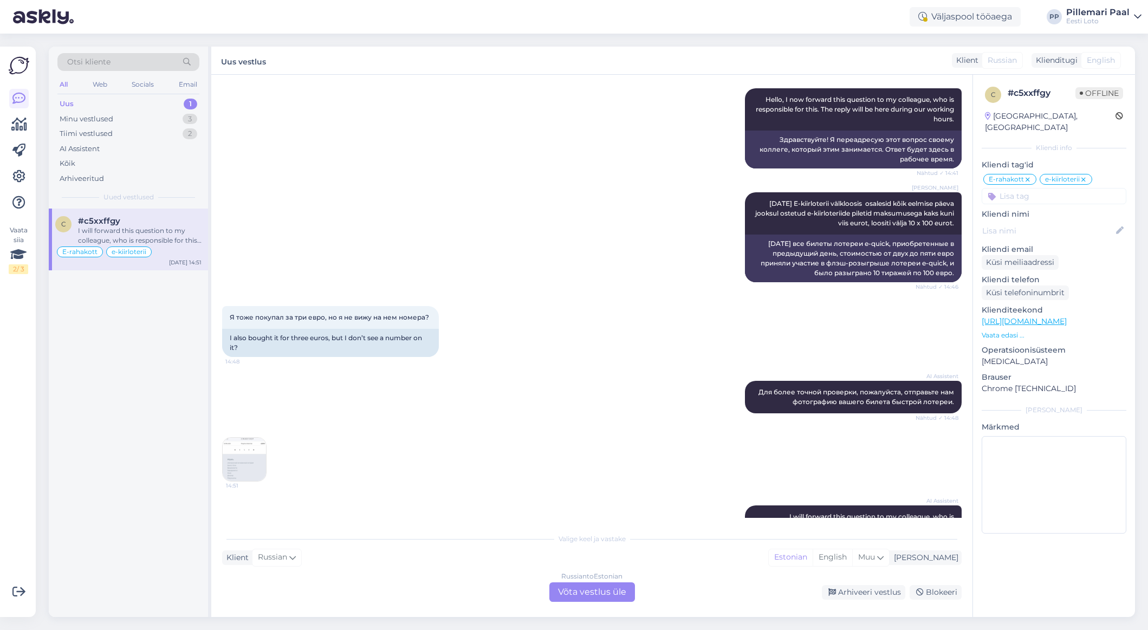
scroll to position [3115, 0]
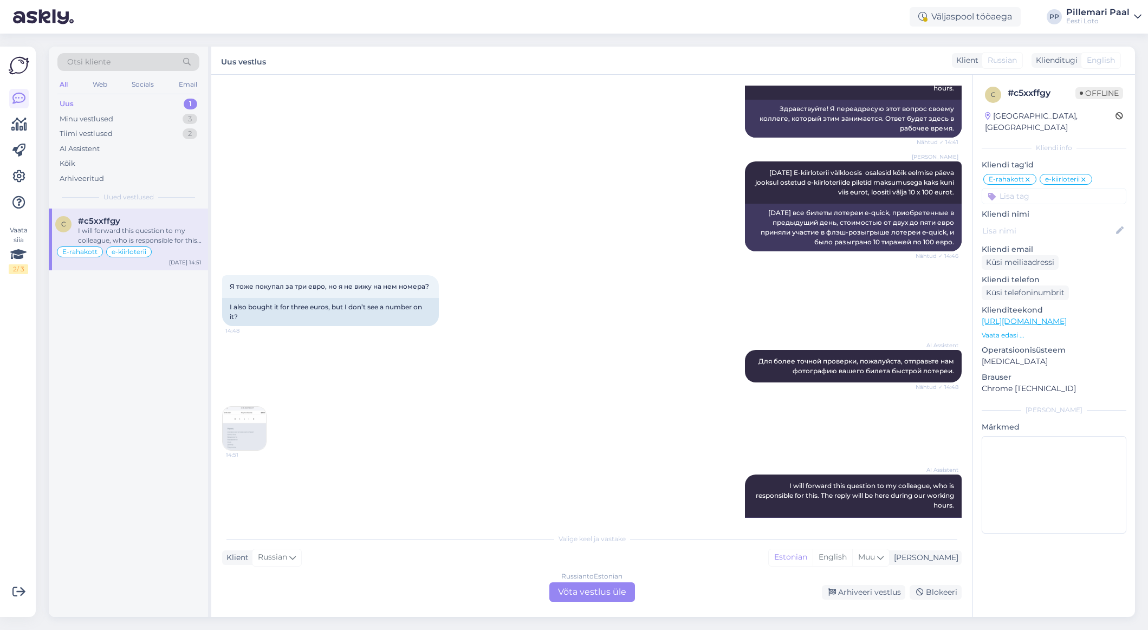
click at [244, 407] on img at bounding box center [244, 428] width 43 height 43
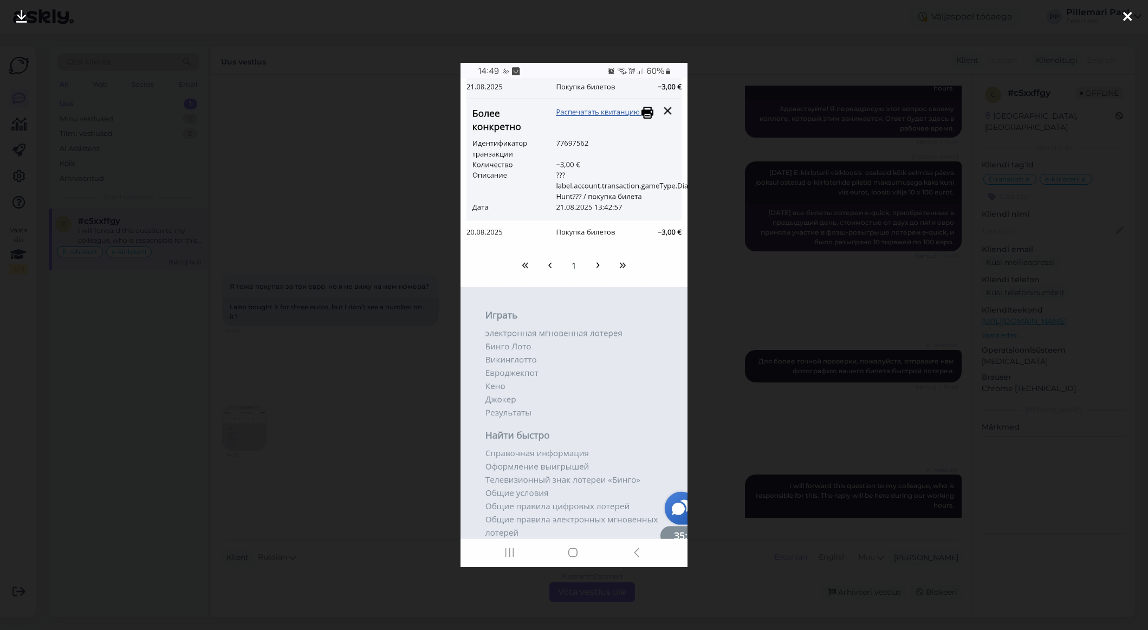
click at [352, 342] on div at bounding box center [574, 315] width 1148 height 630
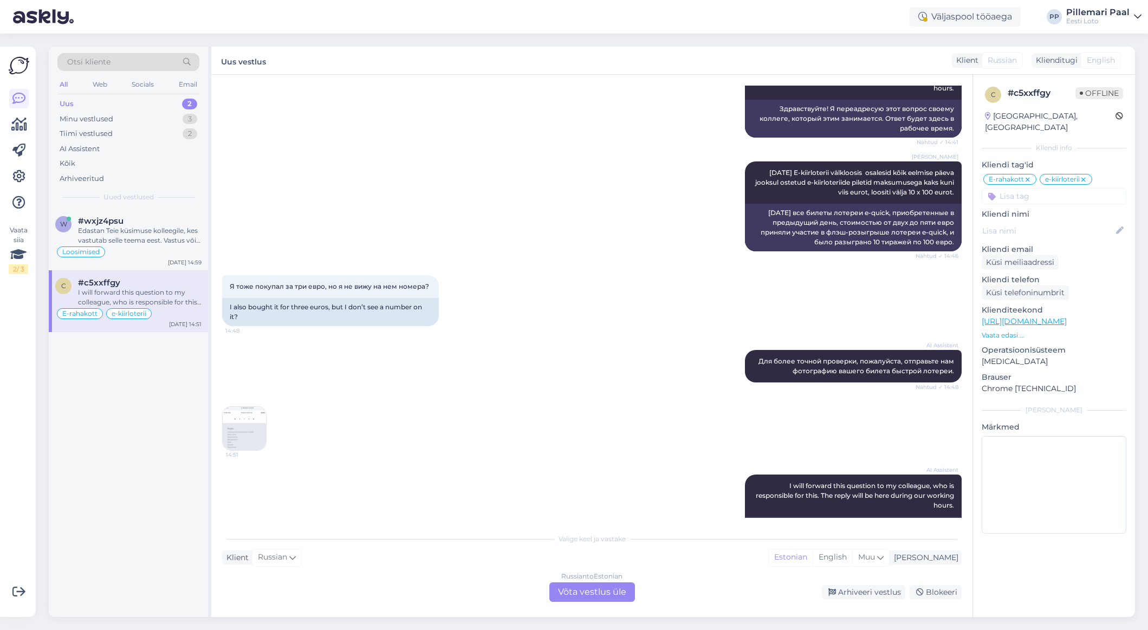
click at [236, 407] on img at bounding box center [244, 428] width 43 height 43
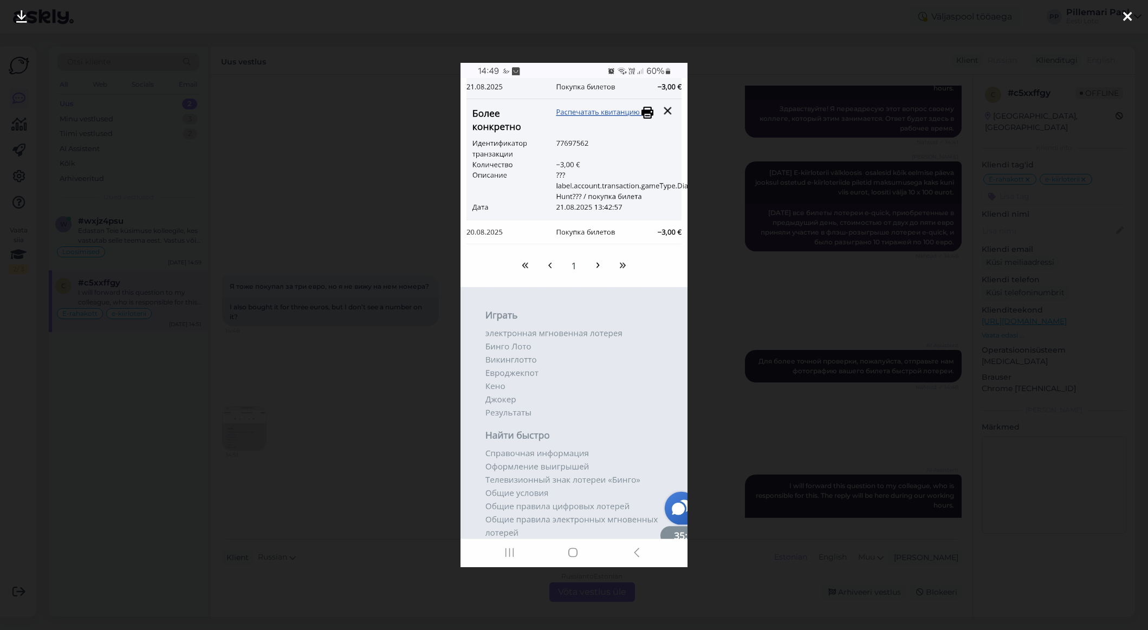
click at [302, 379] on div at bounding box center [574, 315] width 1148 height 630
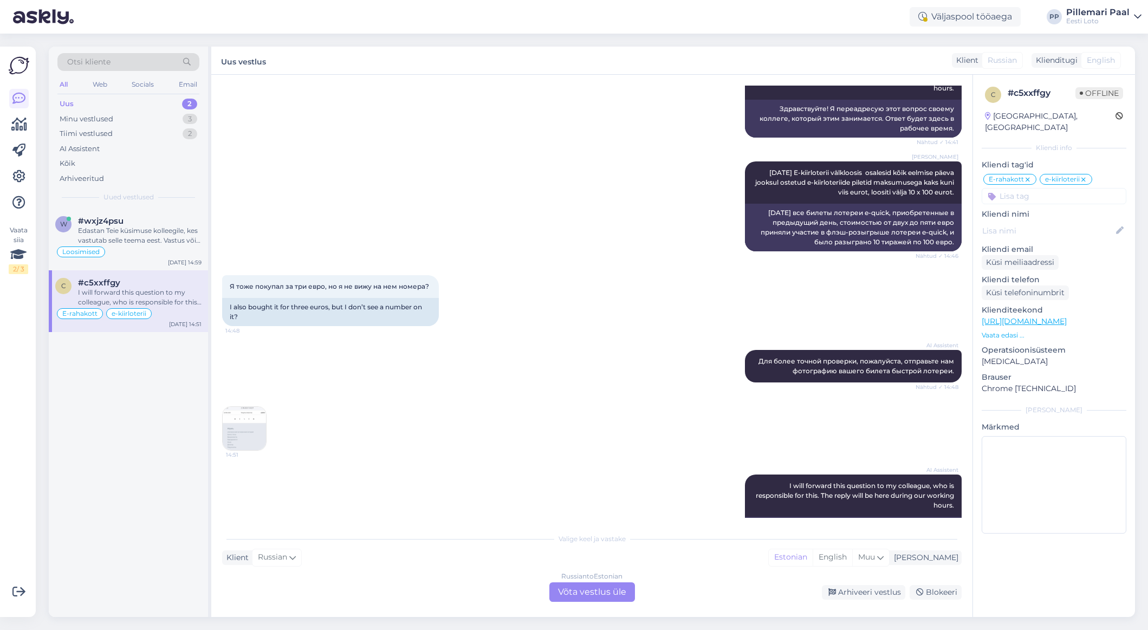
click at [620, 599] on div "Russian to Estonian Võta vestlus üle" at bounding box center [592, 593] width 86 height 20
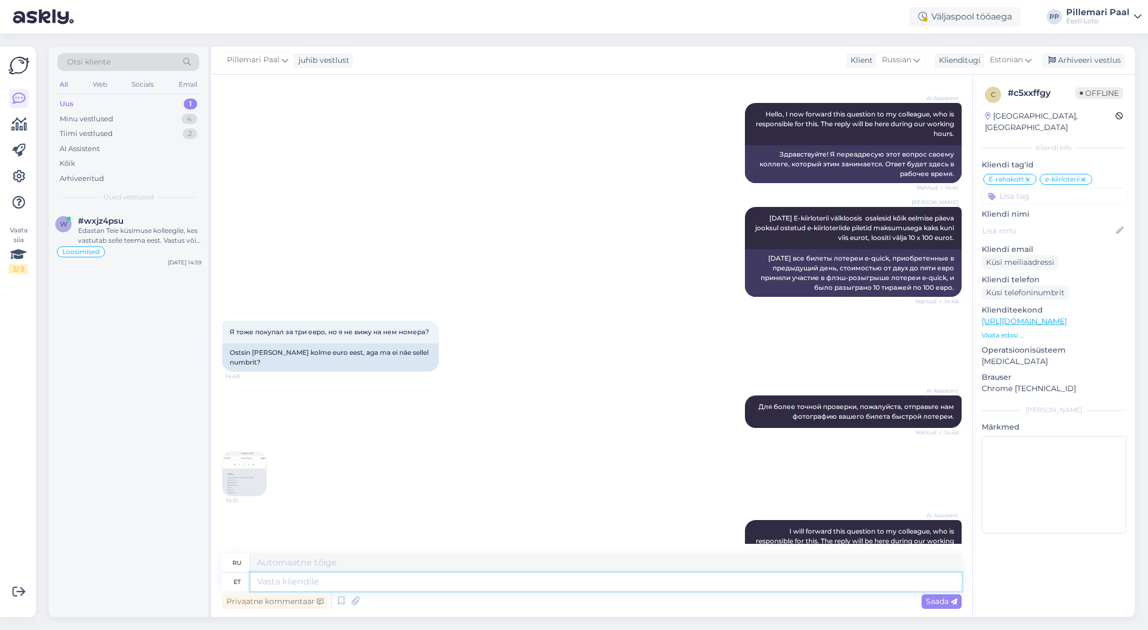
click at [378, 585] on textarea at bounding box center [605, 582] width 711 height 18
type textarea "E-kiirloterii"
type textarea "Электронная мгновенная лотерея"
type textarea "E-kiirloterii pileti"
type textarea "Электронный мгновенный лотерейный билет"
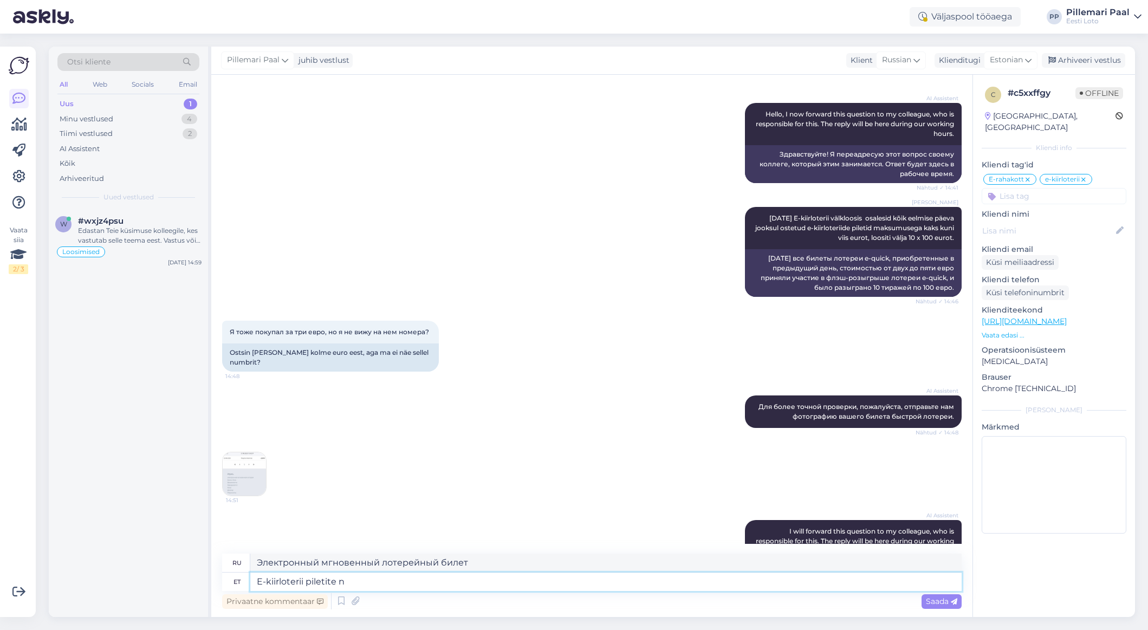
type textarea "E-kiirloterii piletite nu"
type textarea "Электронные мгновенные лотерейные билеты"
type textarea "E-kiirloterii piletite numbreid n"
type textarea "Номера билетов мгновенной электронной лотереи"
type textarea "E-kiirloterii piletite numbreid näete, j"
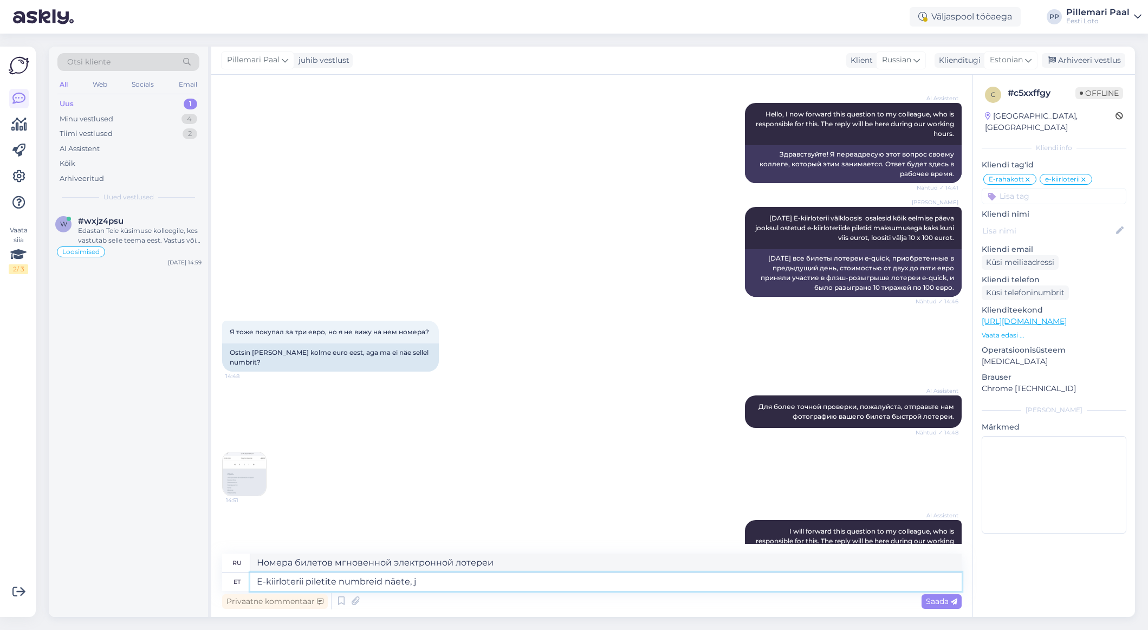
type textarea "Вы можете увидеть номера билетов мгновенной электронной лотереи,"
type textarea "E-kiirloterii piletite numbreid näete, kui"
type textarea "Номера билетов мгновенной электронной лотереи вы можете увидеть, если"
type textarea "E-kiirloterii piletite numbreid näete, [PERSON_NAME]"
type textarea "Номера билетов мгновенной электронной лотереи можно посмотреть, выбрав"
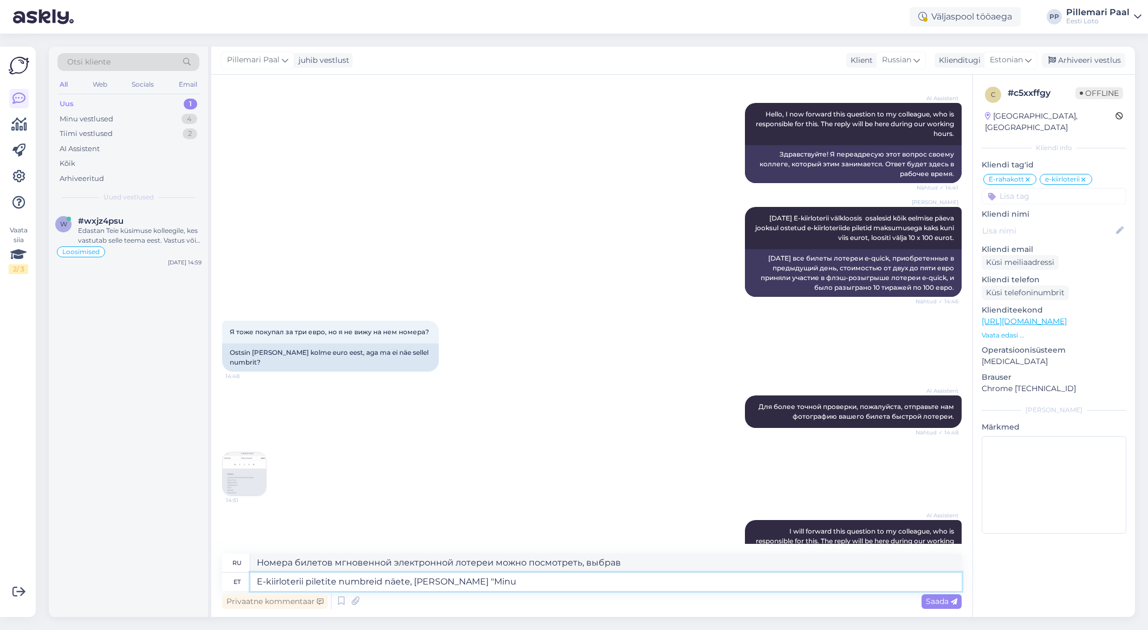
type textarea "E-kiirloterii piletite numbreid näete, [PERSON_NAME] "Minu p"
type textarea "Номера билетов вашей электронной мгновенной лотереи можно посмотреть, выбрав «М…"
type textarea "E-kiirloterii piletite numbreid näete, [PERSON_NAME] "Minu piletid" ja"
type textarea "Номера билетов вашей электронной мгновенной лотереи вы можете посмотреть, выбра…"
type textarea "E-kiirloterii piletite numbreid näete, [PERSON_NAME] "Minu piletid" ja seej"
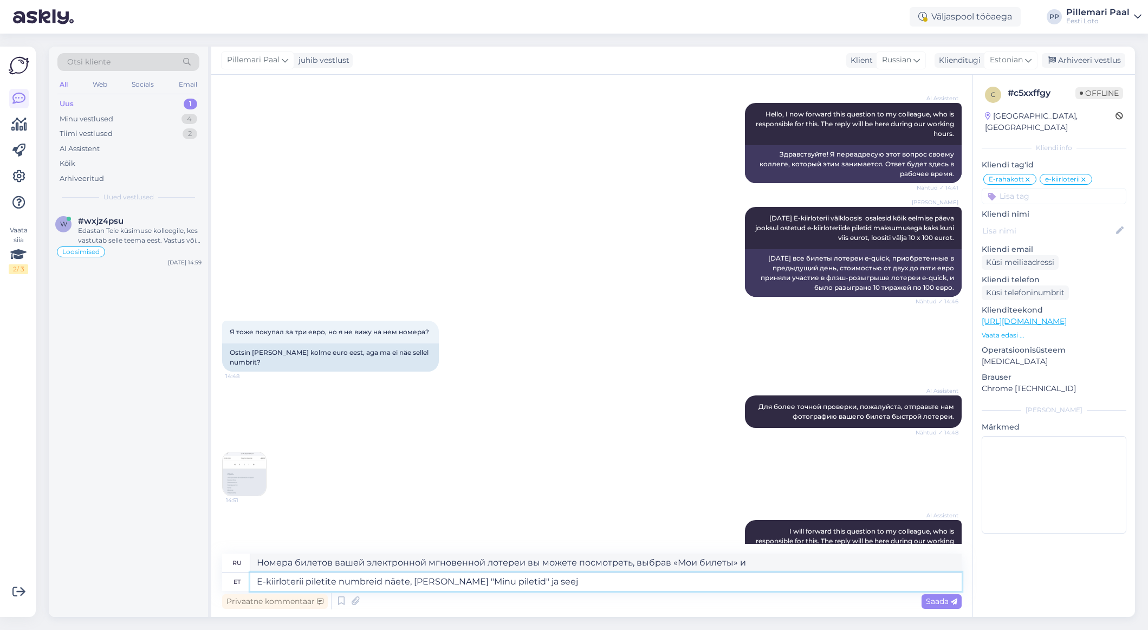
type textarea "Номера билетов вашей мгновенной электронной лотереи вы можете посмотреть, выбра…"
type textarea "E-kiirloterii piletite numbreid näete, [PERSON_NAME] "Minu piletid" ja see järel"
type textarea "Номера билетов вашей мгновенной электронной лотереи можно посмотреть, выбрав «М…"
type textarea "E-kiirloterii piletite numbreid näete, [PERSON_NAME] "Minu piletid" ja see"
type textarea "Номера билетов вашей мгновенной электронной лотереи вы можете посмотреть, выбра…"
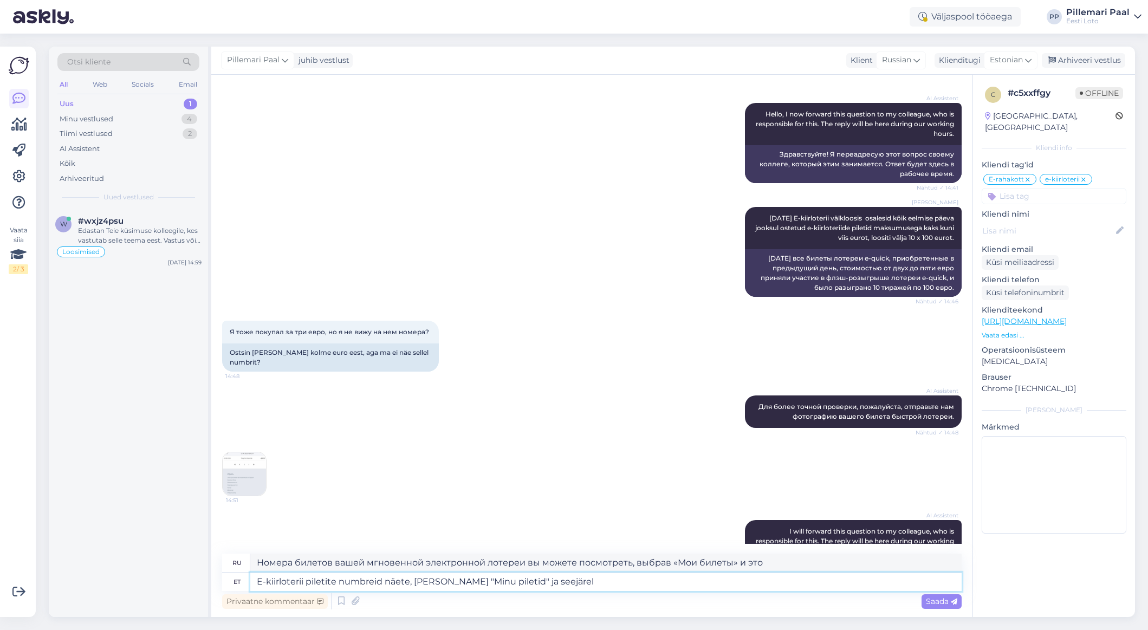
type textarea "E-kiirloterii piletite numbreid näete, [PERSON_NAME] "Minu piletid" ja seejärel"
type textarea "Вы можете увидеть номера своих билетов электронной мгновенной лотереи, выбрав «…"
type textarea "E-kiirloterii piletite numbreid näete, [PERSON_NAME] "Minu piletid" ja seejärel…"
type textarea "Номера билетов вашей электронной моментальной лотереи можно посмотреть, выбрав …"
type textarea "E-kiirloterii piletite numbreid näete, [PERSON_NAME] "Minu piletid" ja seejärel…"
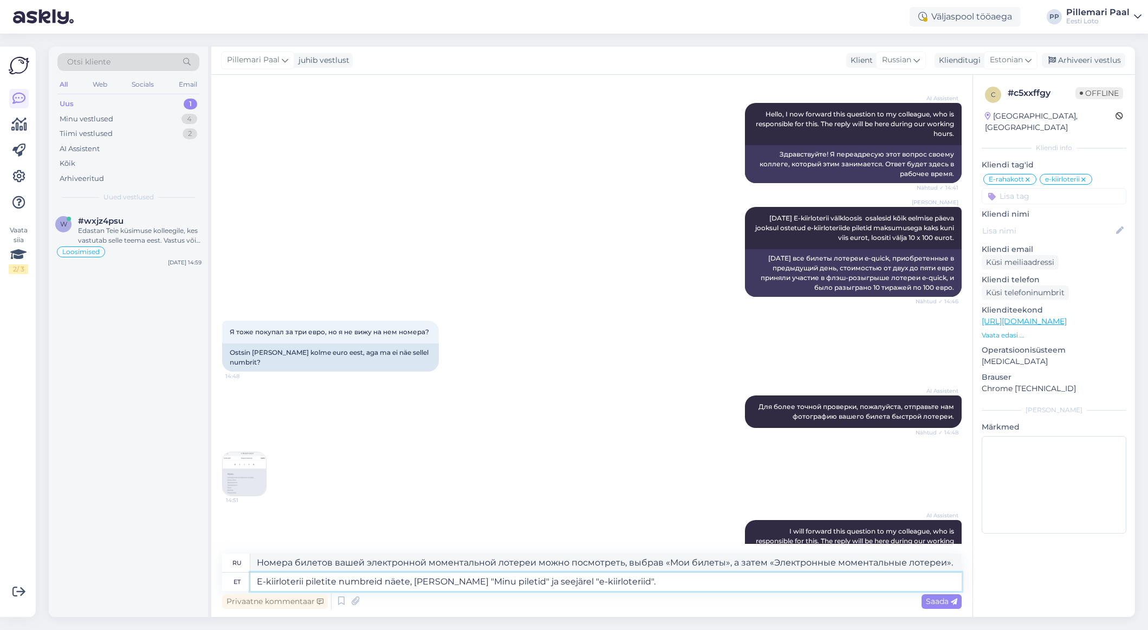
type textarea "Номера билетов вашей электронной мгновенной лотереи можно посмотреть, выбрав «М…"
type textarea "E-kiirloterii piletite numbreid näete, [PERSON_NAME] "Minu piletid" ja seejärel…"
click at [939, 603] on span "Saada" at bounding box center [941, 602] width 31 height 10
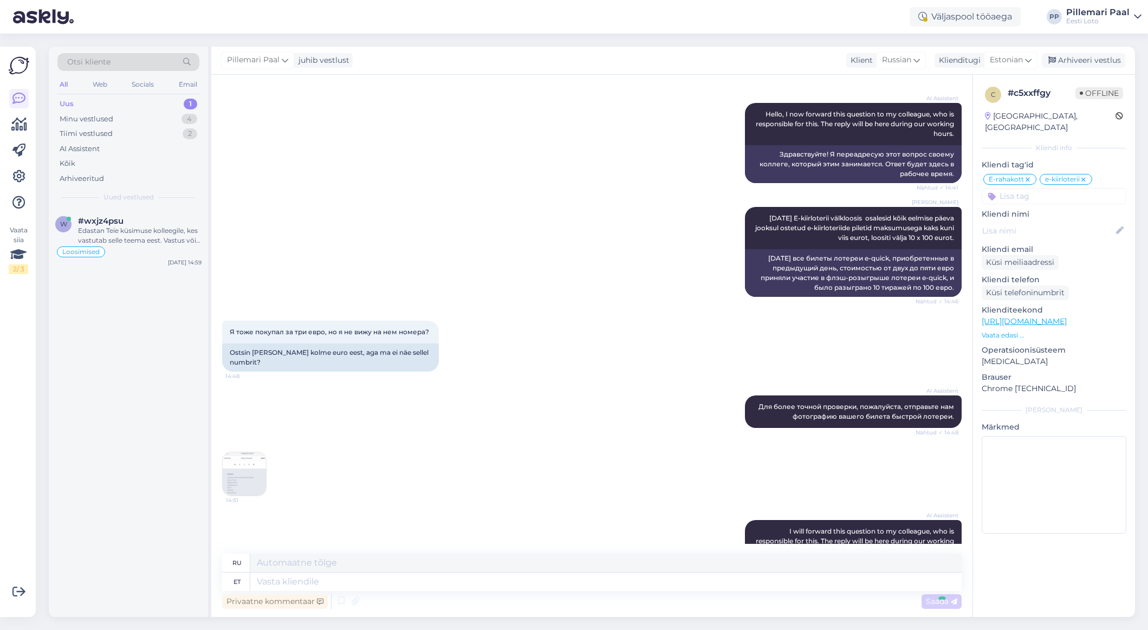
scroll to position [3183, 0]
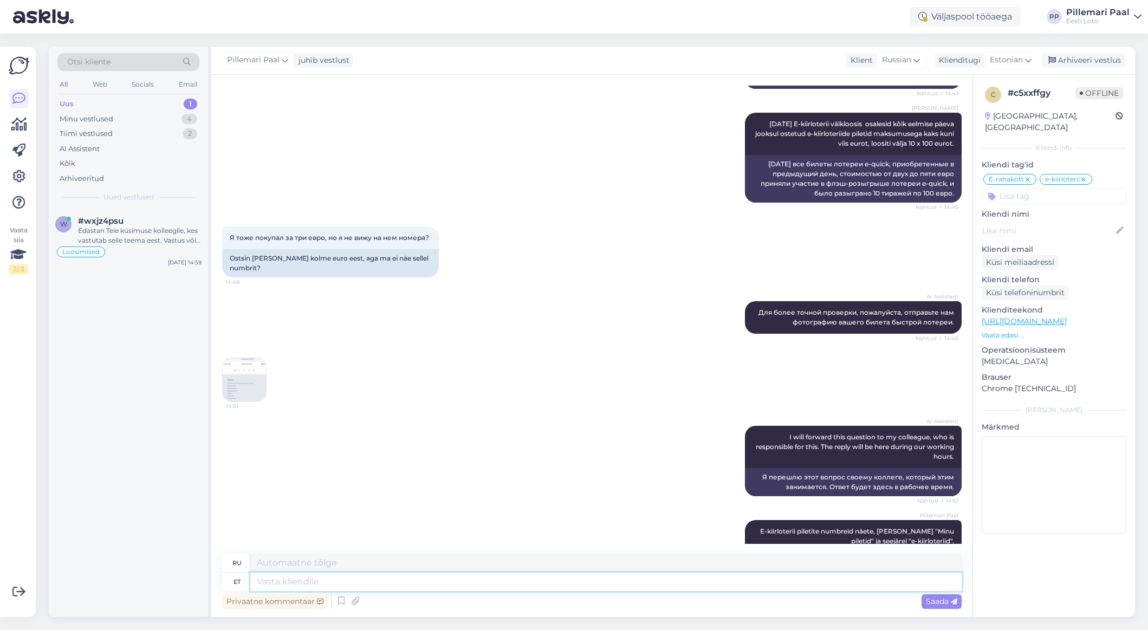
click at [631, 585] on textarea at bounding box center [605, 582] width 711 height 18
click at [357, 601] on icon at bounding box center [355, 601] width 15 height 16
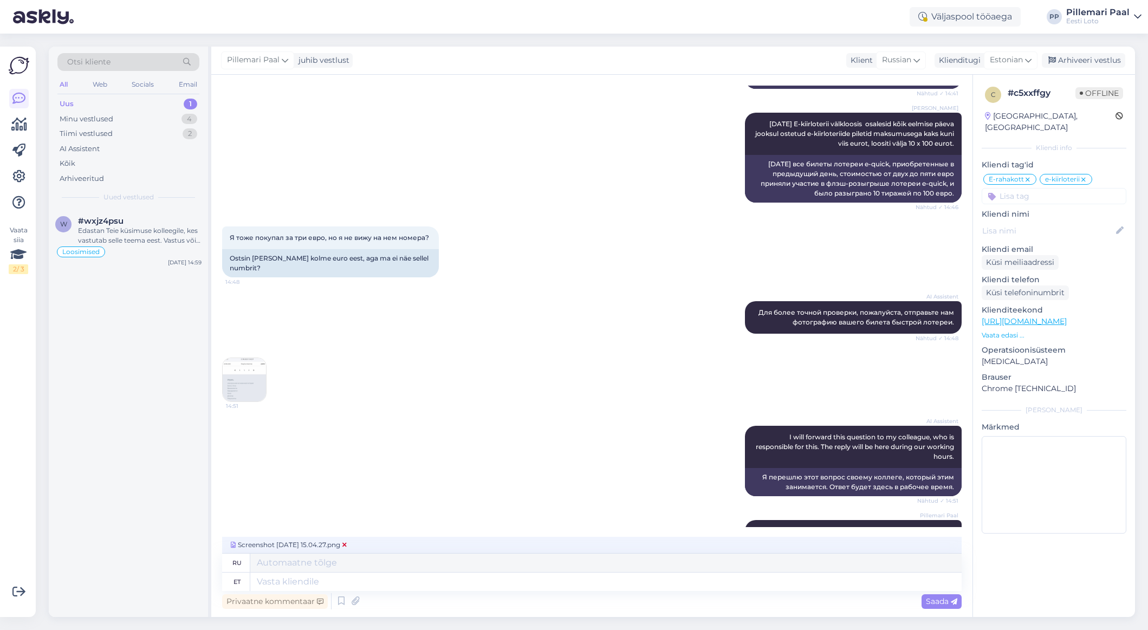
click at [319, 544] on span "Screenshot [DATE] 15.04.27.png" at bounding box center [289, 545] width 120 height 10
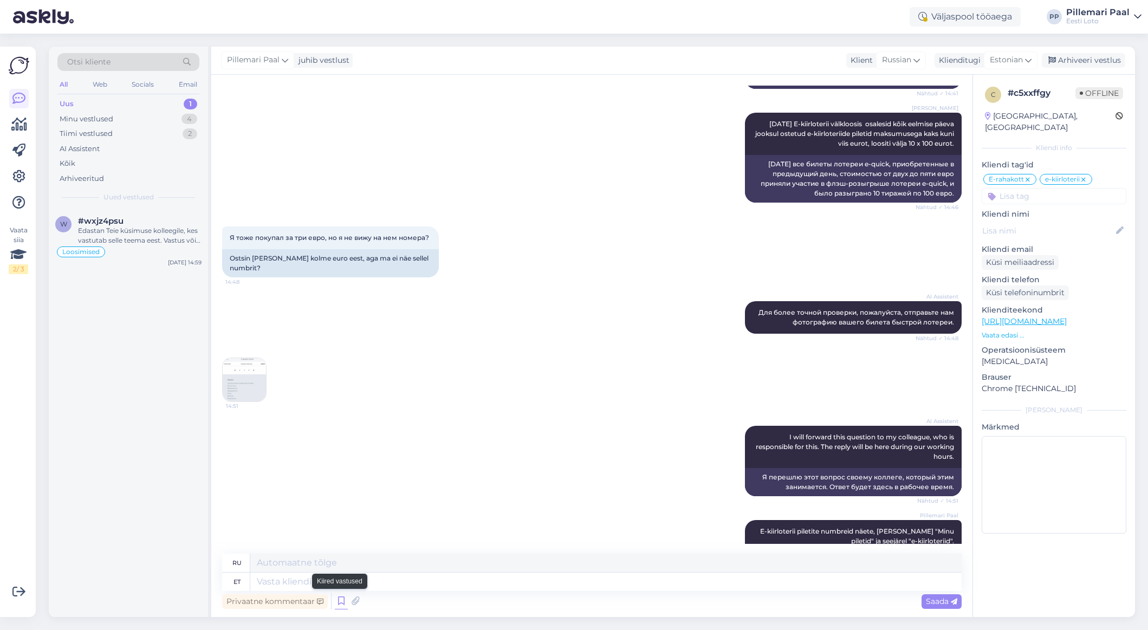
click at [339, 604] on icon at bounding box center [341, 601] width 13 height 16
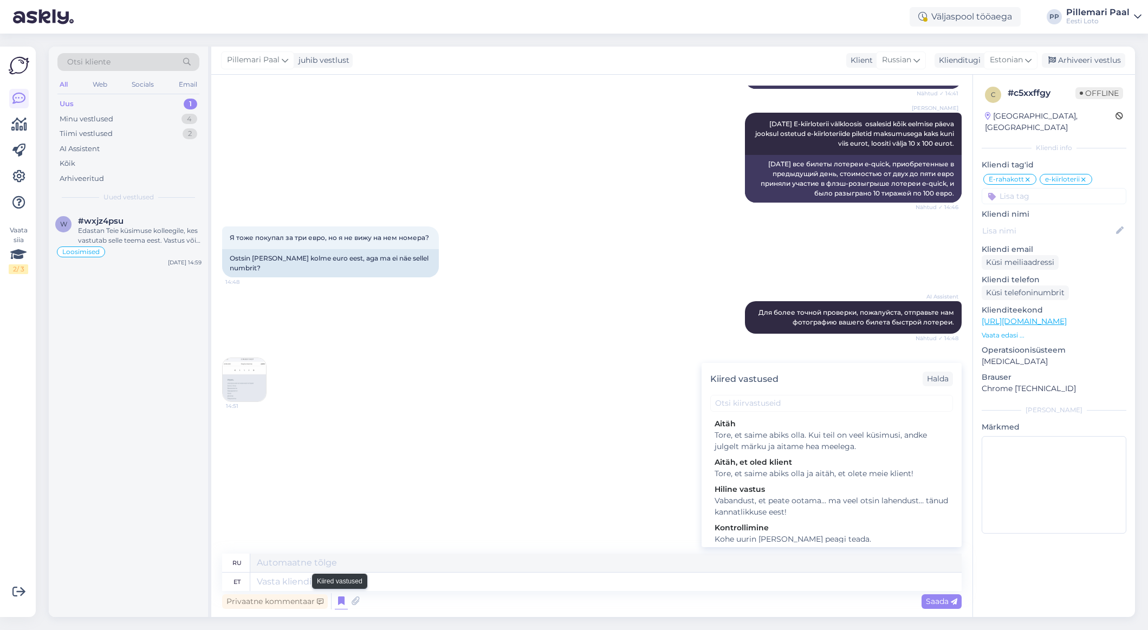
click at [339, 604] on icon at bounding box center [341, 601] width 13 height 16
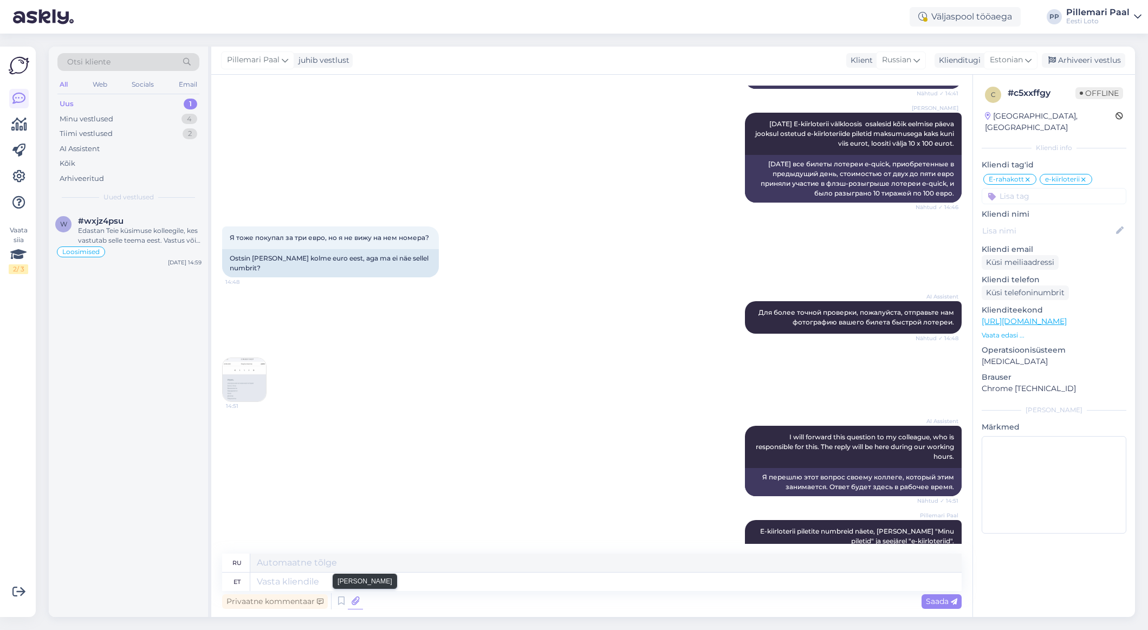
click at [353, 604] on icon at bounding box center [355, 601] width 15 height 16
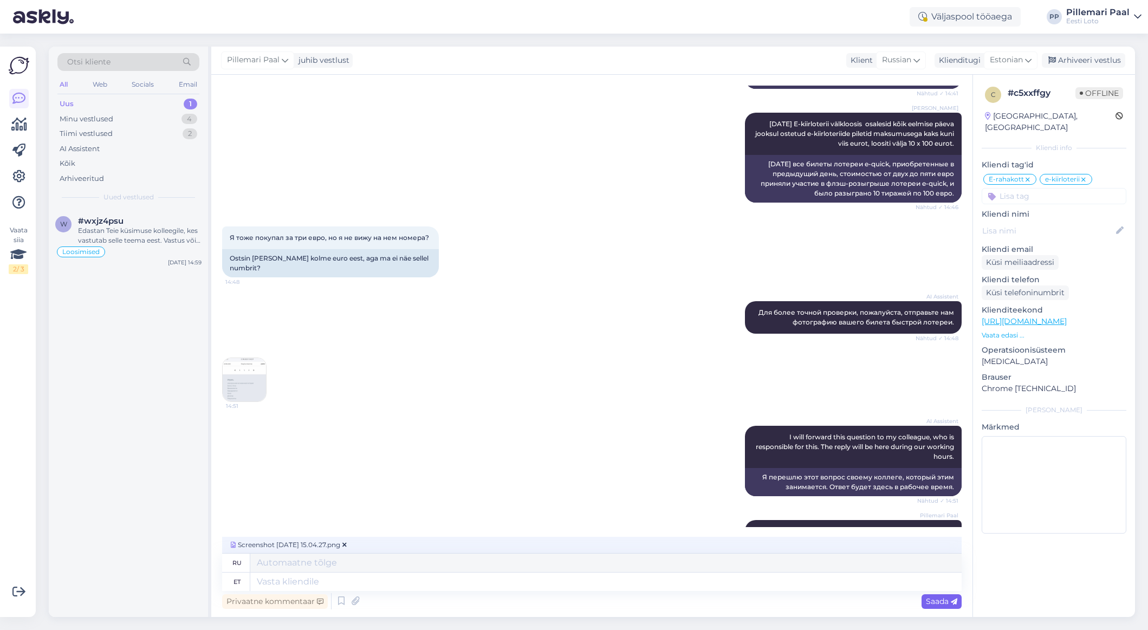
click at [936, 600] on span "Saada" at bounding box center [941, 602] width 31 height 10
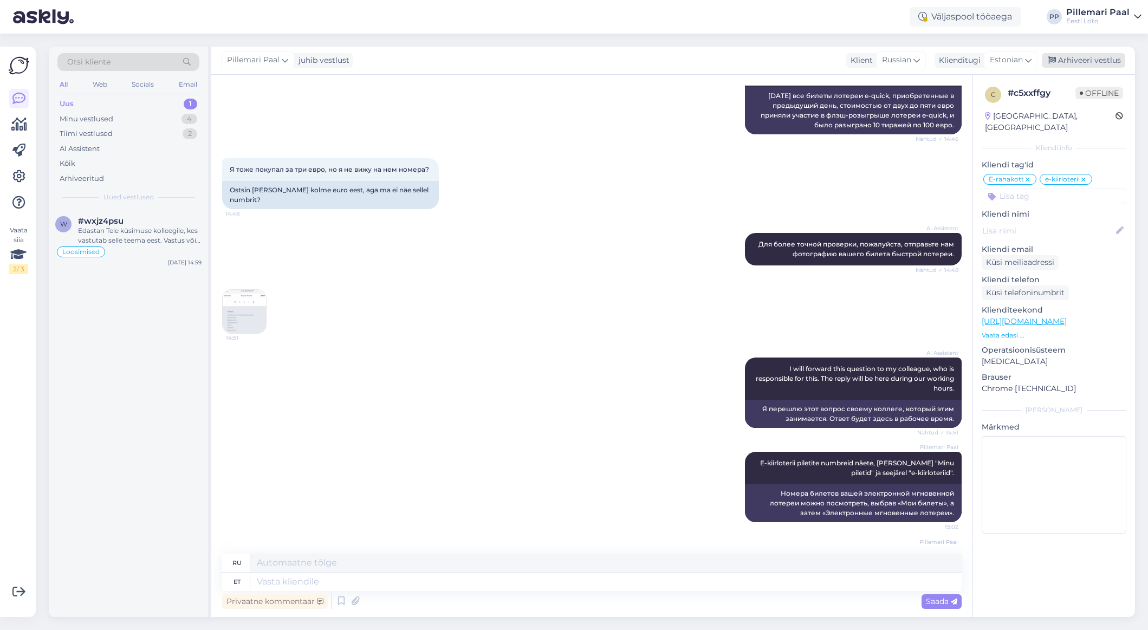
click at [940, 62] on div "Arhiveeri vestlus" at bounding box center [1083, 60] width 83 height 15
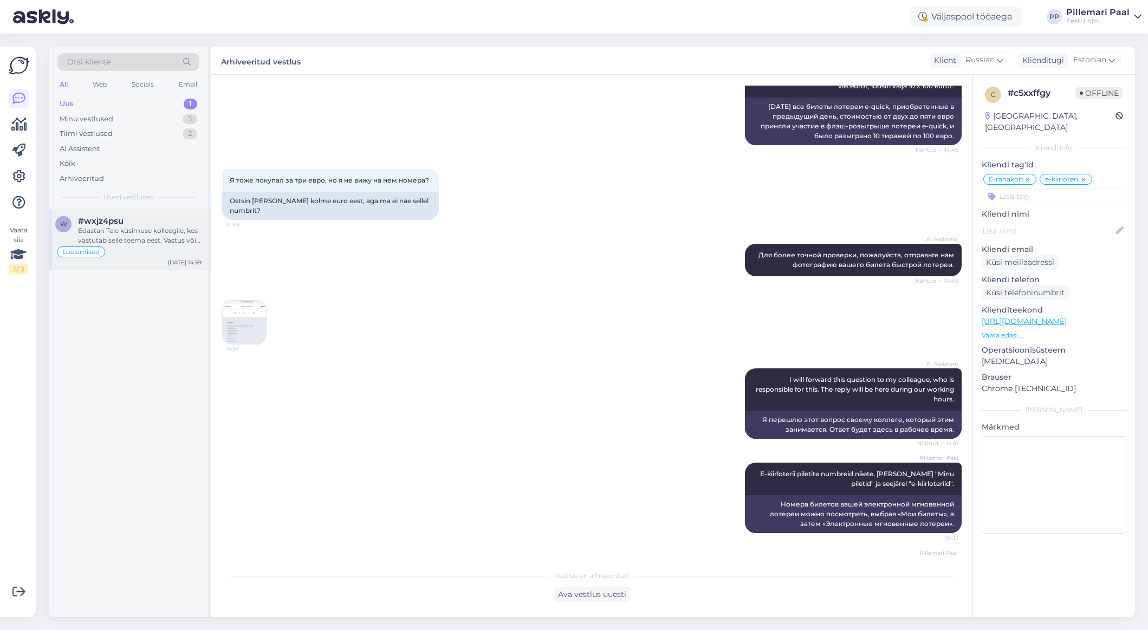
click at [146, 228] on div "Edastan Teie küsimuse kolleegile, kes vastutab selle teema eest. Vastus võib [P…" at bounding box center [140, 236] width 124 height 20
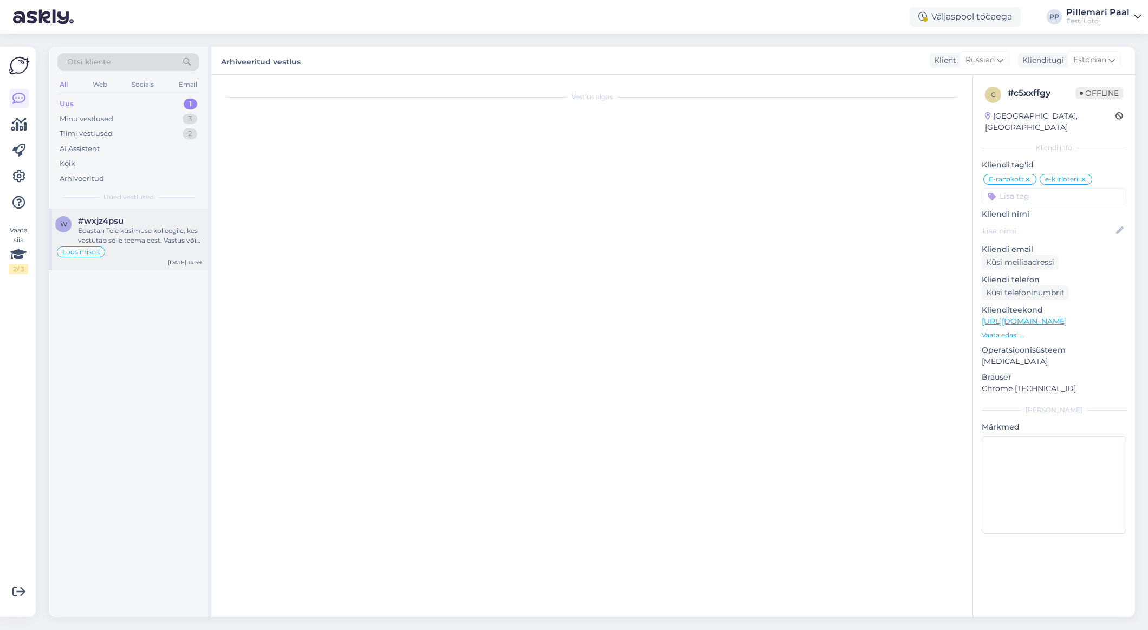
scroll to position [2357, 0]
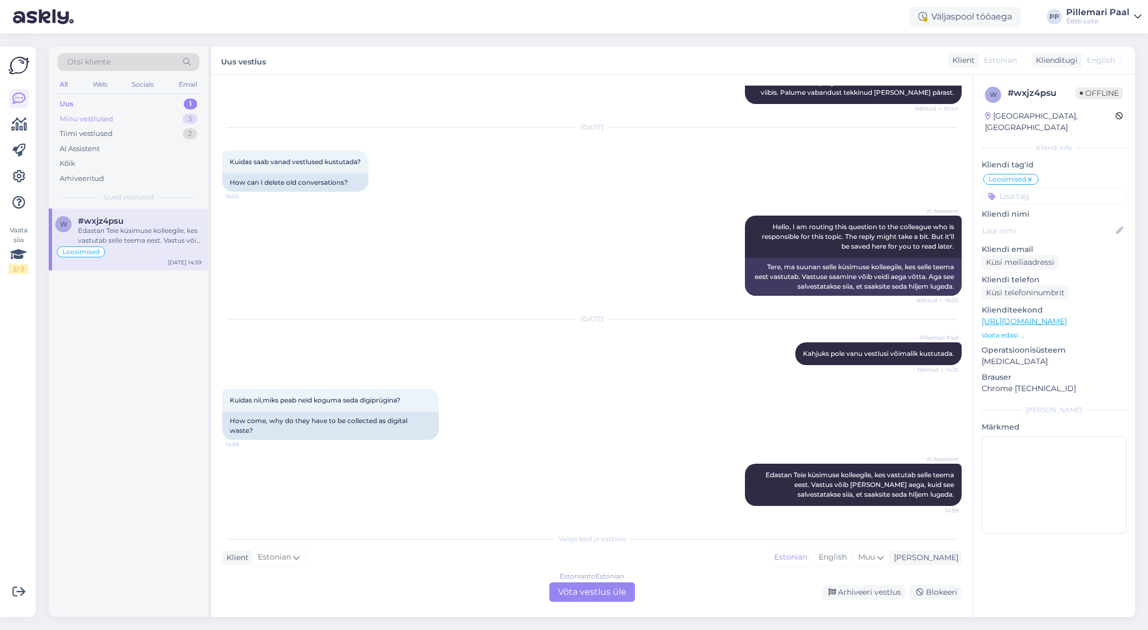
click at [106, 120] on div "Minu vestlused" at bounding box center [87, 119] width 54 height 11
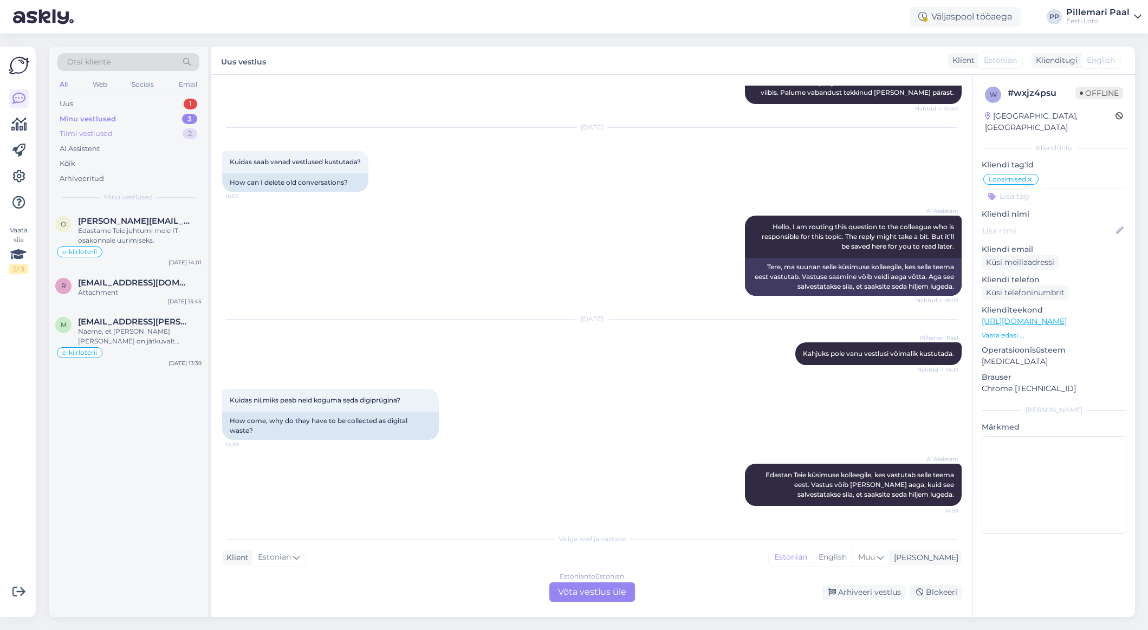
click at [100, 133] on div "Tiimi vestlused" at bounding box center [86, 133] width 53 height 11
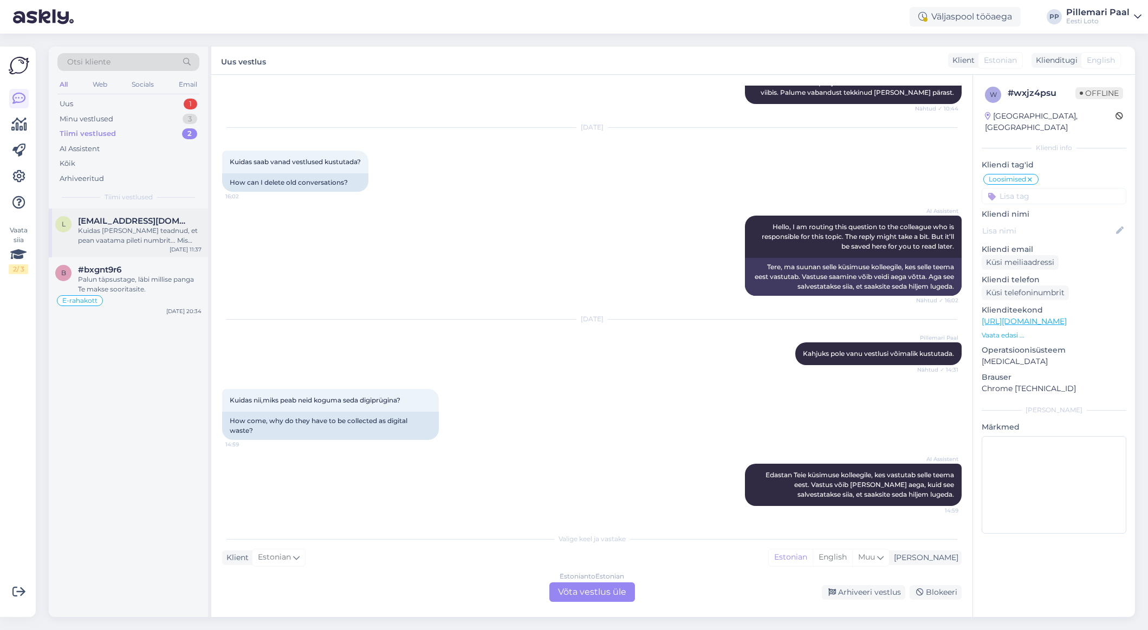
click at [120, 230] on div "Kuidas [PERSON_NAME] teadnud, et pean vaatama pileti numbrit... Mis nüüd saab s…" at bounding box center [140, 236] width 124 height 20
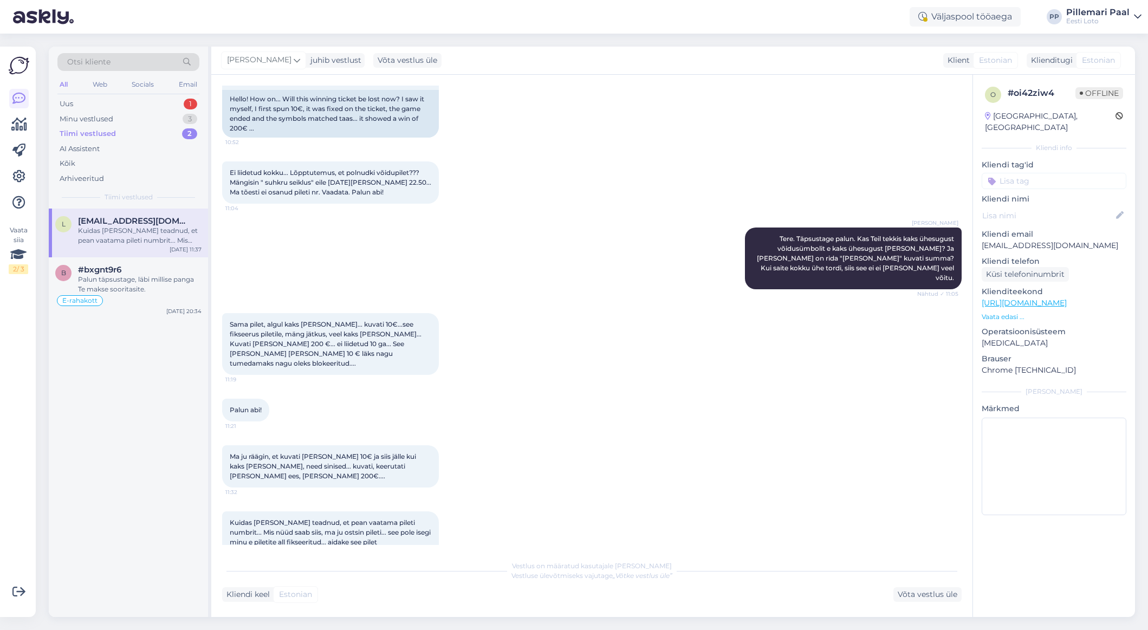
scroll to position [1051, 0]
drag, startPoint x: 1092, startPoint y: 231, endPoint x: 995, endPoint y: 239, distance: 97.3
click at [940, 240] on p "[EMAIL_ADDRESS][DOMAIN_NAME]" at bounding box center [1054, 245] width 145 height 11
copy p "[EMAIL_ADDRESS][DOMAIN_NAME]"
click at [931, 597] on div "Võta vestlus üle" at bounding box center [928, 594] width 68 height 15
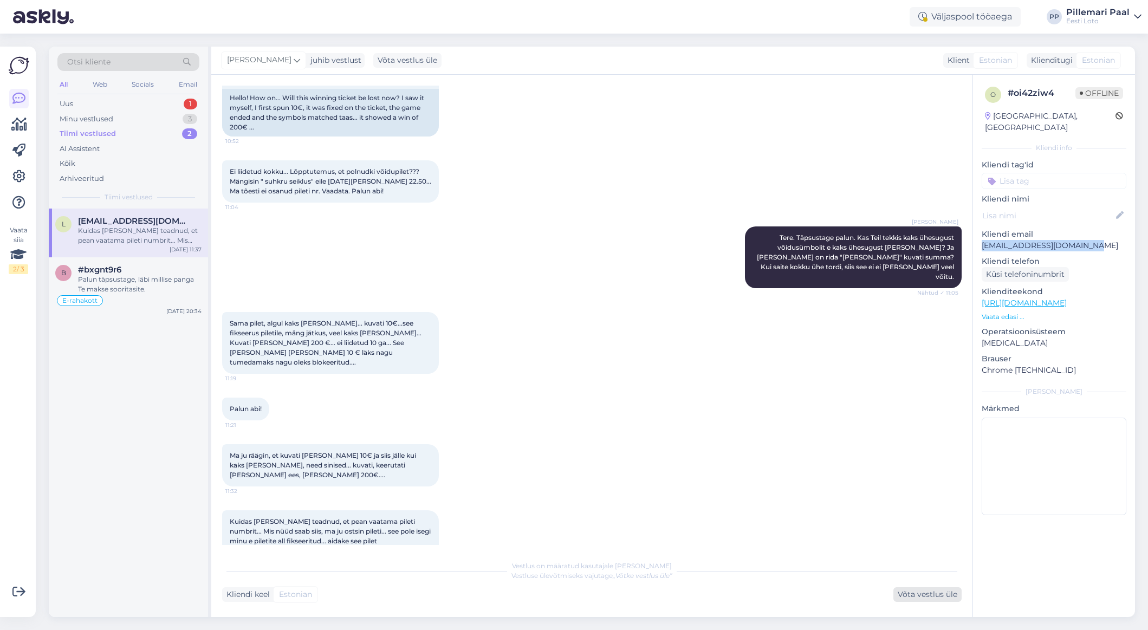
scroll to position [1038, 0]
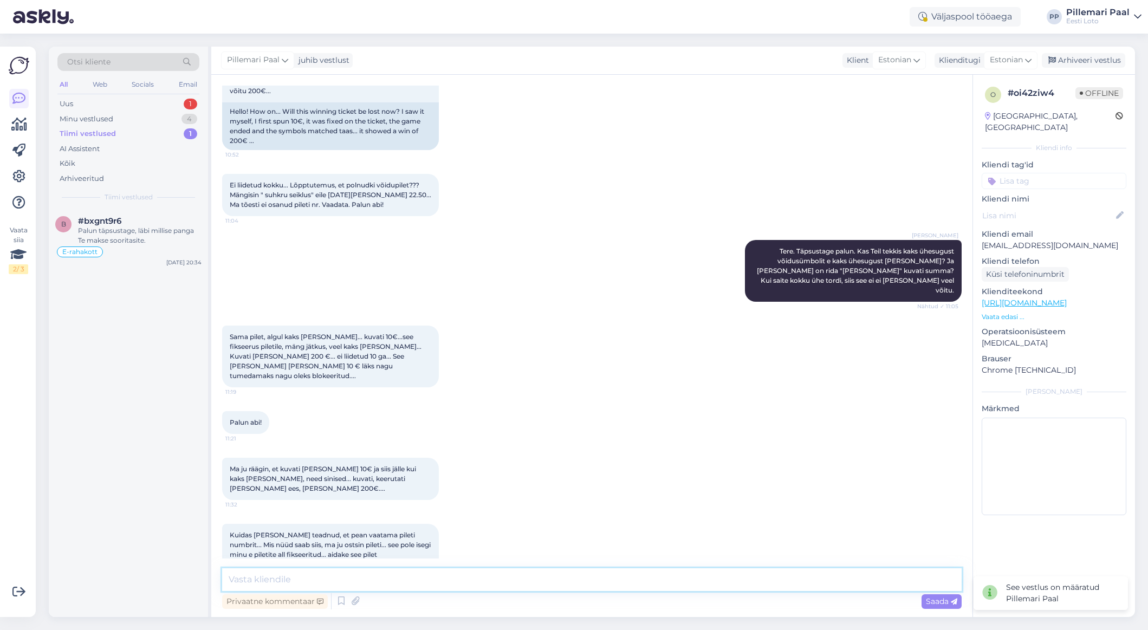
click at [533, 584] on textarea at bounding box center [592, 579] width 740 height 23
drag, startPoint x: 349, startPoint y: 581, endPoint x: 387, endPoint y: 593, distance: 40.3
click at [350, 581] on textarea "Et saaksime Teie juhtumine meie IT-osakonnale uurimiseks suunata, vajame pileti…" at bounding box center [592, 579] width 740 height 23
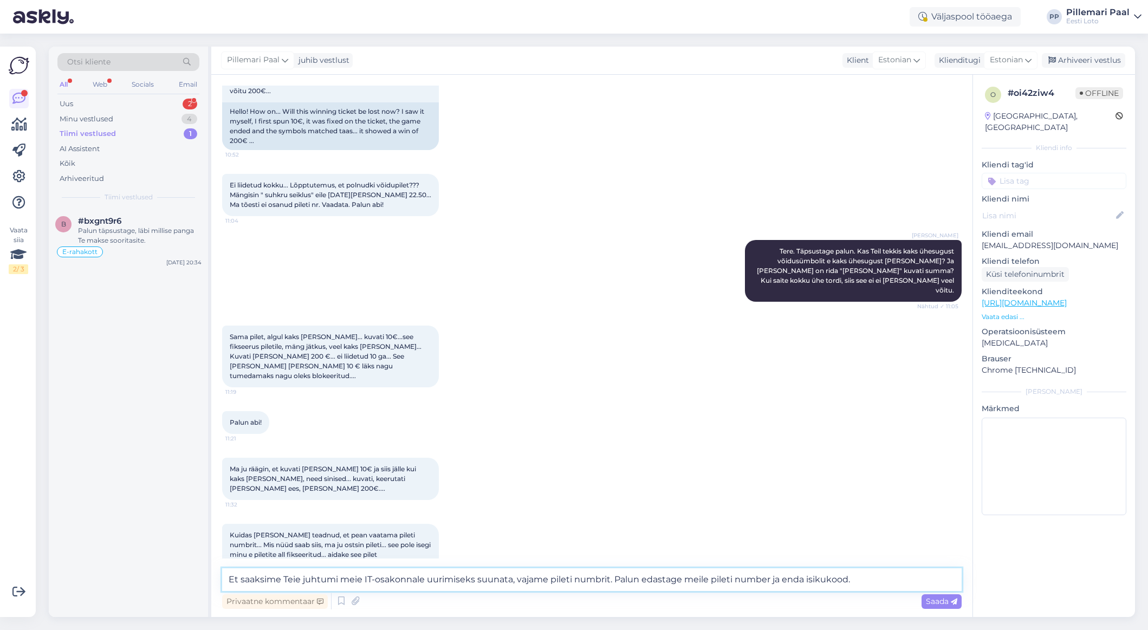
click at [868, 586] on textarea "Et saaksime Teie juhtumi meie IT-osakonnale uurimiseks suunata, vajame pileti n…" at bounding box center [592, 579] width 740 height 23
type textarea "Et saaksime Teie juhtumi meie IT-osakonnale uurimiseks suunata, vajame pileti n…"
click at [940, 598] on span "Saada" at bounding box center [941, 602] width 31 height 10
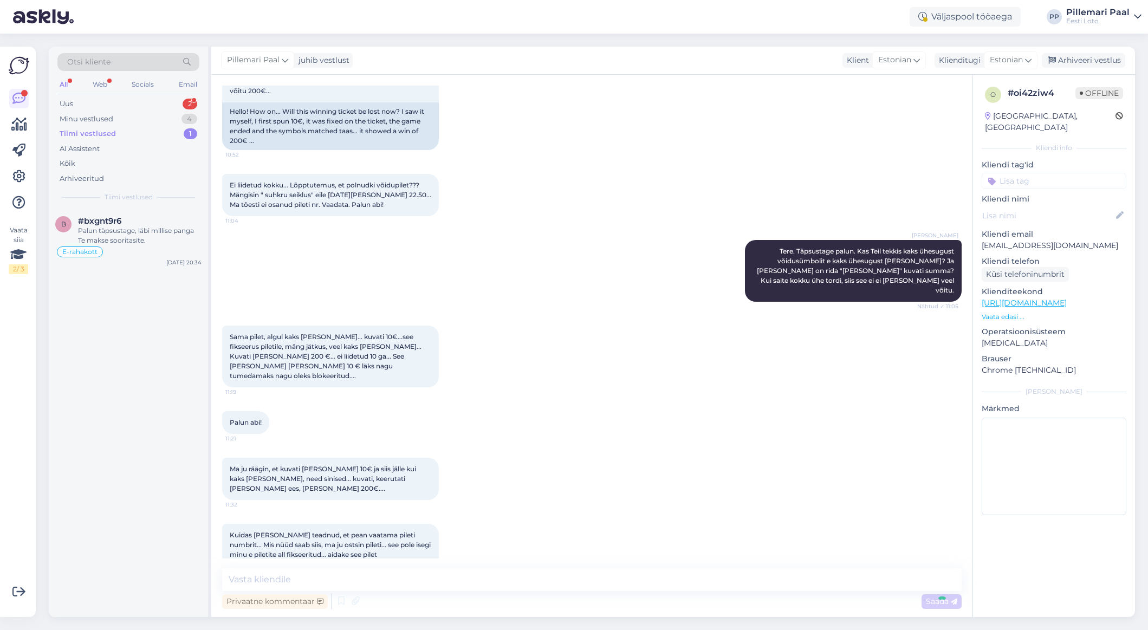
scroll to position [1104, 0]
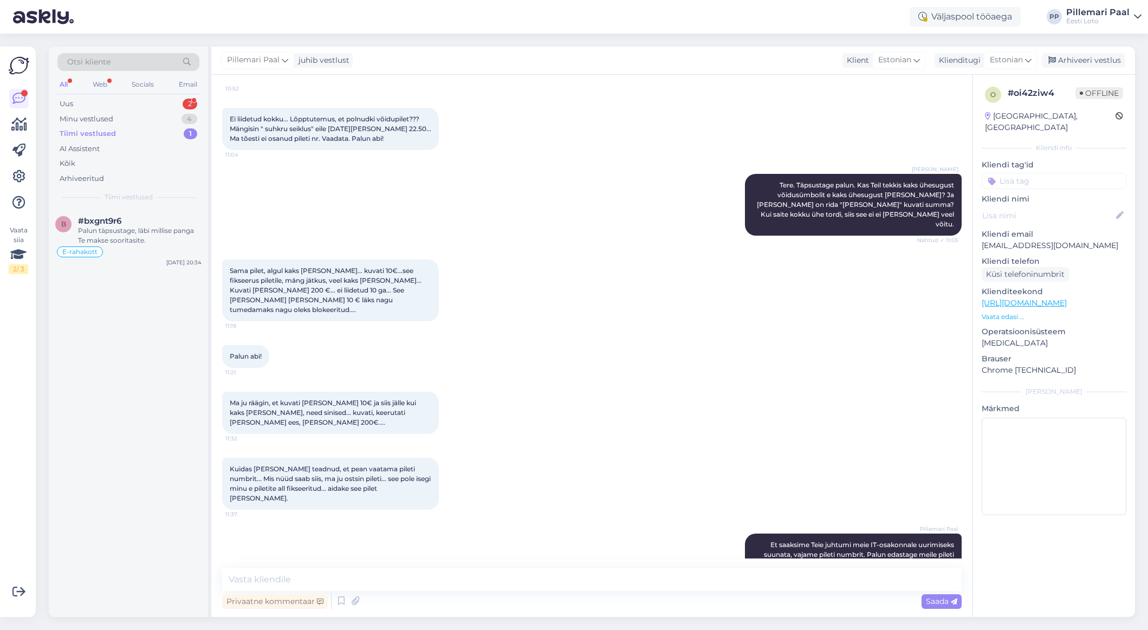
drag, startPoint x: 1061, startPoint y: 62, endPoint x: 1047, endPoint y: 69, distance: 15.0
click at [940, 62] on div "Arhiveeri vestlus" at bounding box center [1083, 60] width 83 height 15
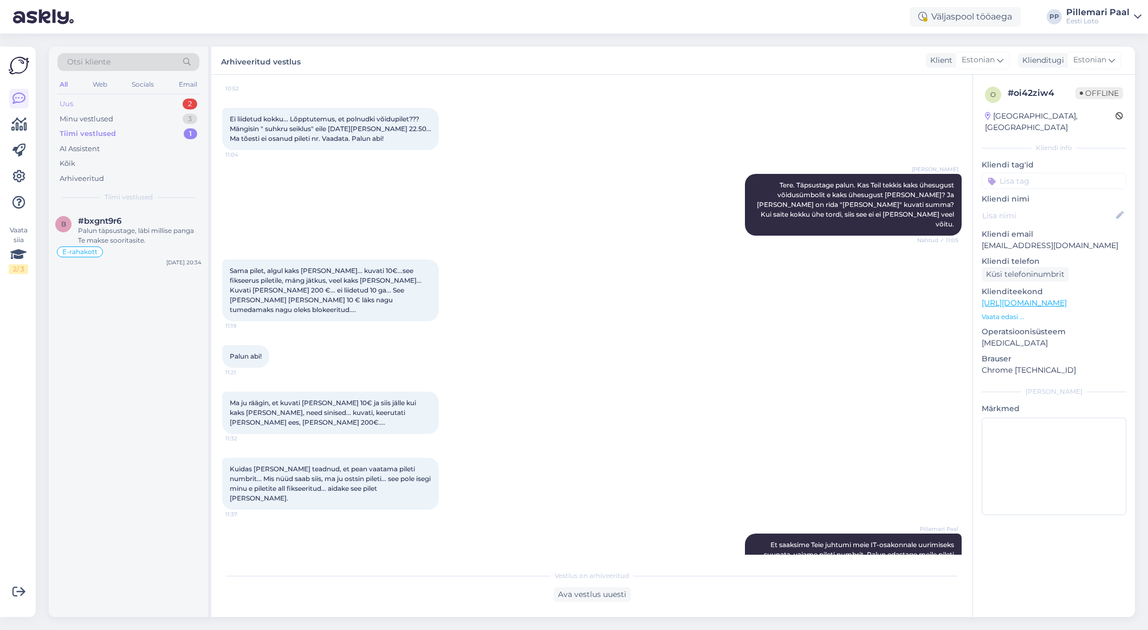
click at [99, 105] on div "Uus 2" at bounding box center [128, 103] width 142 height 15
click at [138, 238] on div "Hello, I now forward this question to my colleague, who is responsible for this…" at bounding box center [140, 236] width 124 height 20
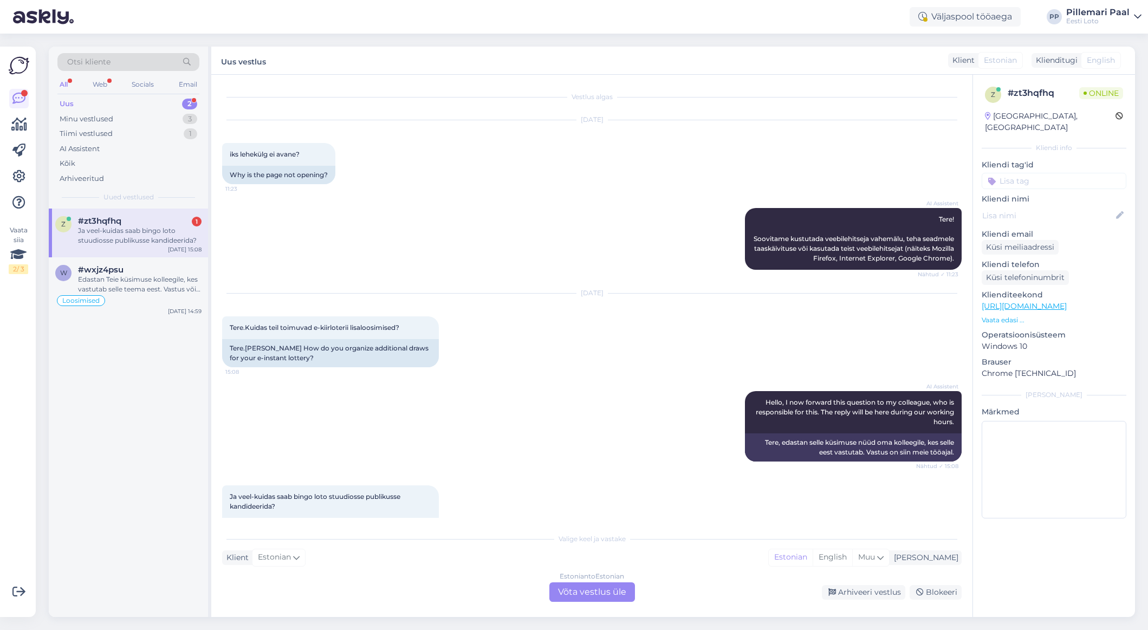
scroll to position [40, 0]
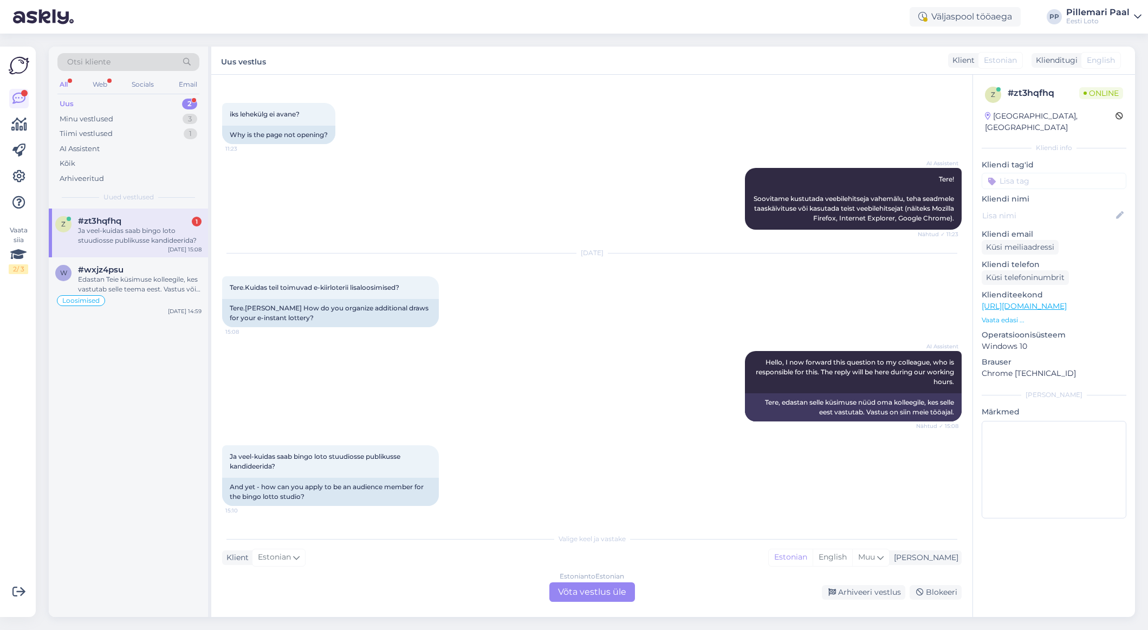
click at [568, 592] on div "Estonian to Estonian Võta vestlus üle" at bounding box center [592, 593] width 86 height 20
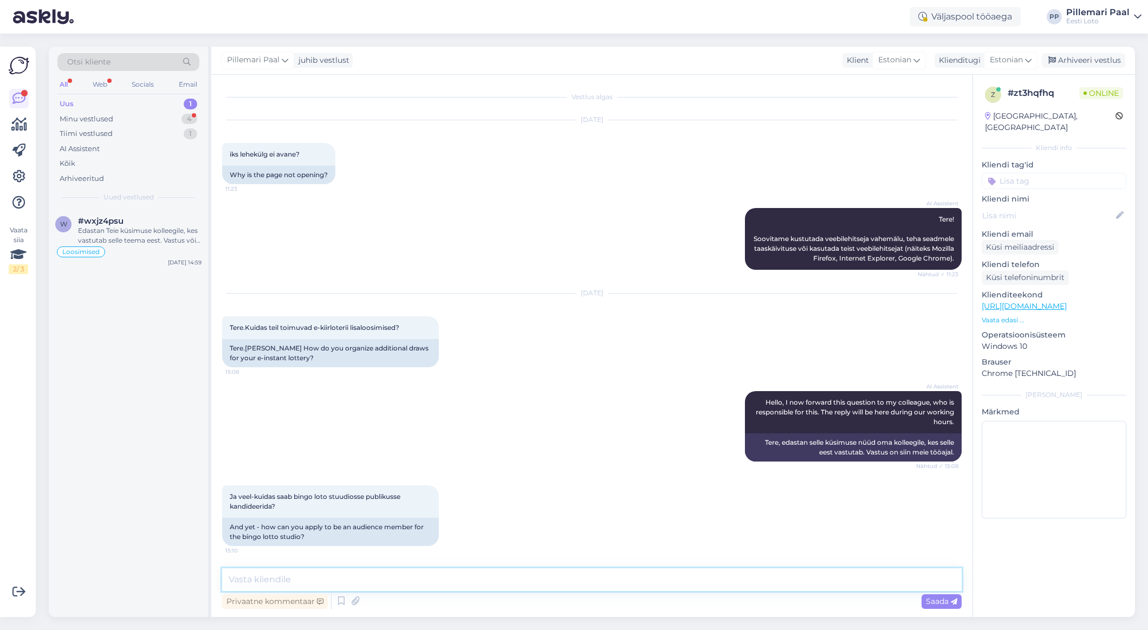
click at [387, 577] on textarea at bounding box center [592, 579] width 740 height 23
click at [315, 579] on textarea at bounding box center [592, 579] width 740 height 23
paste textarea "[URL][DOMAIN_NAME]"
type textarea "E-kiirloterii lisaloosi mängureegid leiate siit: [URL][DOMAIN_NAME]"
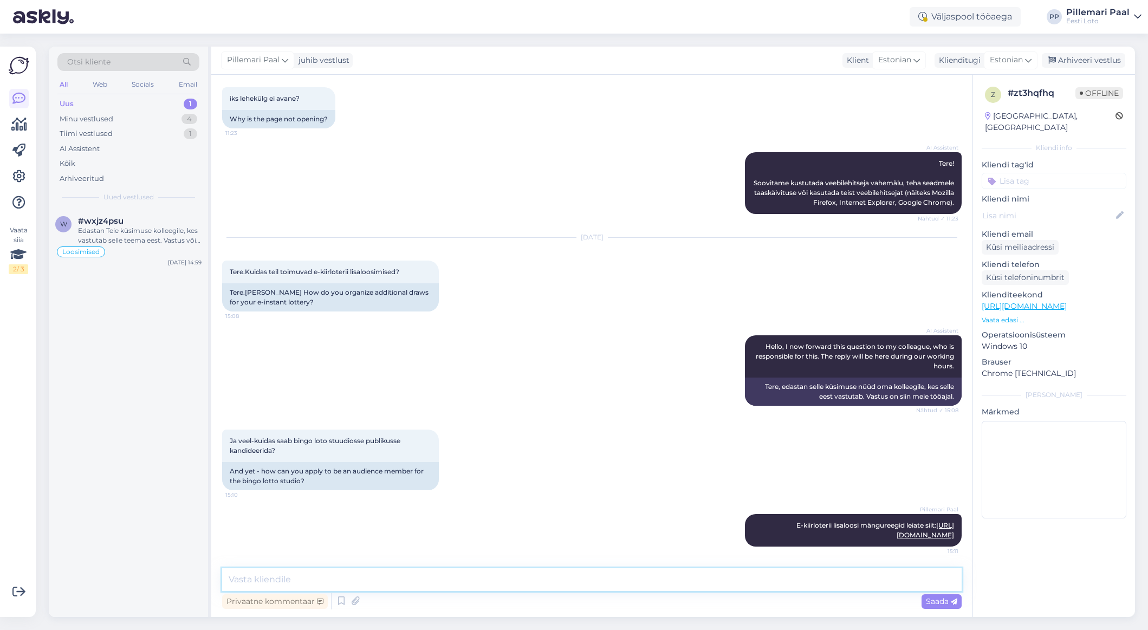
click at [521, 581] on textarea at bounding box center [592, 579] width 740 height 23
paste textarea "Stuudiomängus osalemise eelduseks on Bingo loto TV-märkidega pilet. Eesti Loto …"
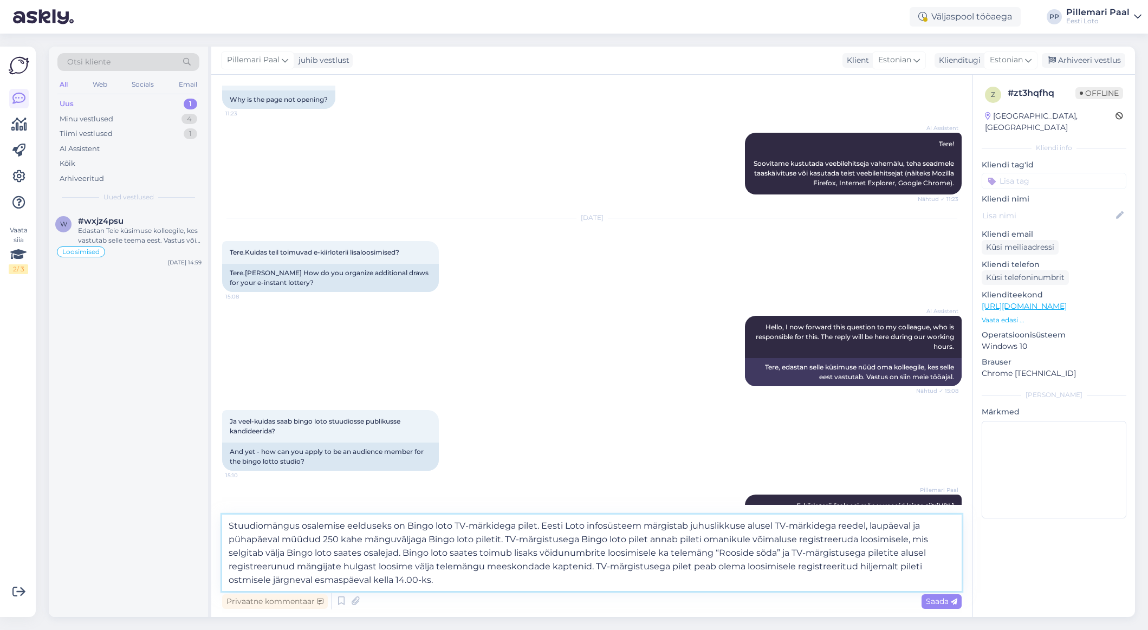
click at [341, 539] on textarea "Stuudiomängus osalemise eelduseks on Bingo loto TV-märkidega pilet. Eesti Loto …" at bounding box center [592, 553] width 740 height 76
type textarea "Stuudiomängus osalemise eelduseks on Bingo loto TV-märkidega pilet. Eesti Loto …"
drag, startPoint x: 947, startPoint y: 604, endPoint x: 939, endPoint y: 606, distance: 8.9
click at [940, 604] on span "Saada" at bounding box center [941, 602] width 31 height 10
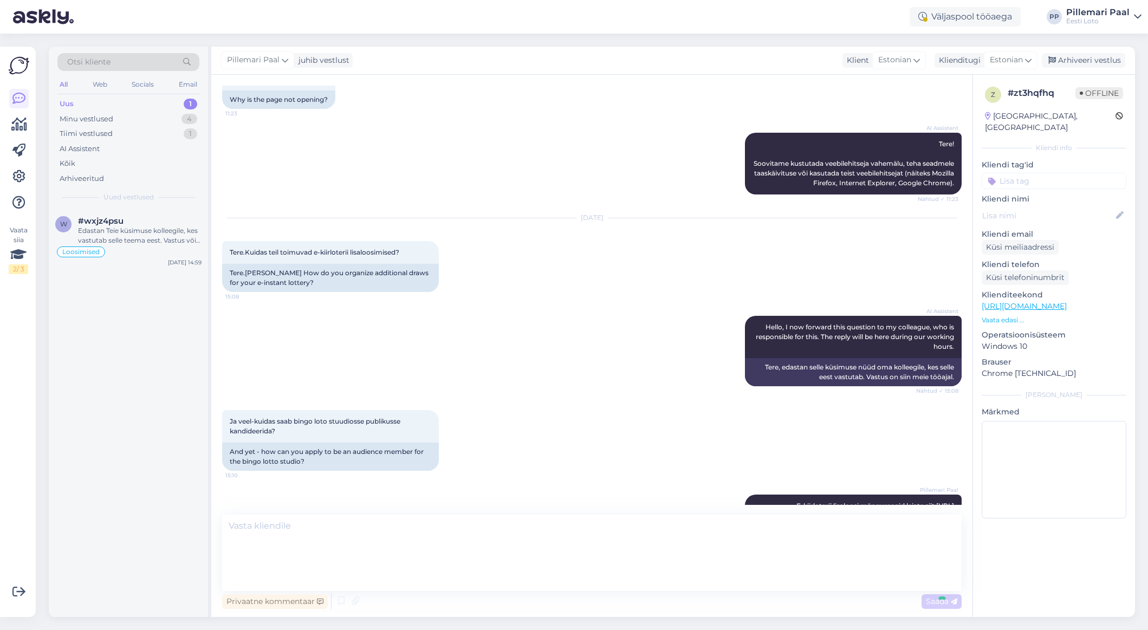
scroll to position [239, 0]
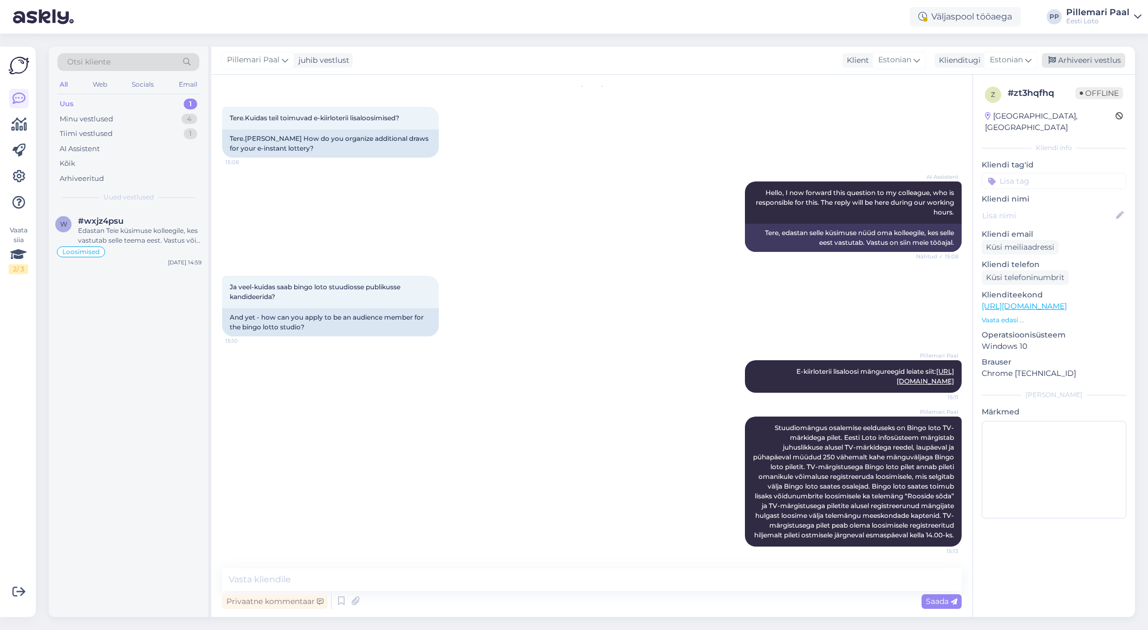
click at [940, 58] on div "Arhiveeri vestlus" at bounding box center [1083, 60] width 83 height 15
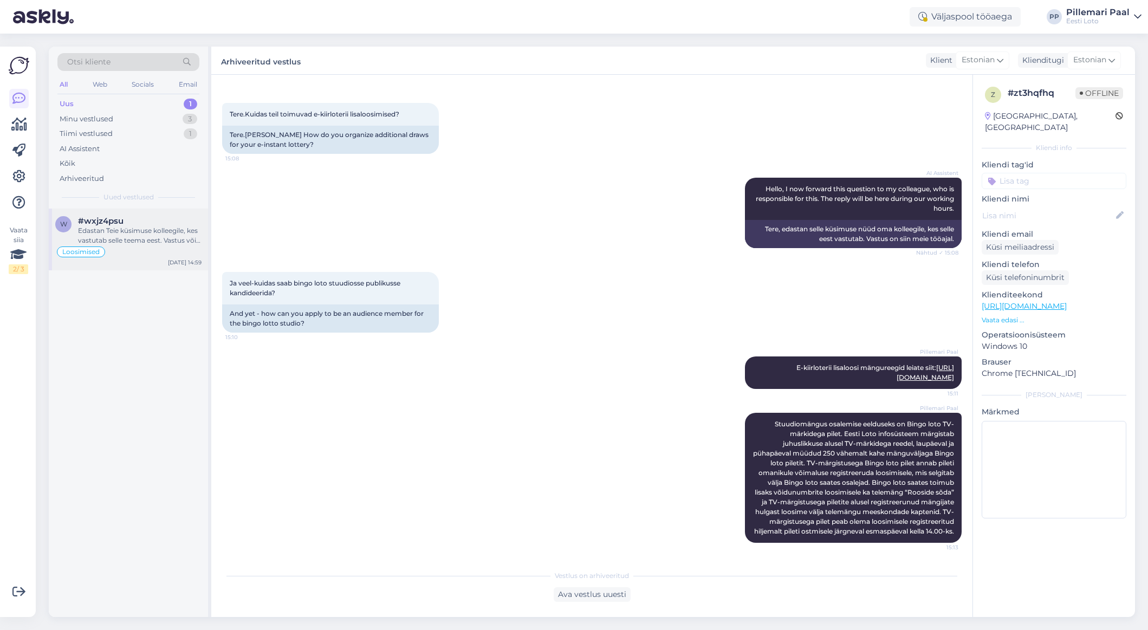
click at [99, 231] on div "Edastan Teie küsimuse kolleegile, kes vastutab selle teema eest. Vastus võib [P…" at bounding box center [140, 236] width 124 height 20
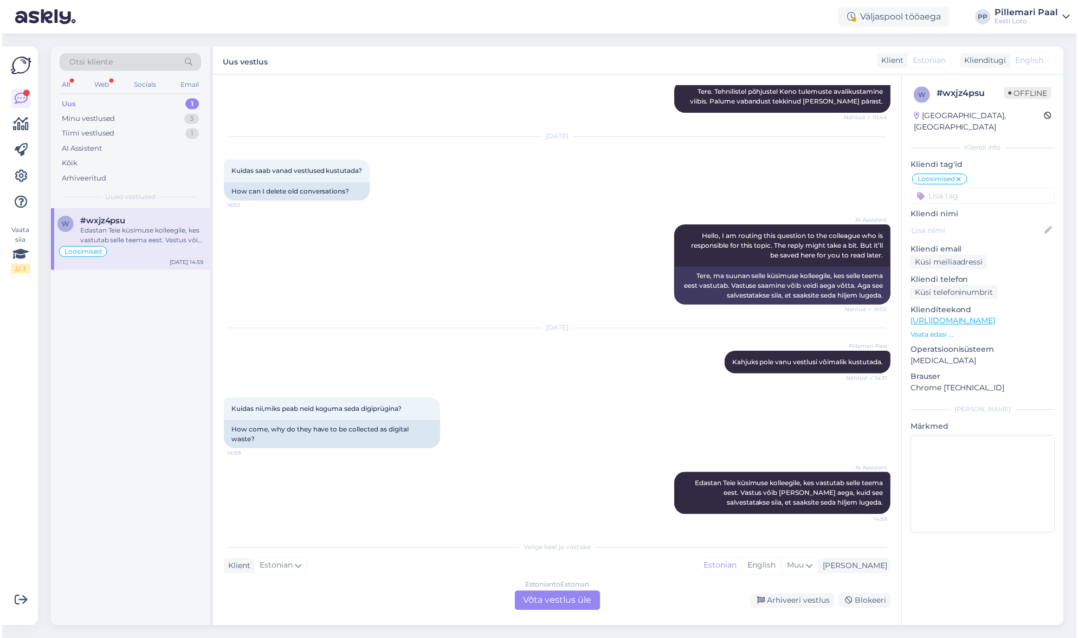
scroll to position [2350, 0]
